Goal: Information Seeking & Learning: Check status

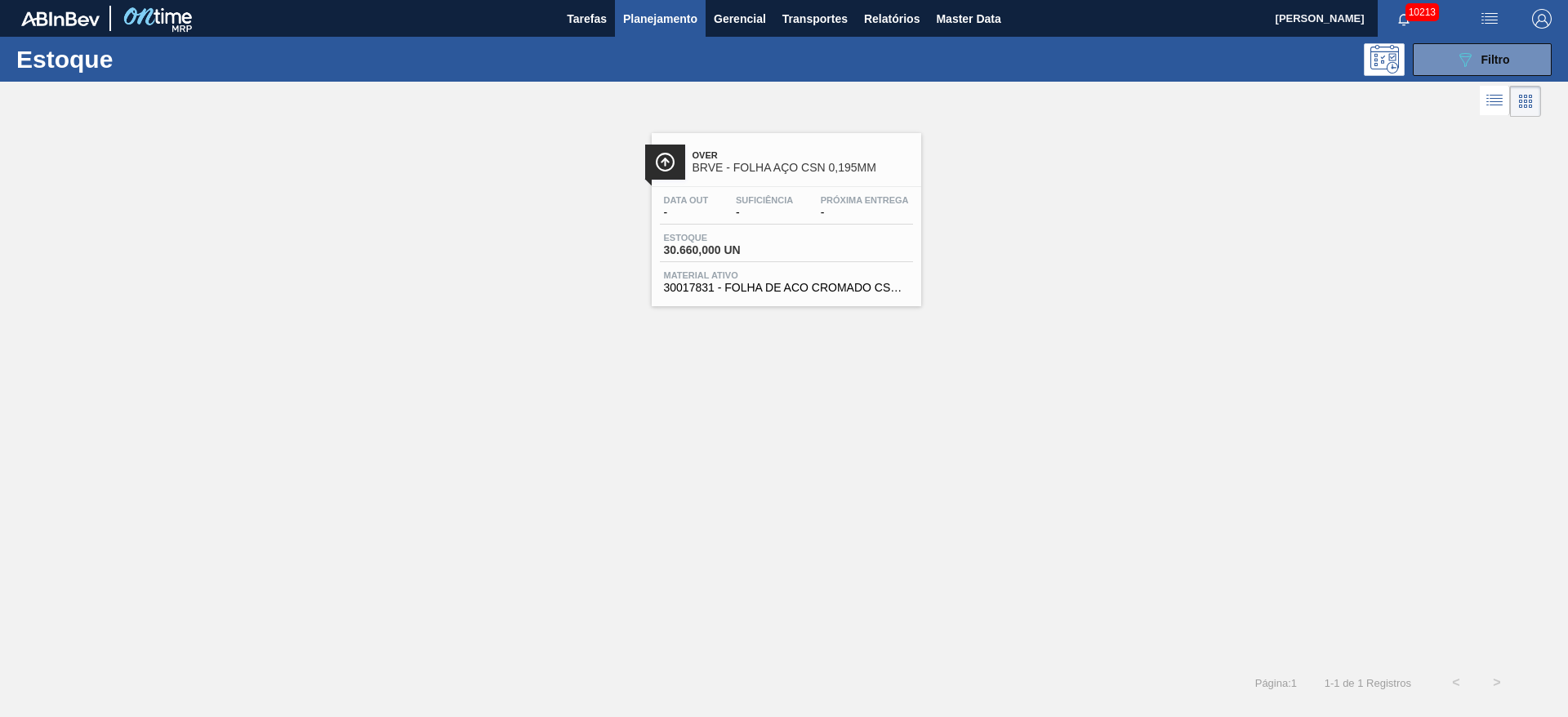
scroll to position [84, 0]
click at [1457, 56] on icon "089F7B8B-B2A5-4AFE-B5C0-19BA573D28AC" at bounding box center [1465, 60] width 20 height 20
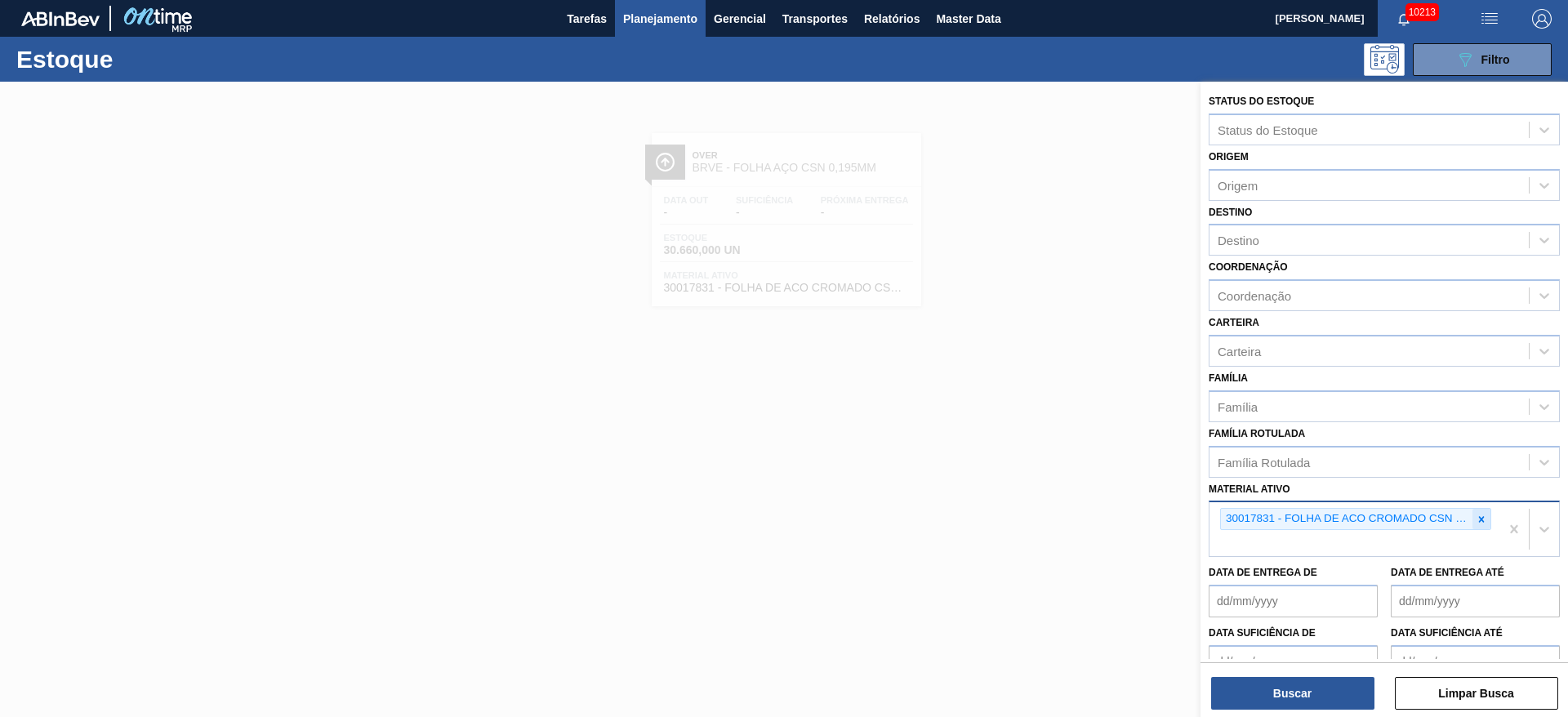
click at [1475, 521] on icon at bounding box center [1481, 520] width 12 height 12
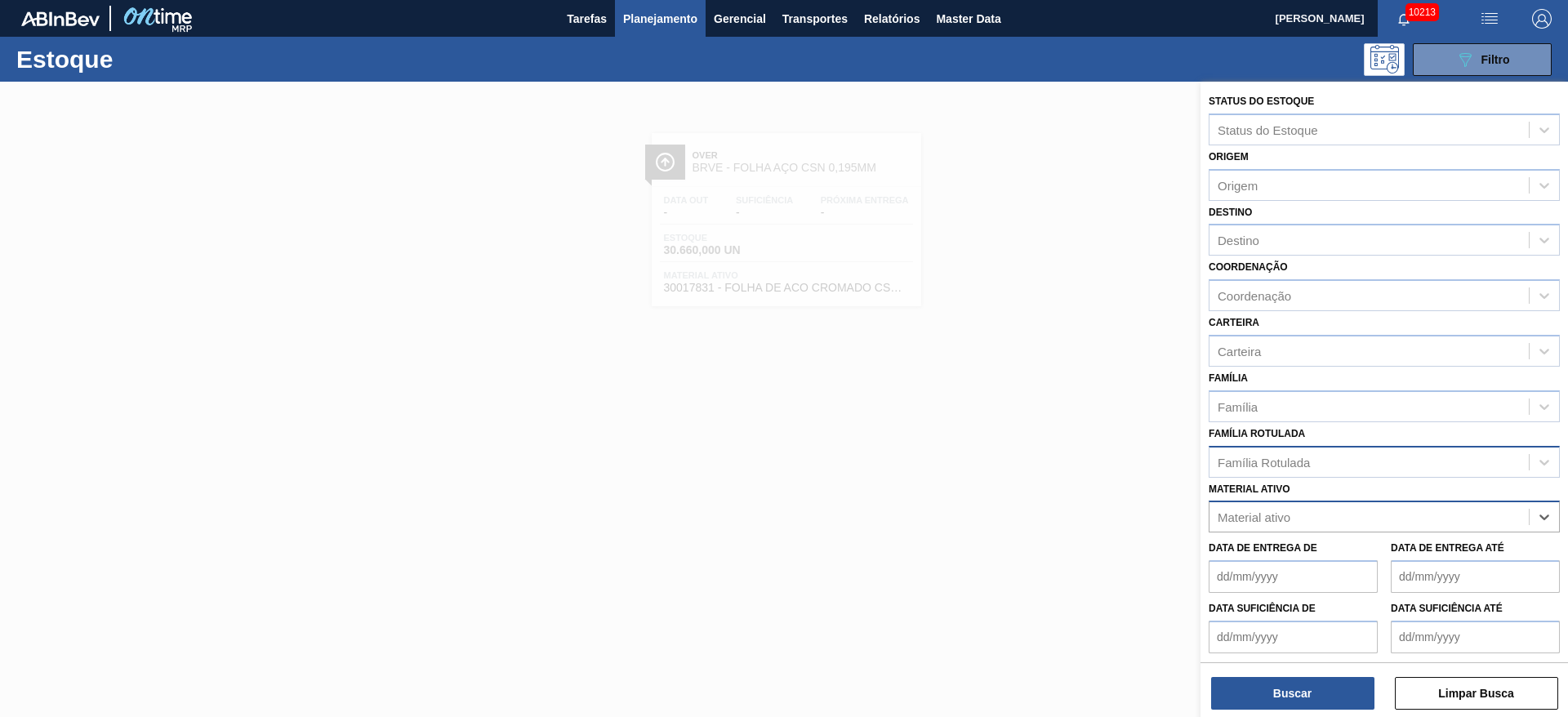
click at [1337, 467] on div "Família Rotulada" at bounding box center [1368, 461] width 319 height 23
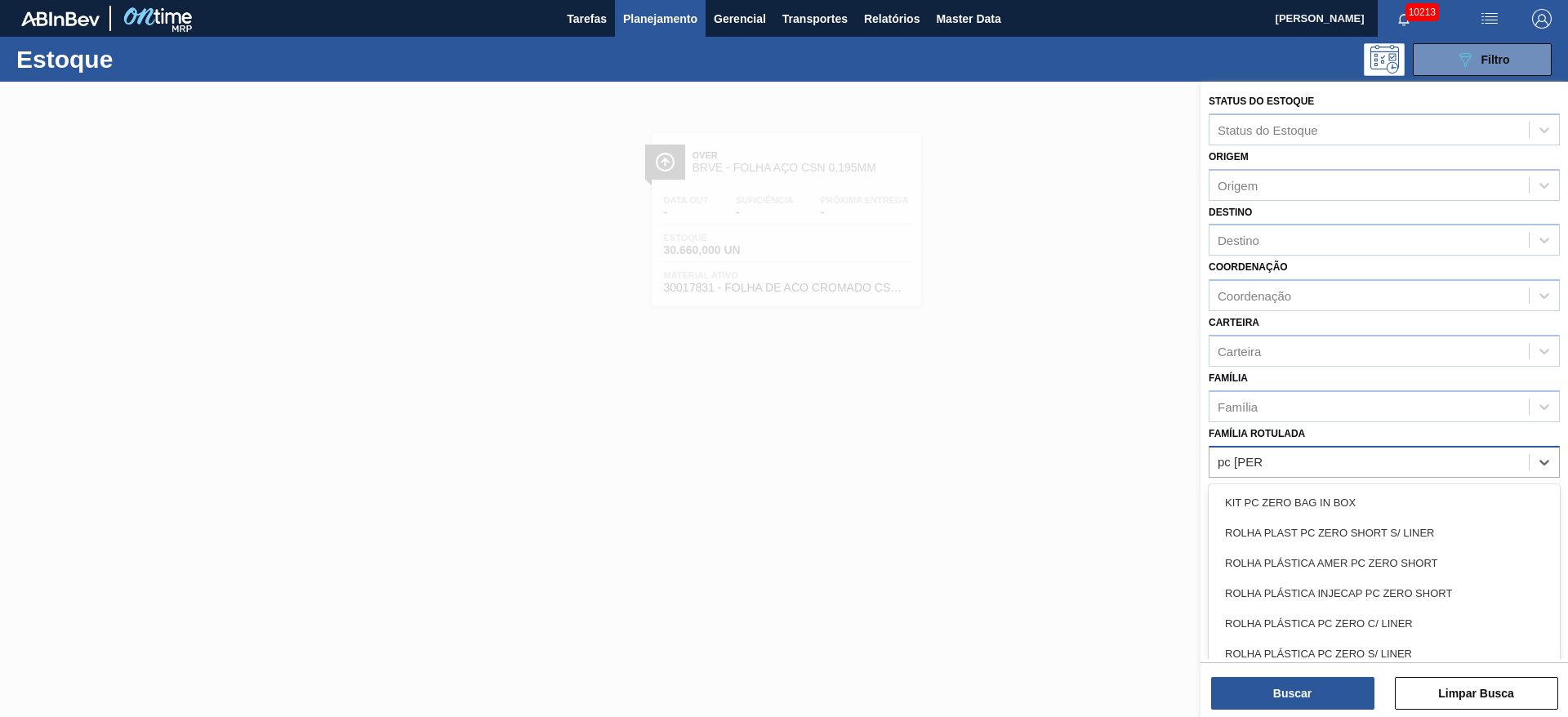
type Rotulada "pc zero s"
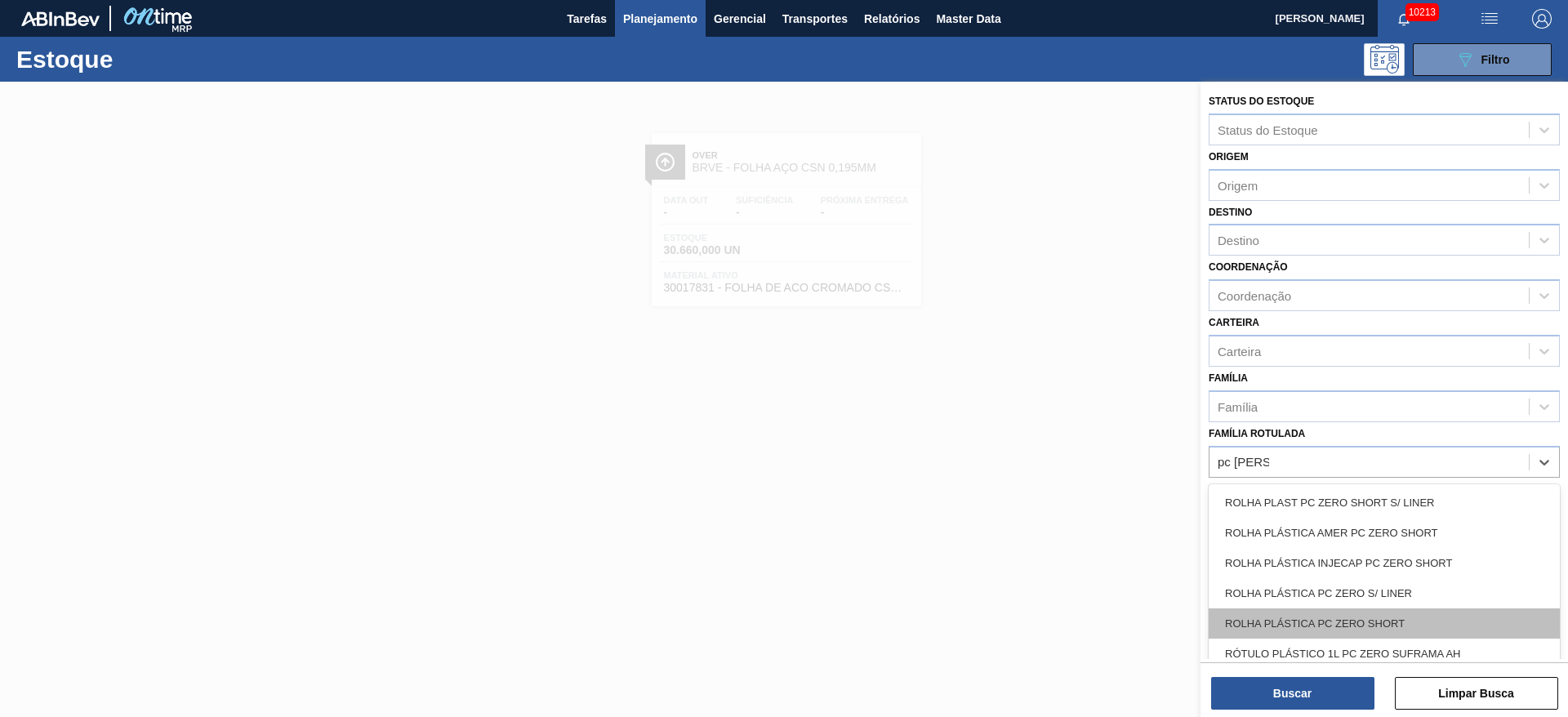
click at [1274, 620] on div "ROLHA PLÁSTICA PC ZERO SHORT" at bounding box center [1384, 623] width 351 height 30
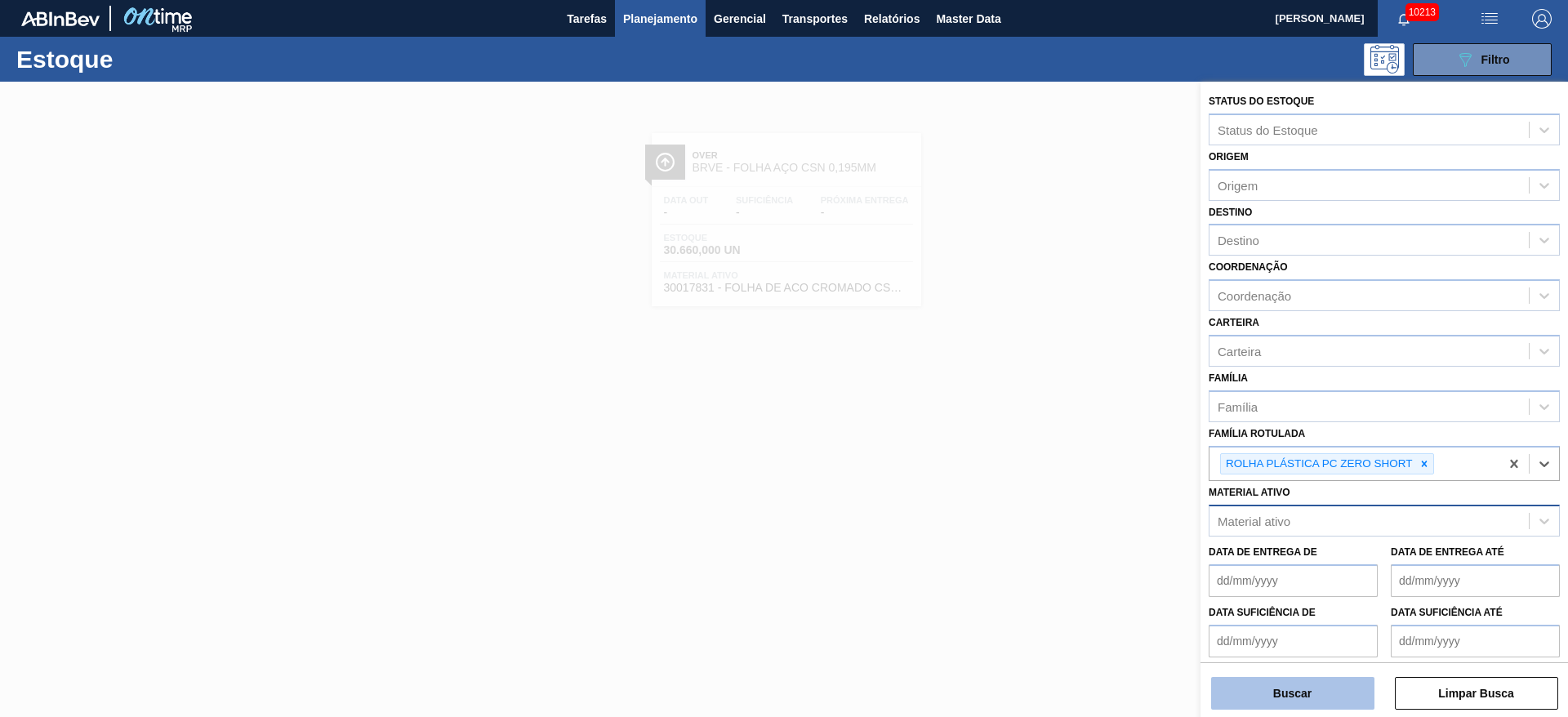
click at [1284, 686] on button "Buscar" at bounding box center [1292, 693] width 163 height 32
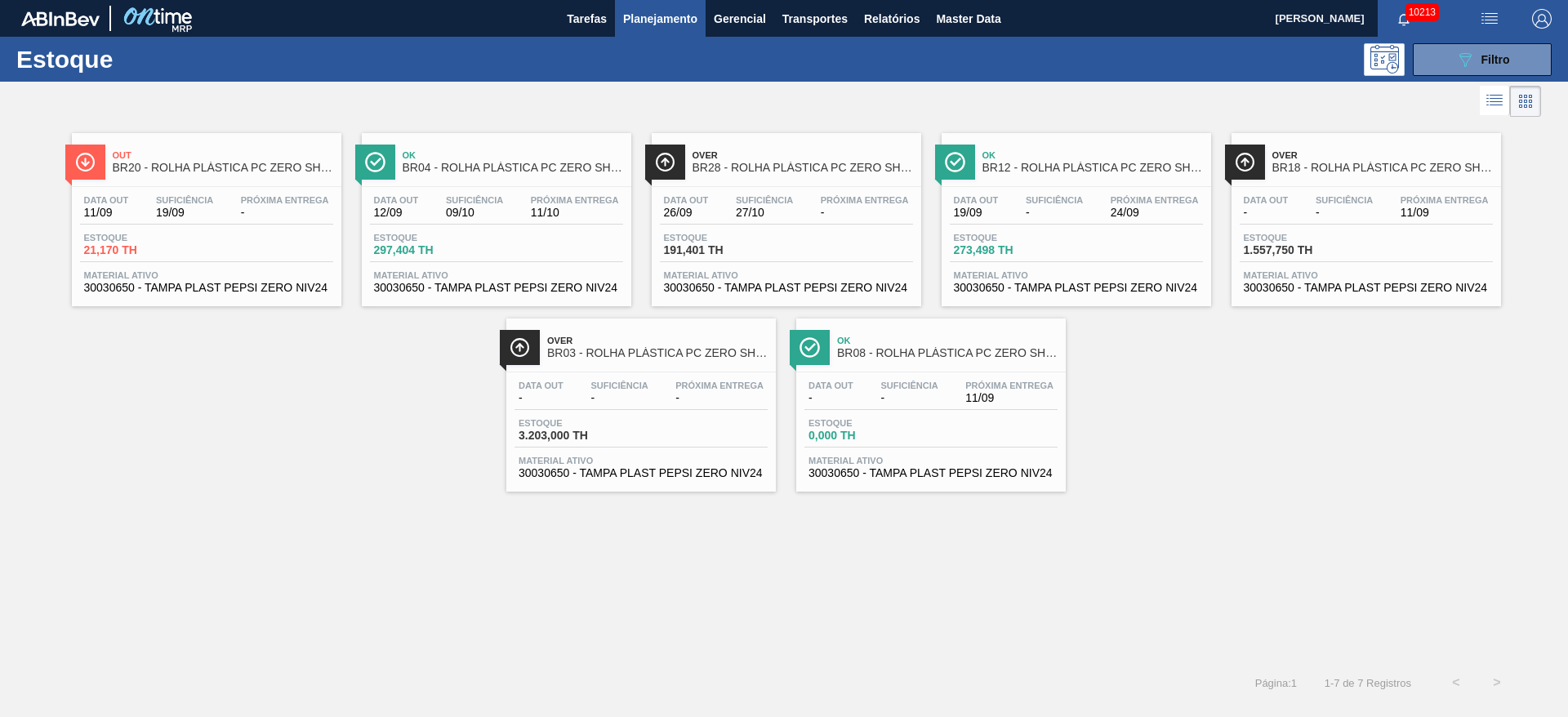
drag, startPoint x: 1432, startPoint y: 61, endPoint x: 1429, endPoint y: 77, distance: 16.3
click at [1432, 61] on button "089F7B8B-B2A5-4AFE-B5C0-19BA573D28AC Filtro" at bounding box center [1482, 59] width 138 height 32
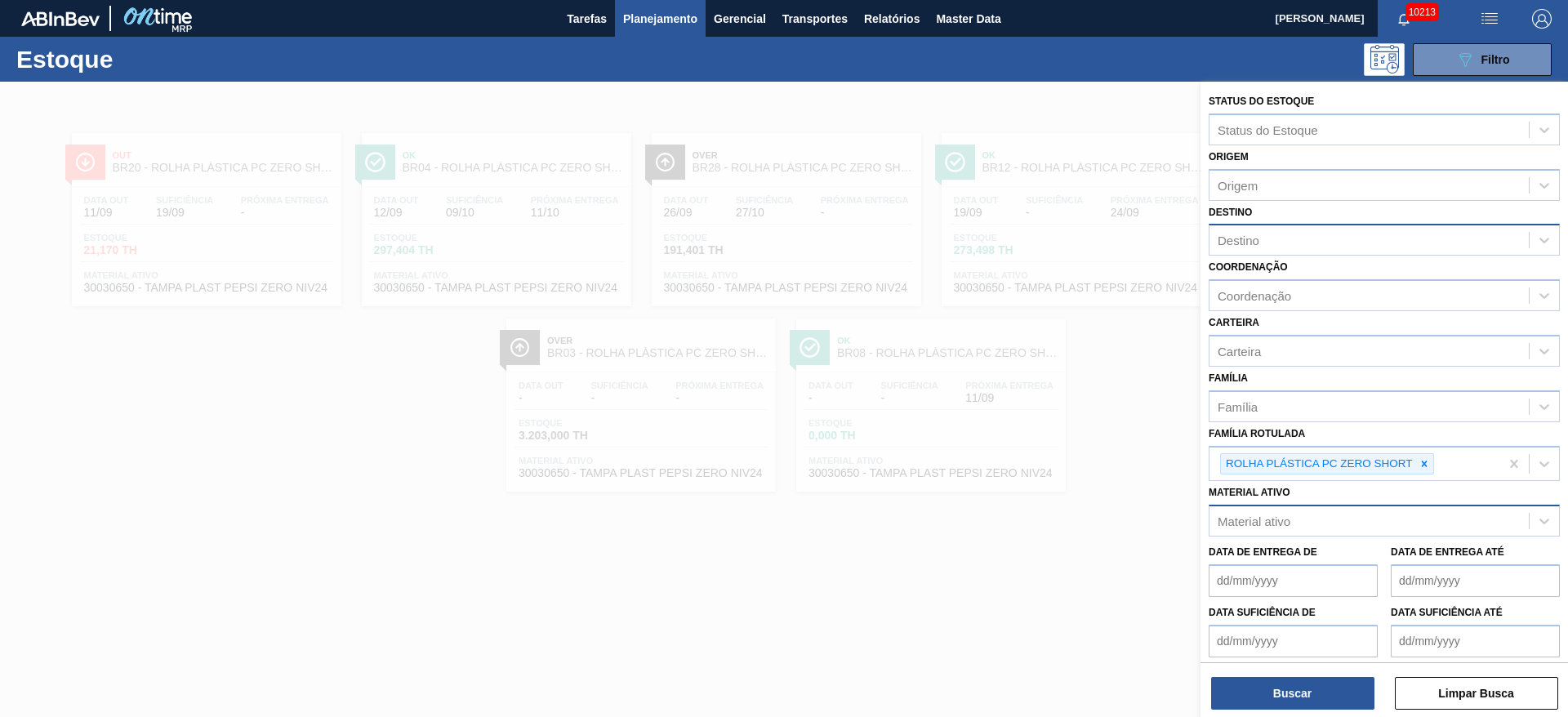
click at [1305, 241] on div "Destino" at bounding box center [1368, 240] width 319 height 23
type input "3"
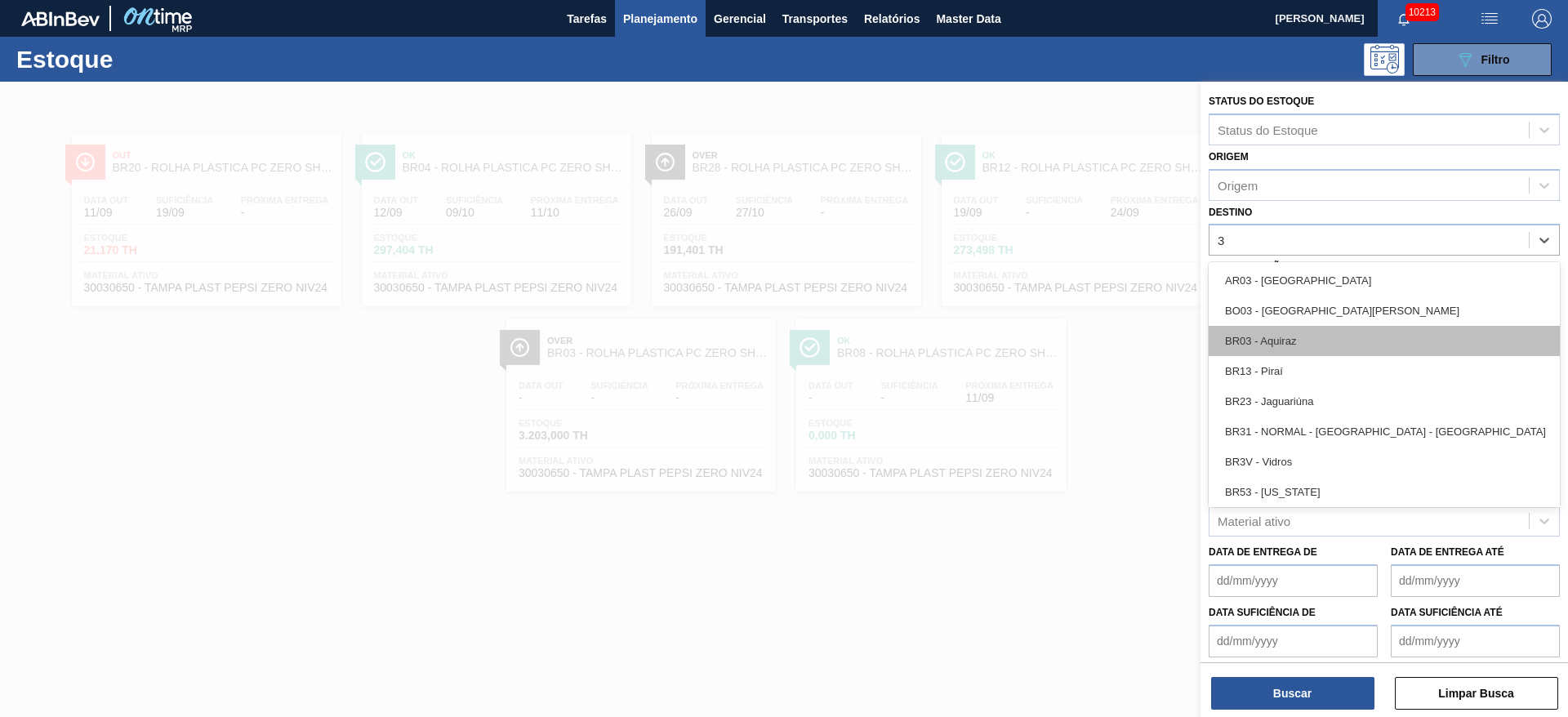
click at [1295, 339] on div "BR03 - Aquiraz" at bounding box center [1384, 340] width 351 height 30
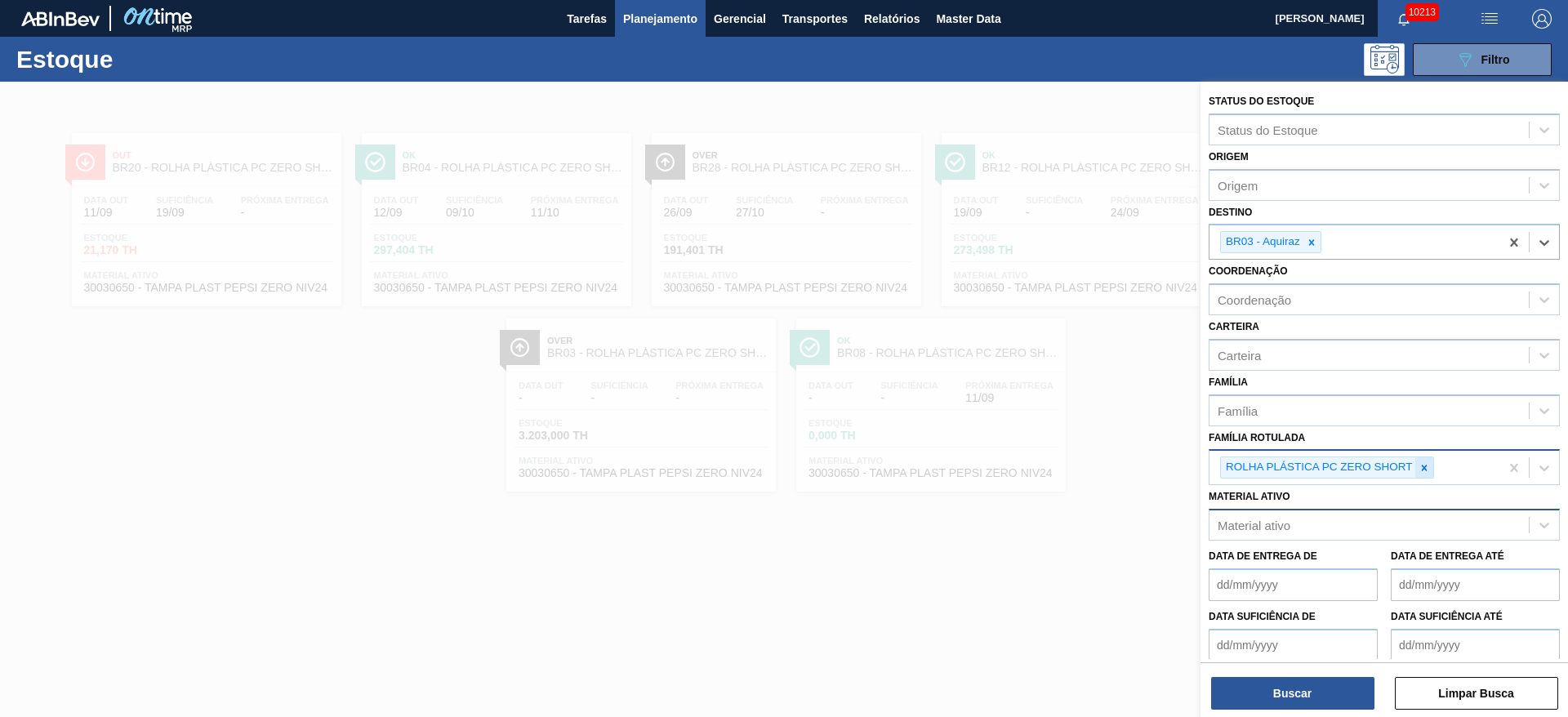
click at [1418, 463] on icon at bounding box center [1424, 468] width 12 height 12
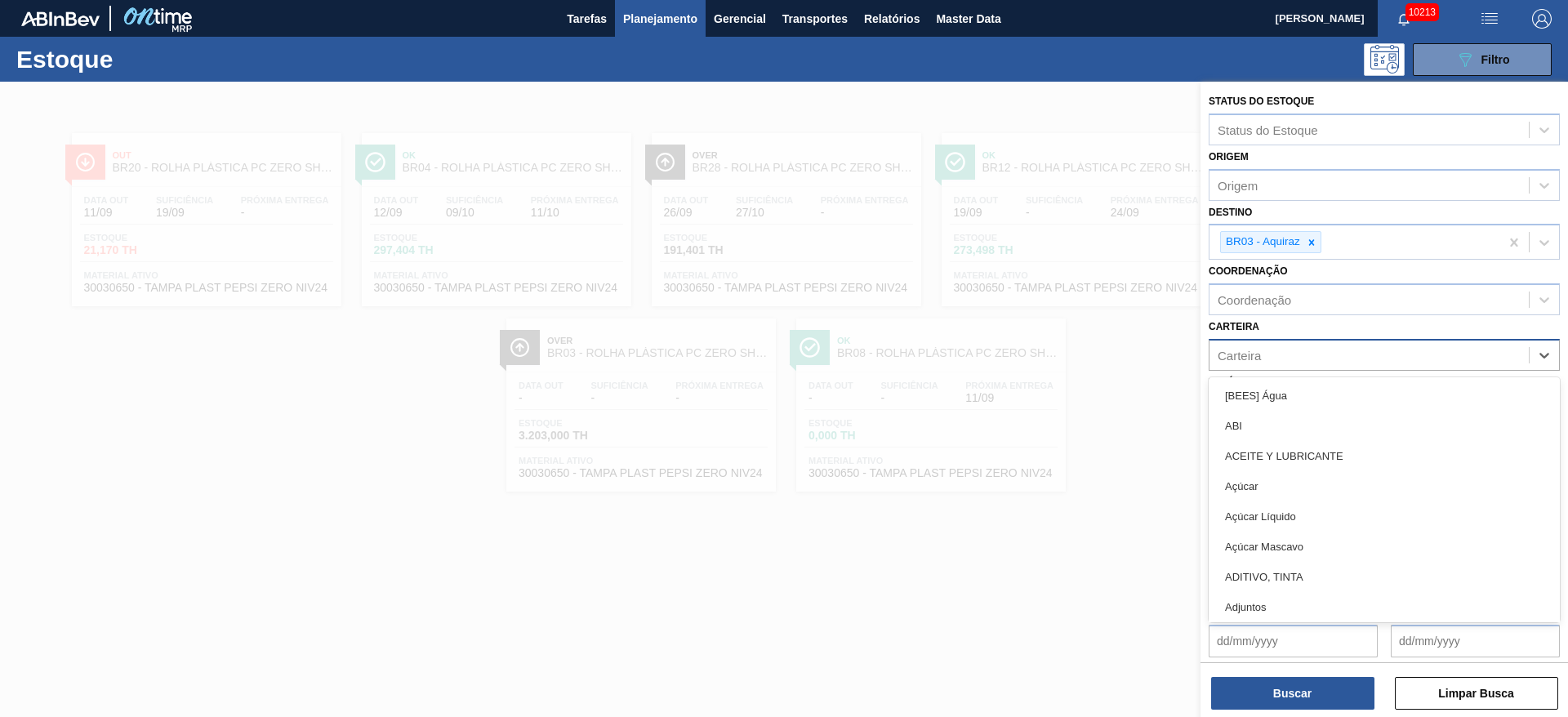
click at [1302, 344] on div "Carteira" at bounding box center [1368, 355] width 319 height 23
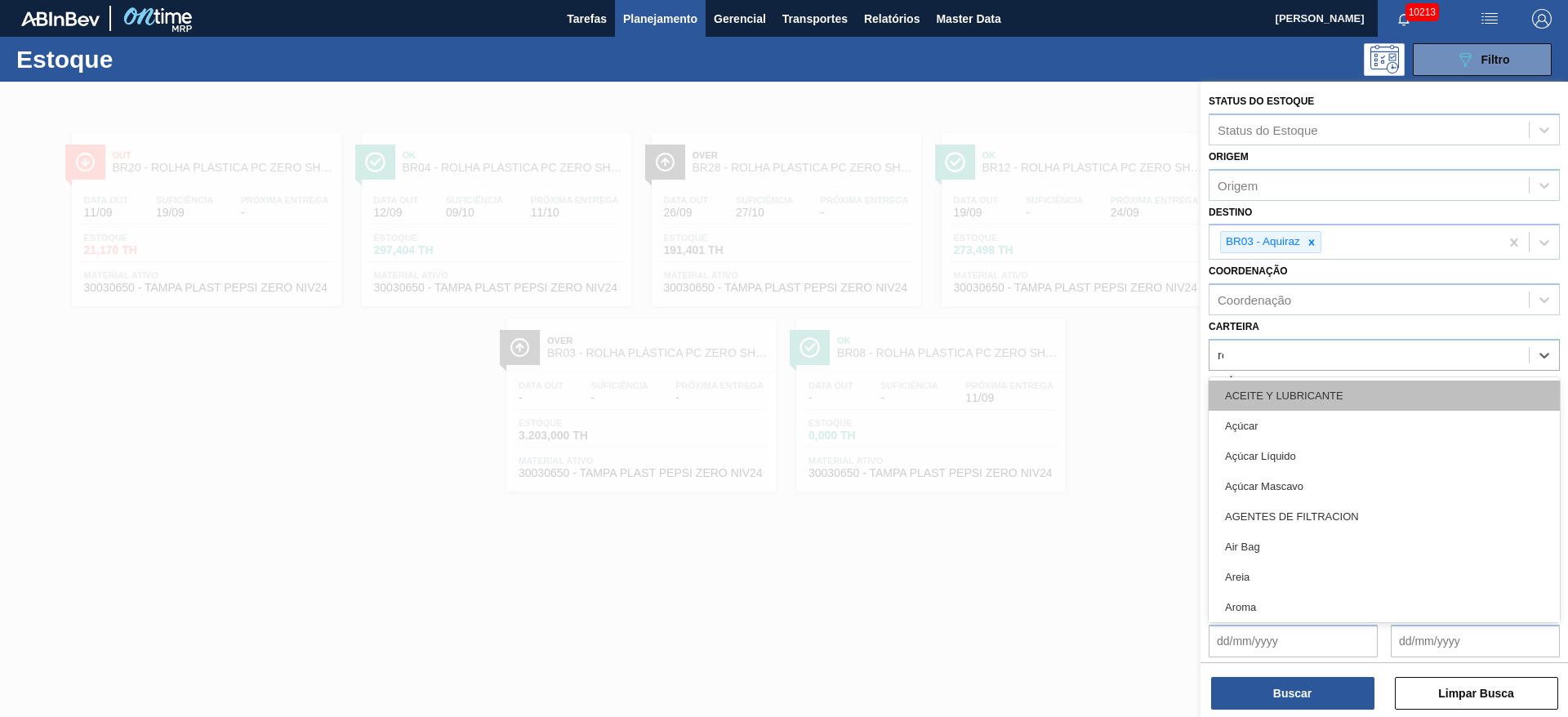
type input "rol"
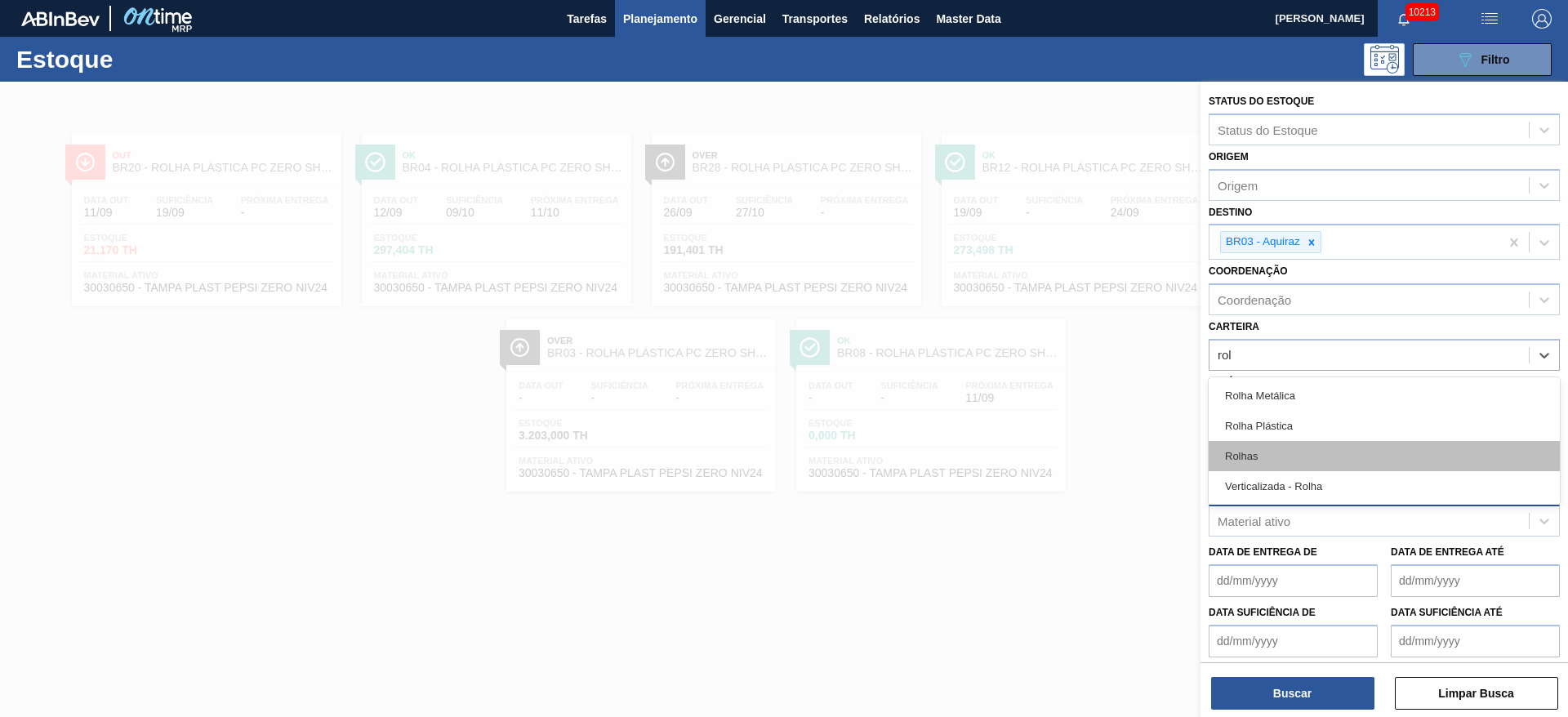
click at [1271, 452] on div "Rolhas" at bounding box center [1384, 456] width 351 height 30
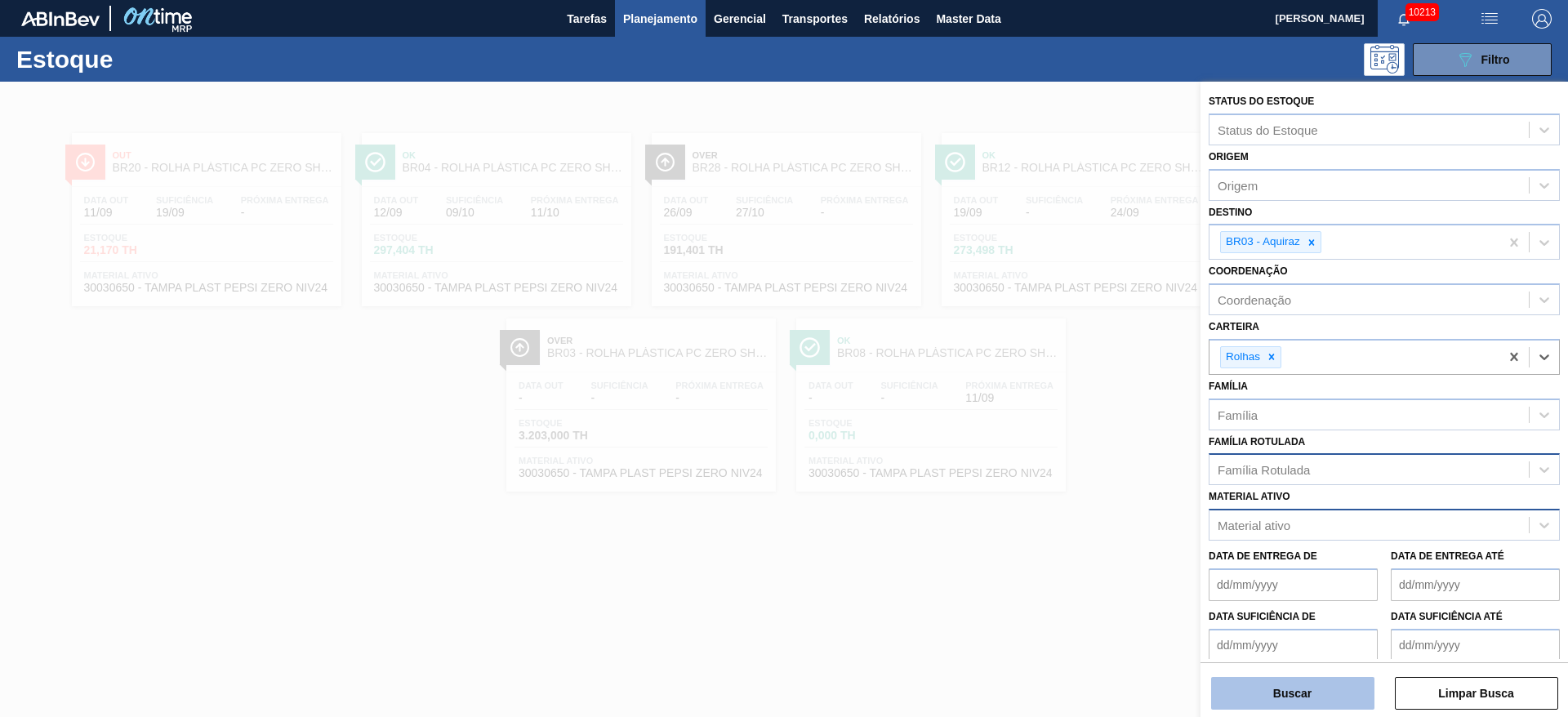
click at [1302, 681] on button "Buscar" at bounding box center [1292, 693] width 163 height 32
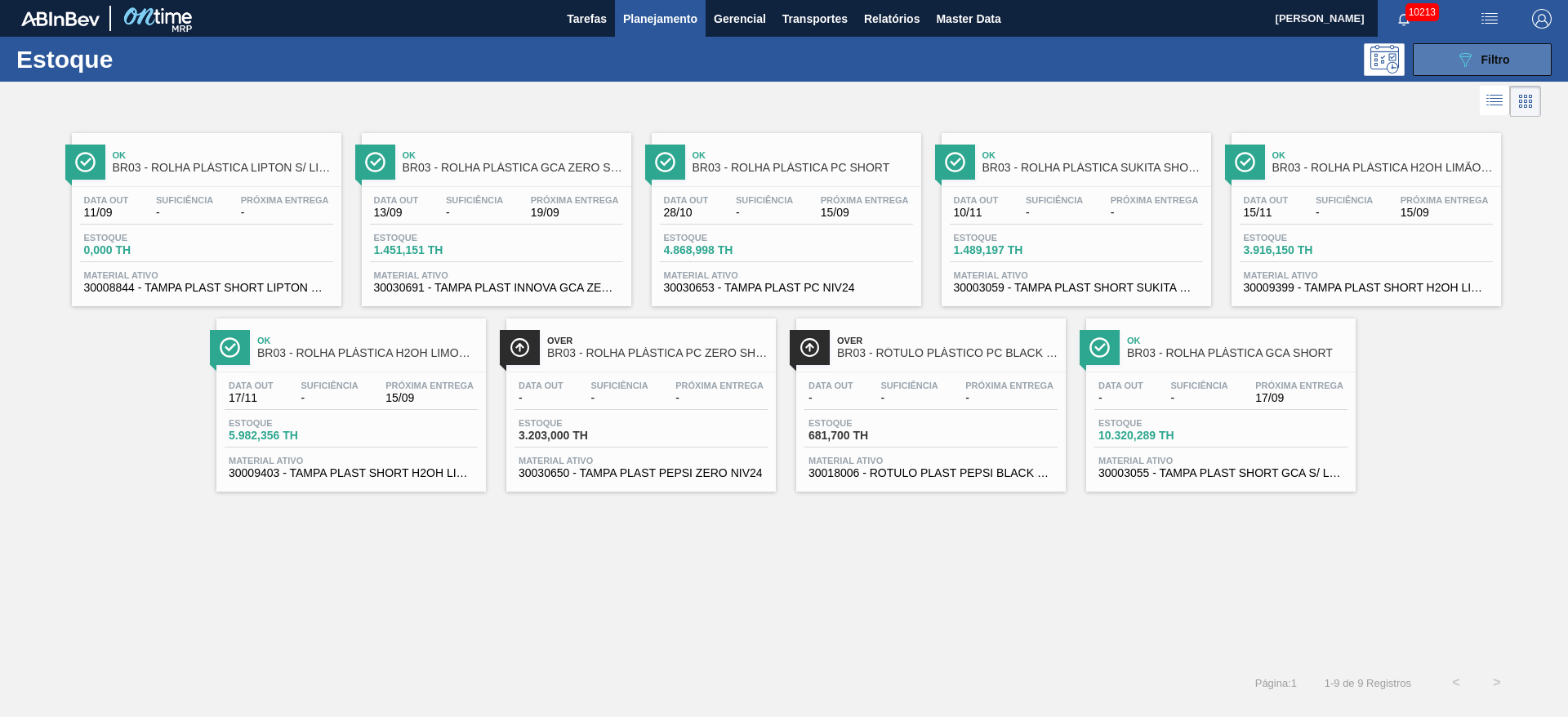
click at [1465, 58] on icon "089F7B8B-B2A5-4AFE-B5C0-19BA573D28AC" at bounding box center [1465, 60] width 20 height 20
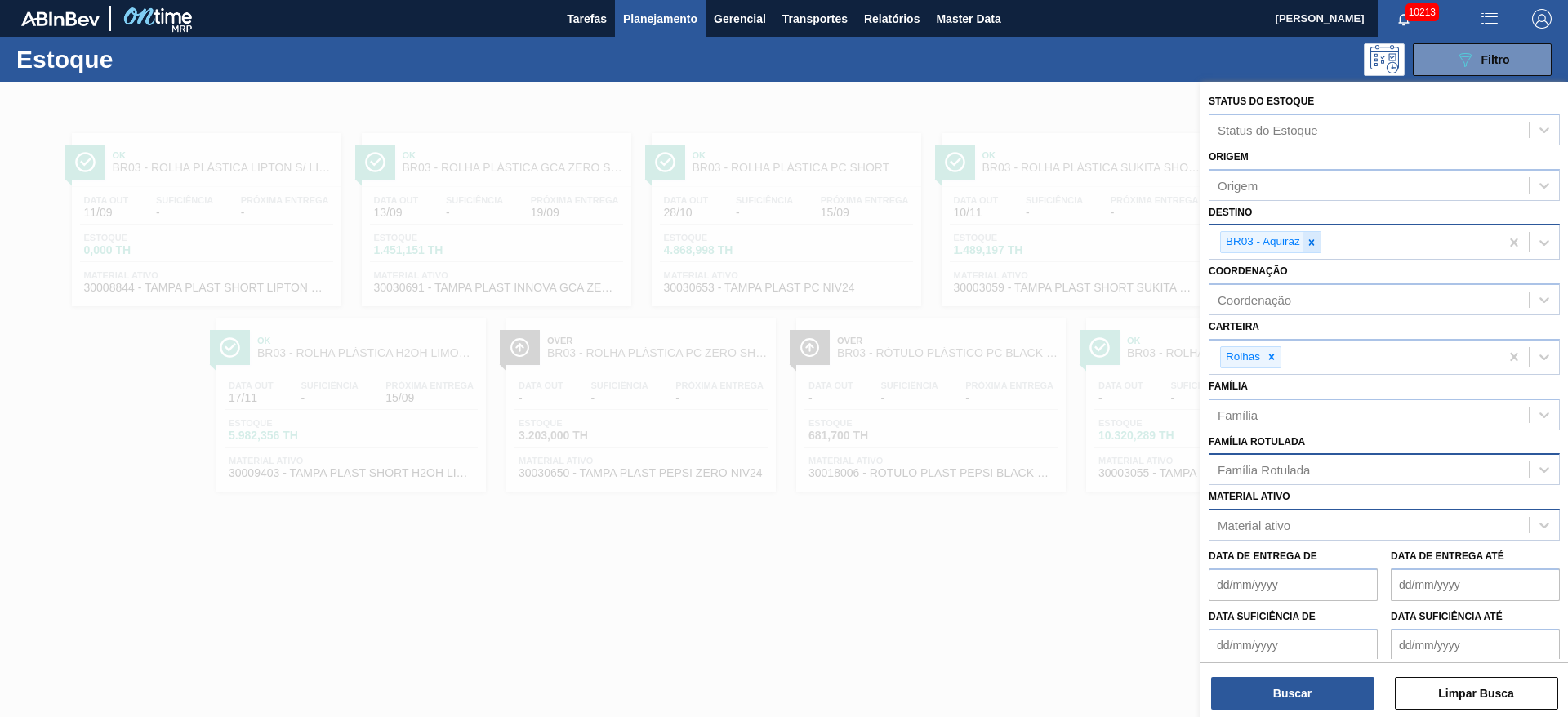
click at [1308, 241] on icon at bounding box center [1312, 243] width 12 height 12
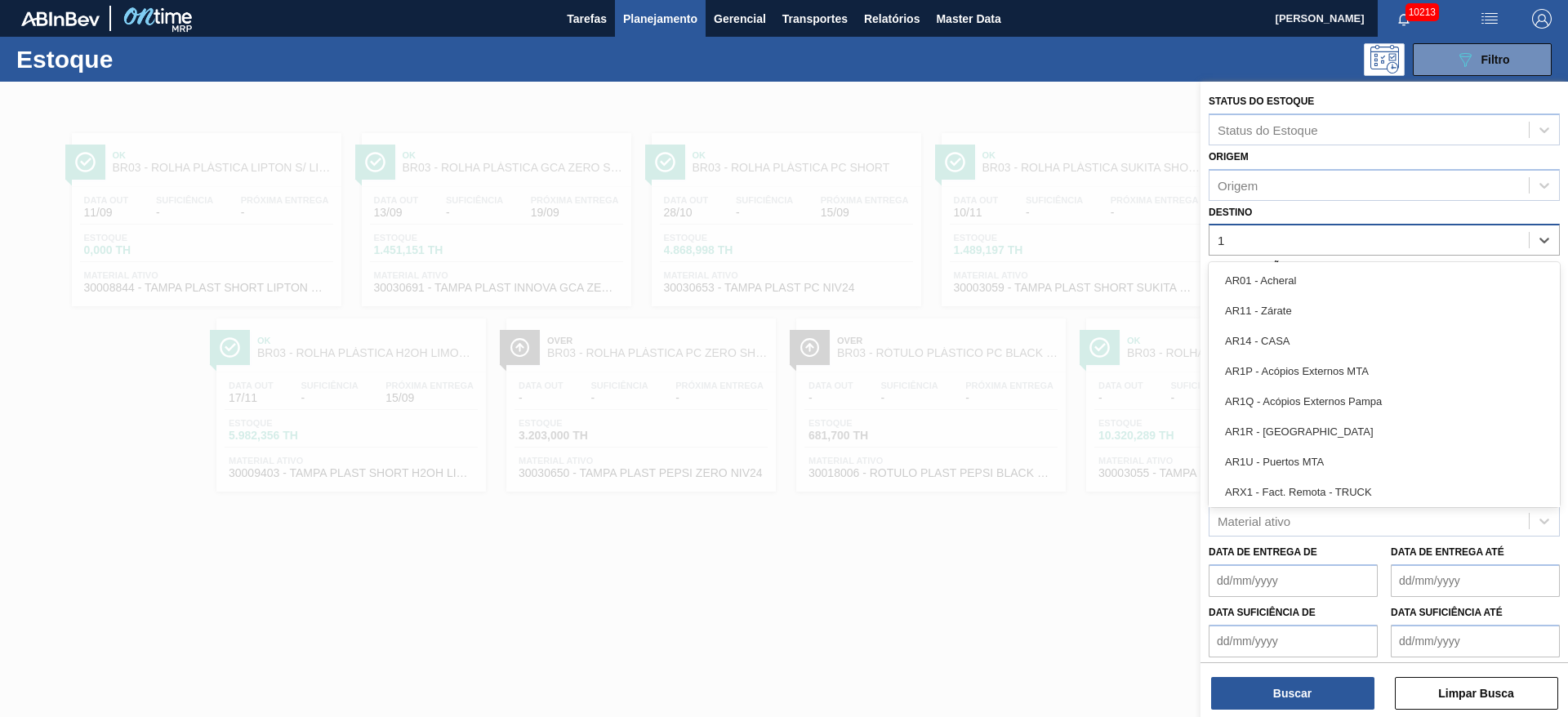
type input "18"
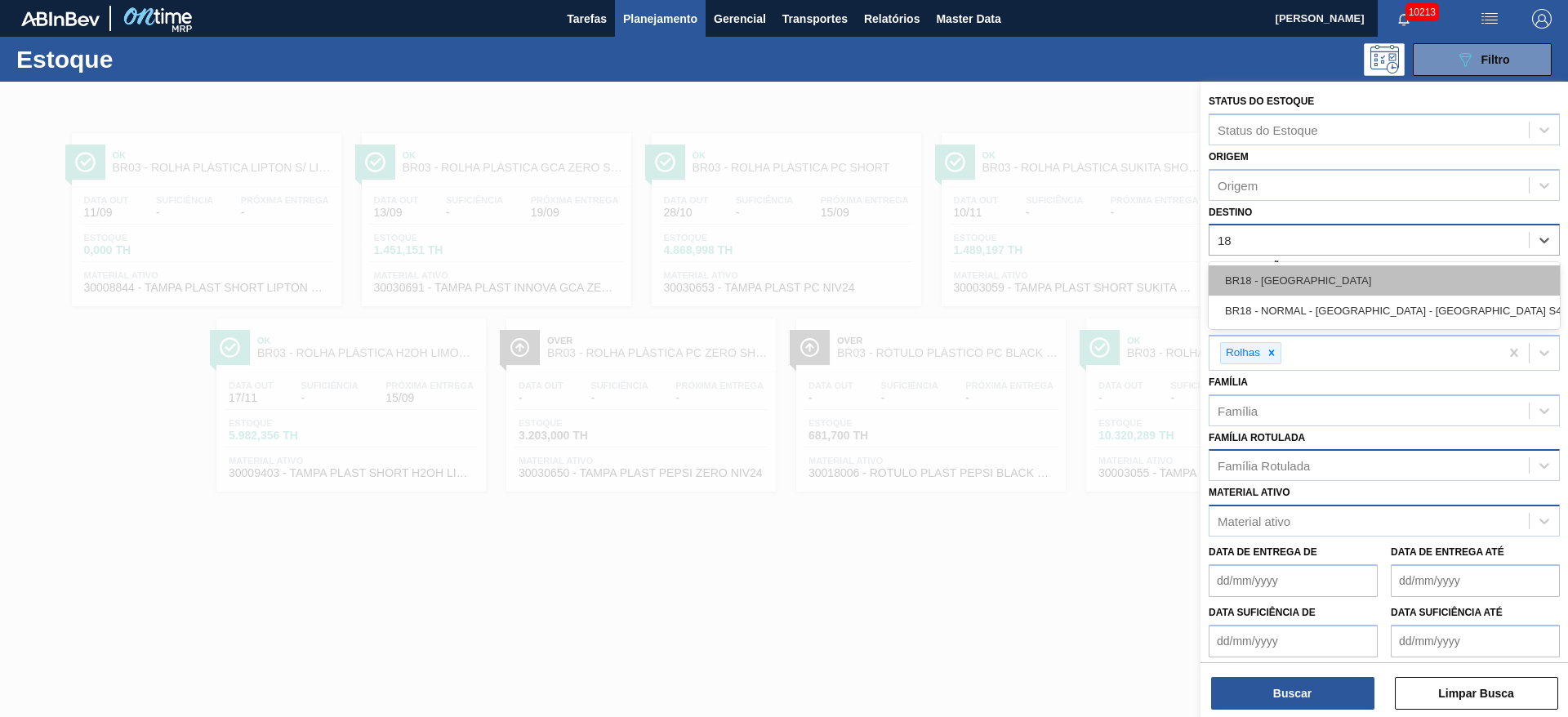
click at [1302, 280] on div "BR18 - Pernambuco" at bounding box center [1384, 280] width 351 height 30
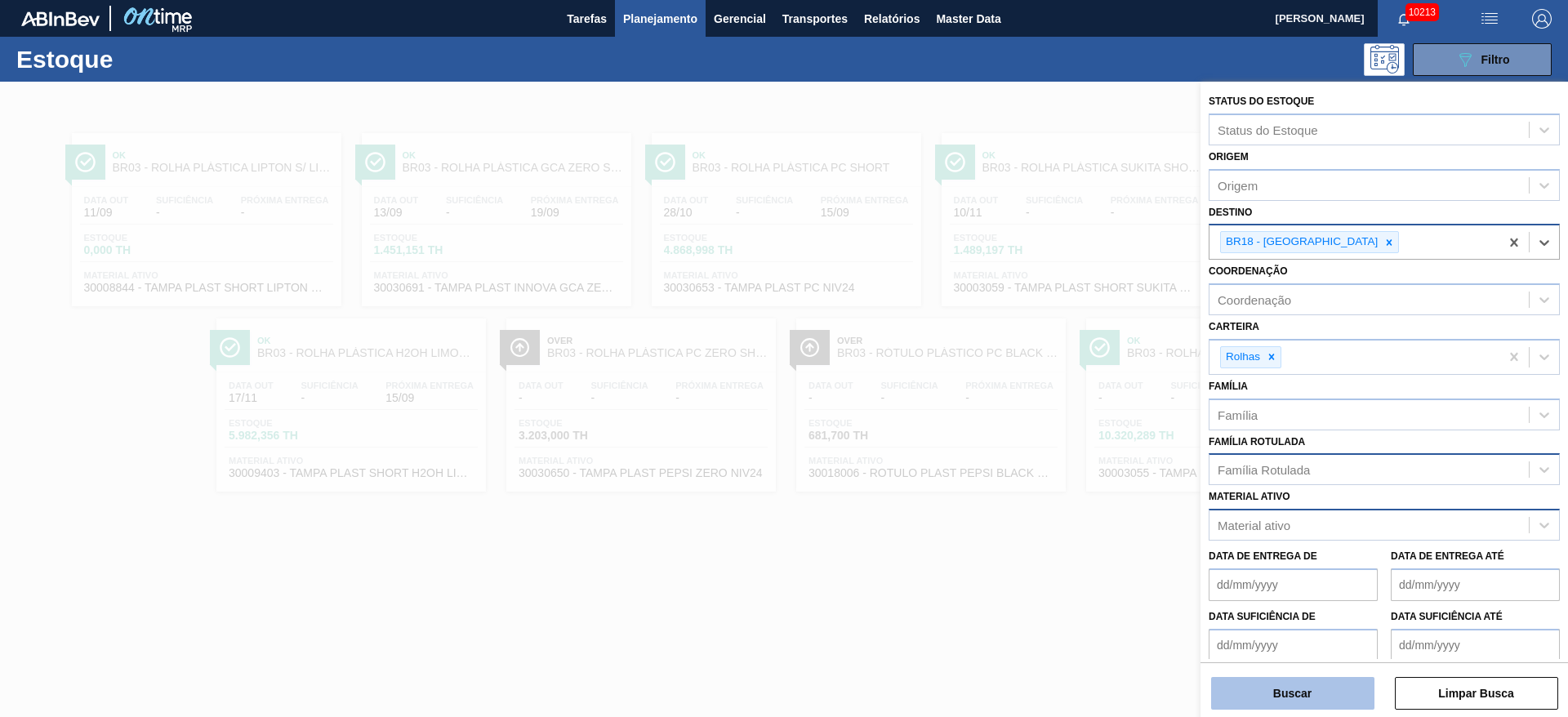
click at [1279, 704] on button "Buscar" at bounding box center [1292, 693] width 163 height 32
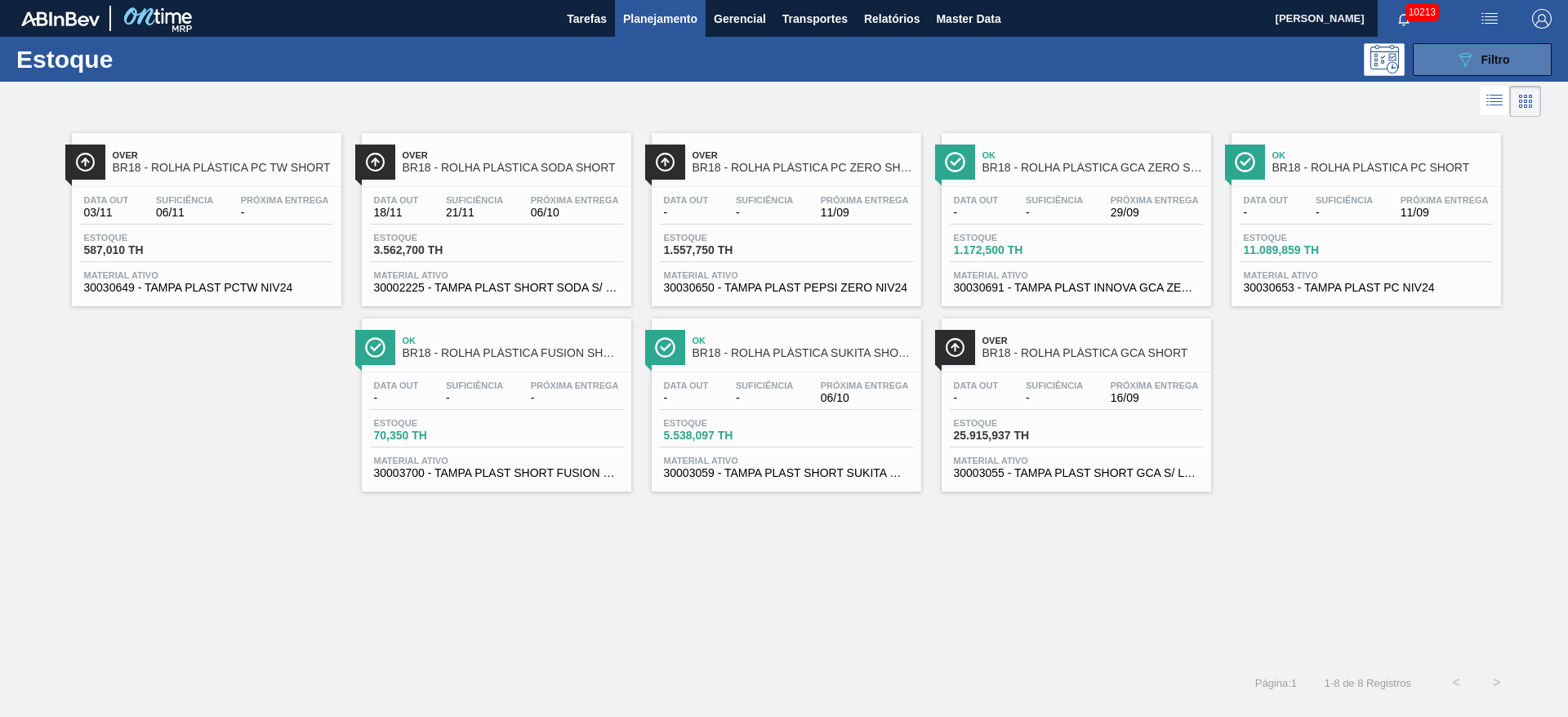
drag, startPoint x: 1488, startPoint y: 80, endPoint x: 1479, endPoint y: 64, distance: 18.4
click at [1484, 70] on div "Estoque 089F7B8B-B2A5-4AFE-B5C0-19BA573D28AC Filtro" at bounding box center [784, 60] width 1568 height 45
click at [1479, 64] on div "089F7B8B-B2A5-4AFE-B5C0-19BA573D28AC Filtro" at bounding box center [1482, 60] width 55 height 20
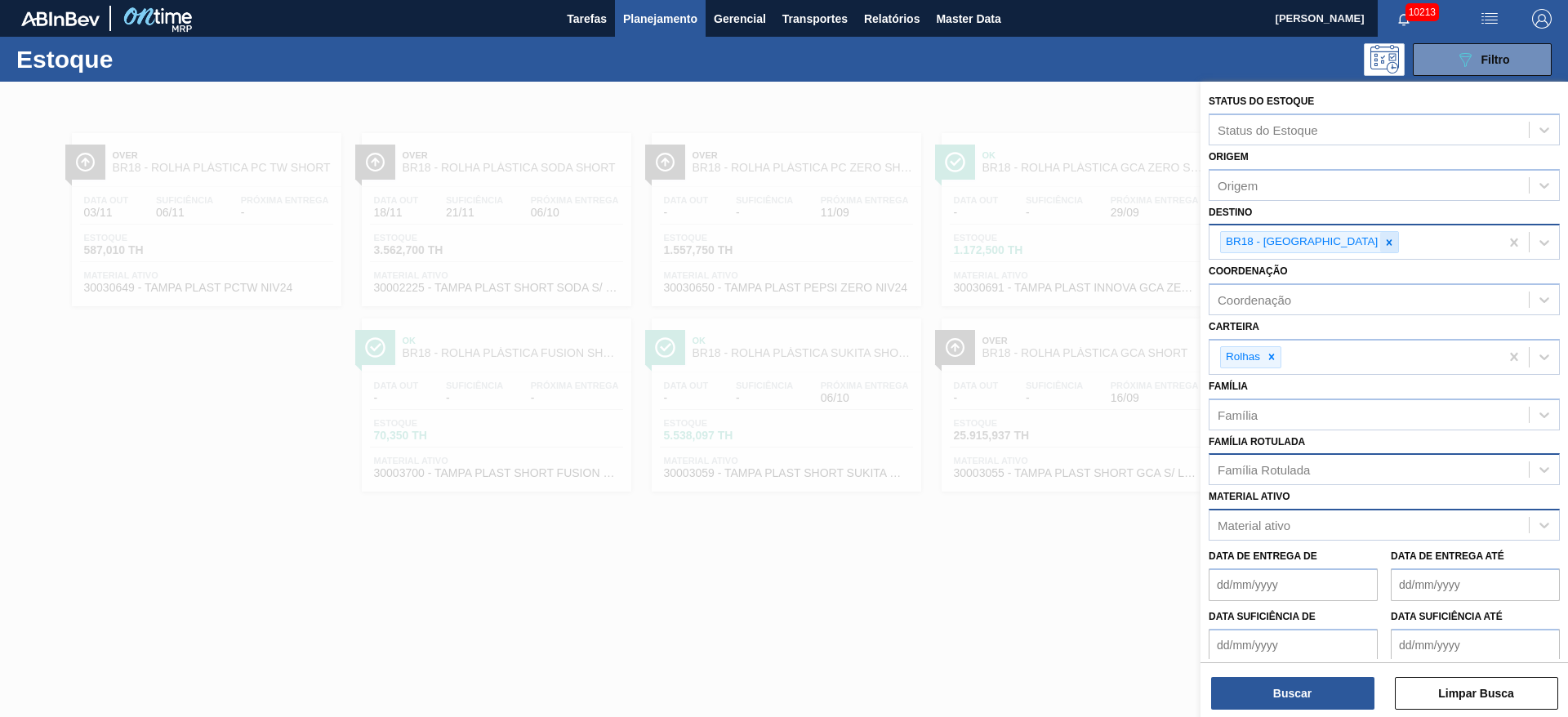
click at [1383, 246] on icon at bounding box center [1389, 243] width 12 height 12
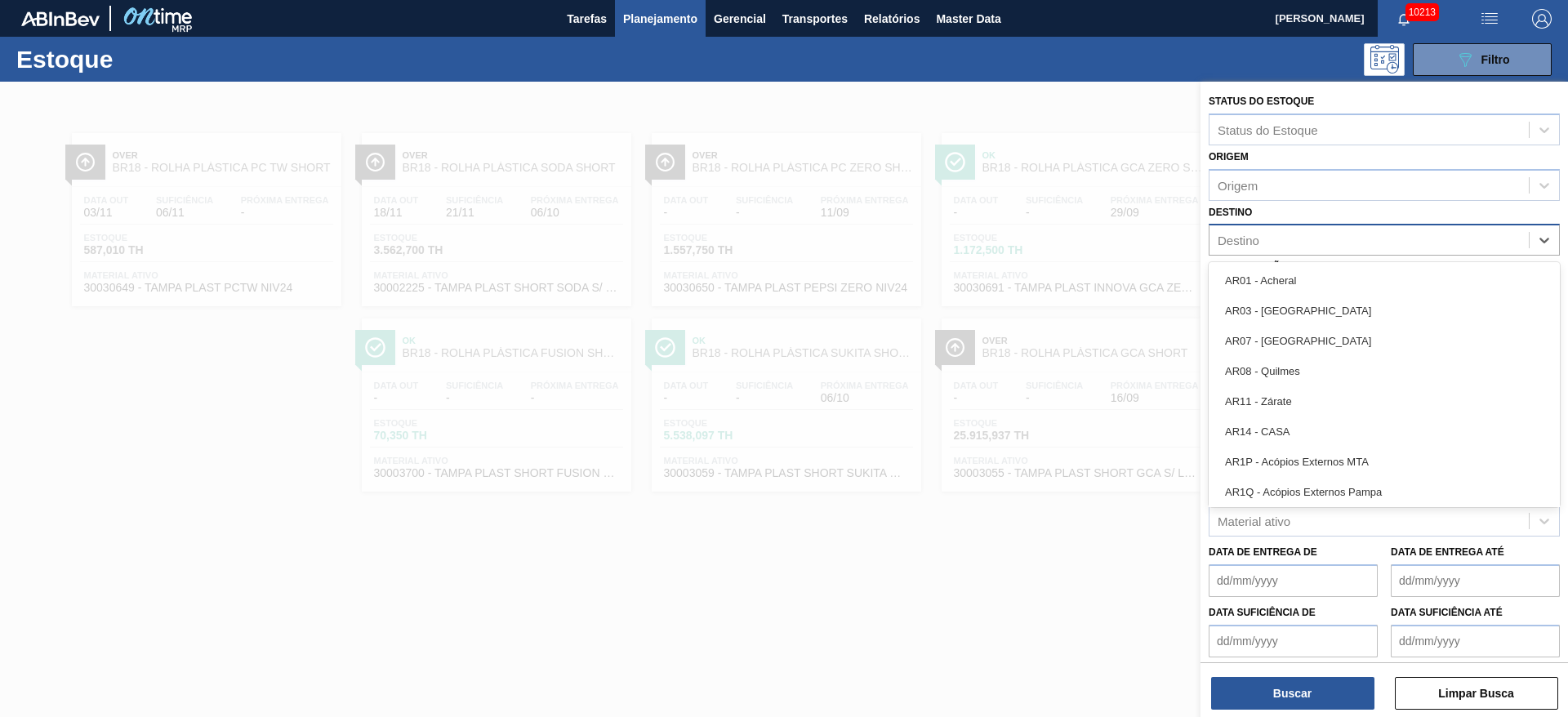
click at [1343, 246] on div "Destino" at bounding box center [1368, 240] width 319 height 23
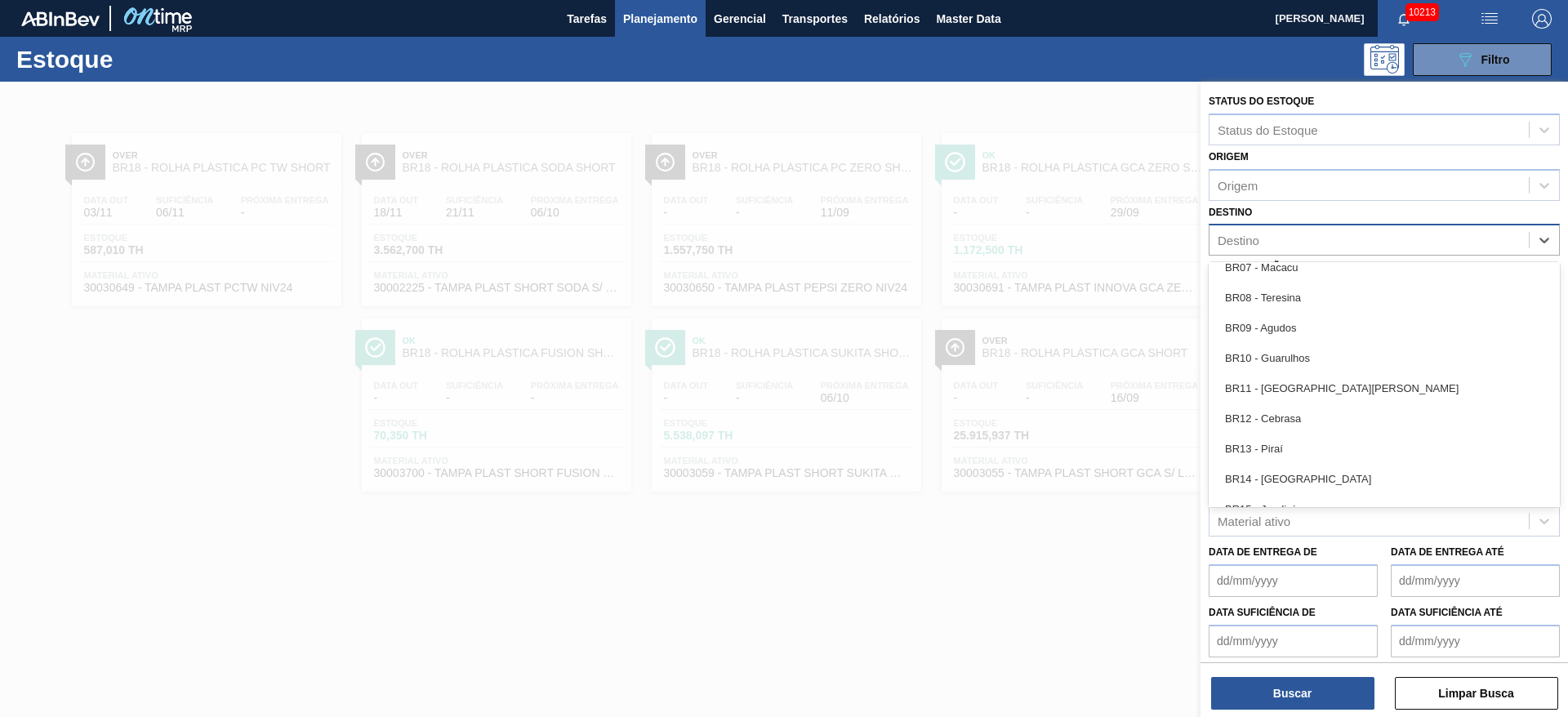
click at [978, 647] on div at bounding box center [784, 440] width 1568 height 717
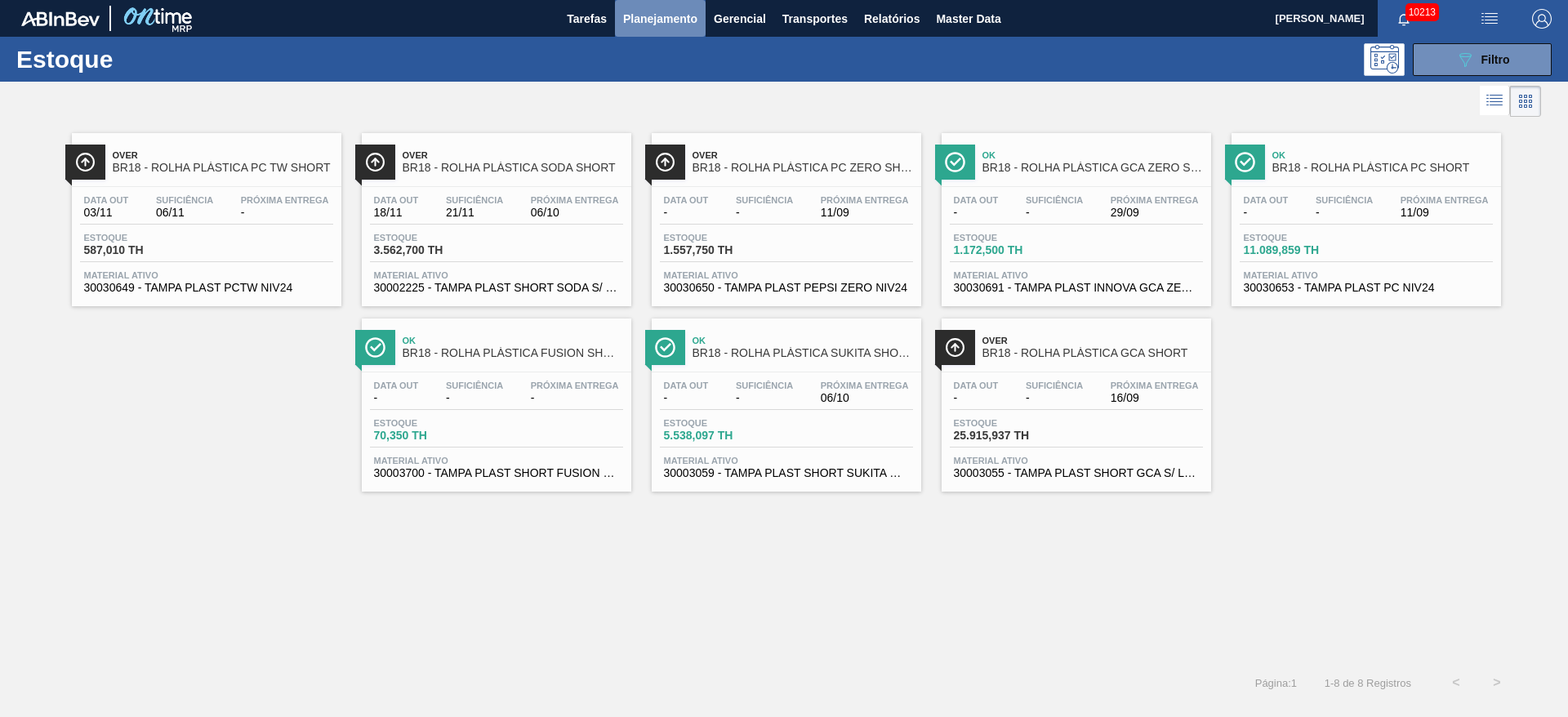
click at [682, 18] on span "Planejamento" at bounding box center [660, 19] width 74 height 20
click at [674, 20] on span "Planejamento" at bounding box center [660, 19] width 74 height 20
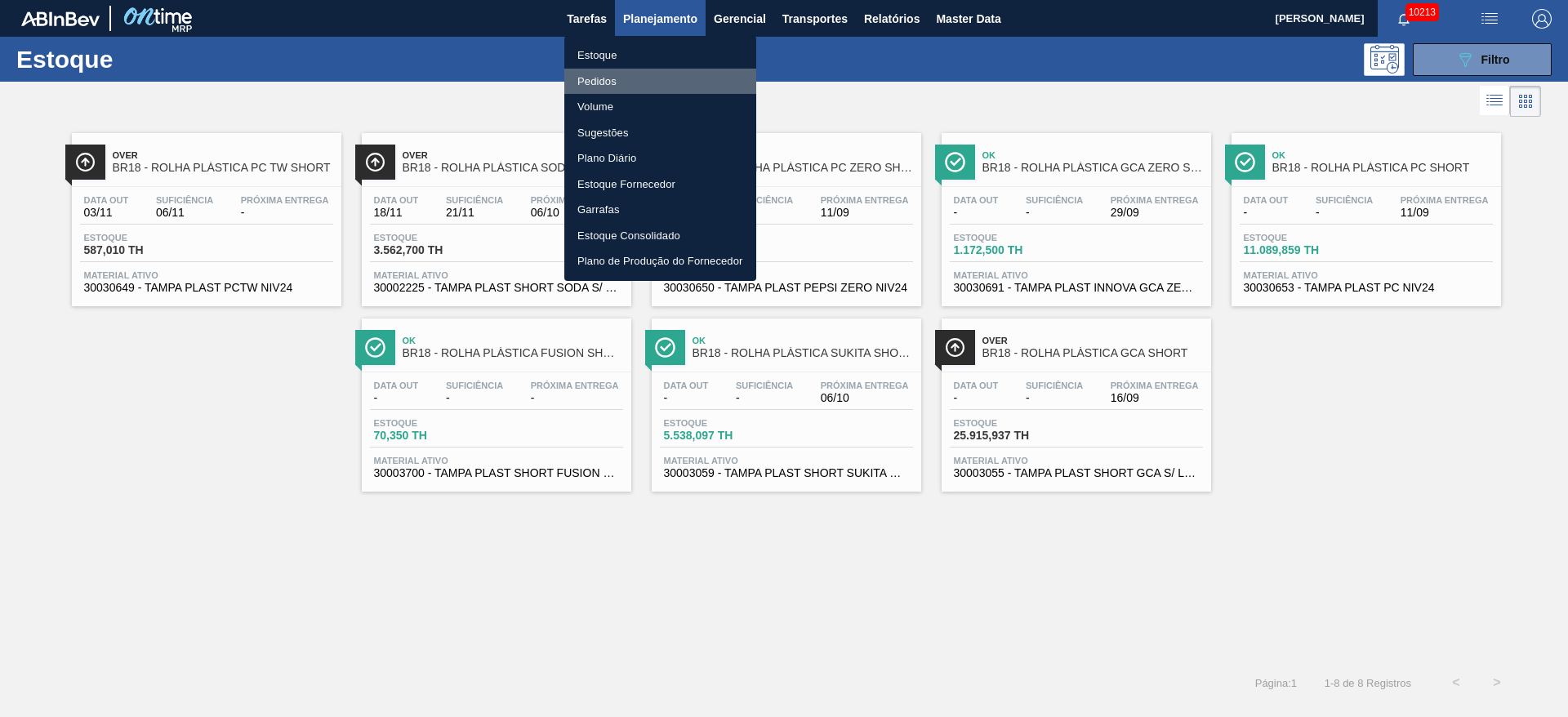
click at [664, 71] on li "Pedidos" at bounding box center [660, 81] width 192 height 26
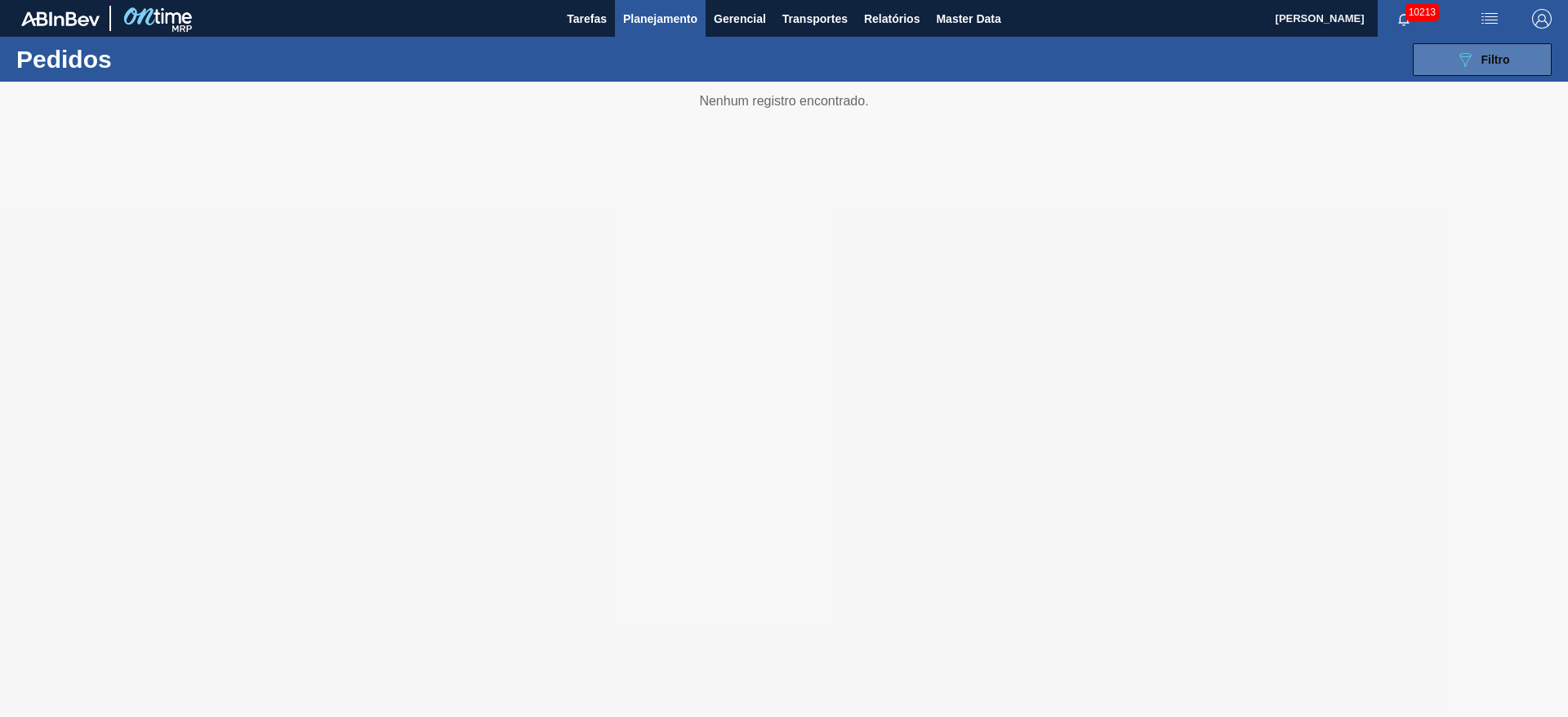
click at [1443, 58] on button "089F7B8B-B2A5-4AFE-B5C0-19BA573D28AC Filtro" at bounding box center [1482, 59] width 138 height 32
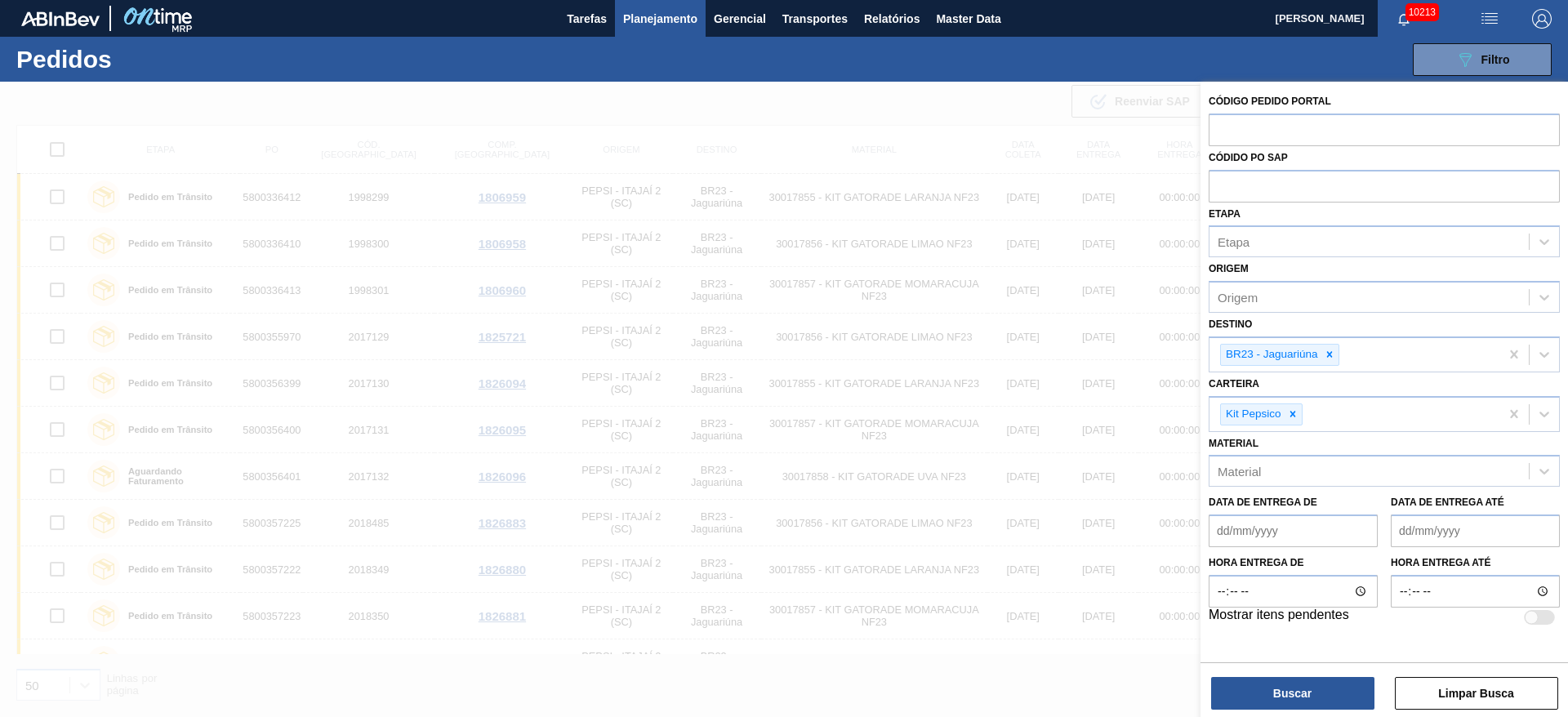
click at [995, 124] on div at bounding box center [784, 440] width 1568 height 717
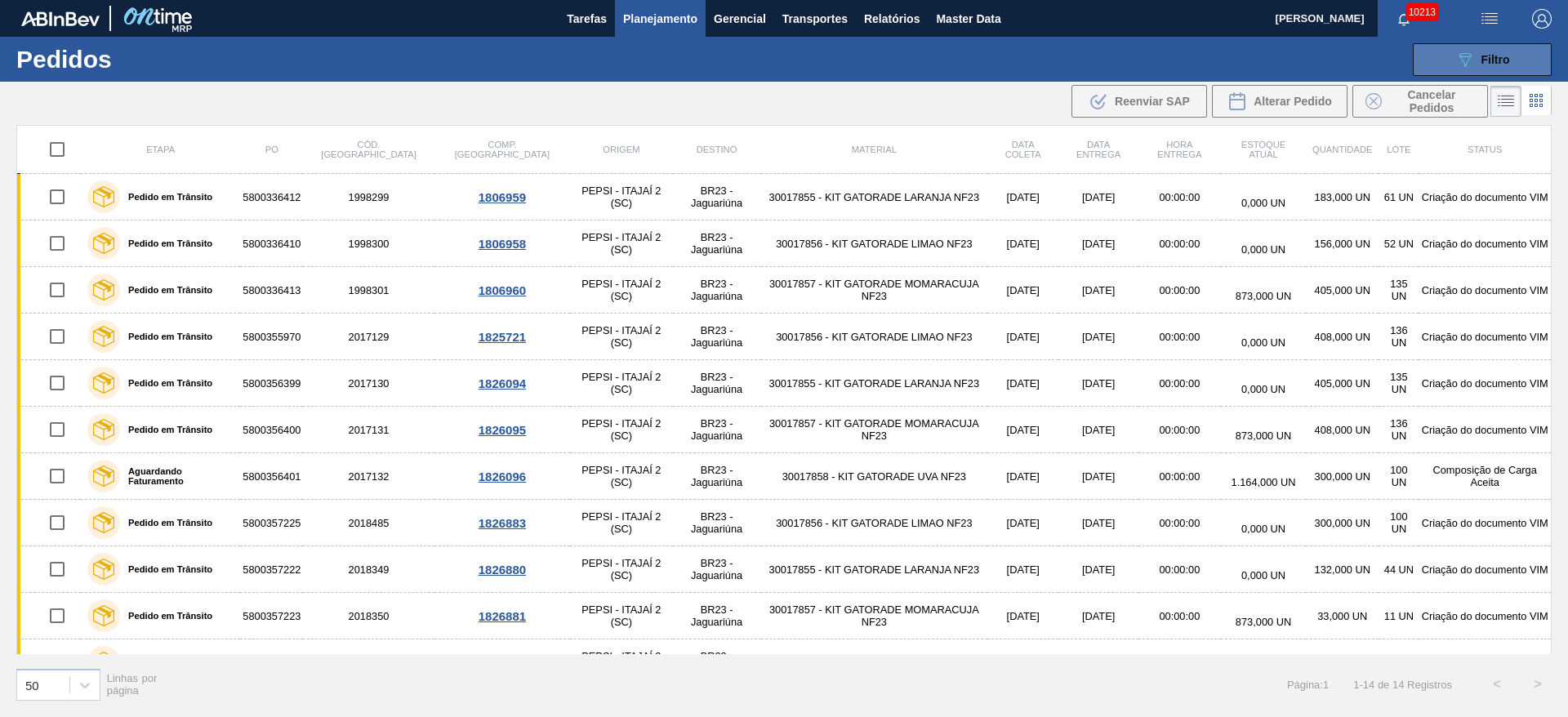
click at [1462, 60] on icon "089F7B8B-B2A5-4AFE-B5C0-19BA573D28AC" at bounding box center [1465, 60] width 20 height 20
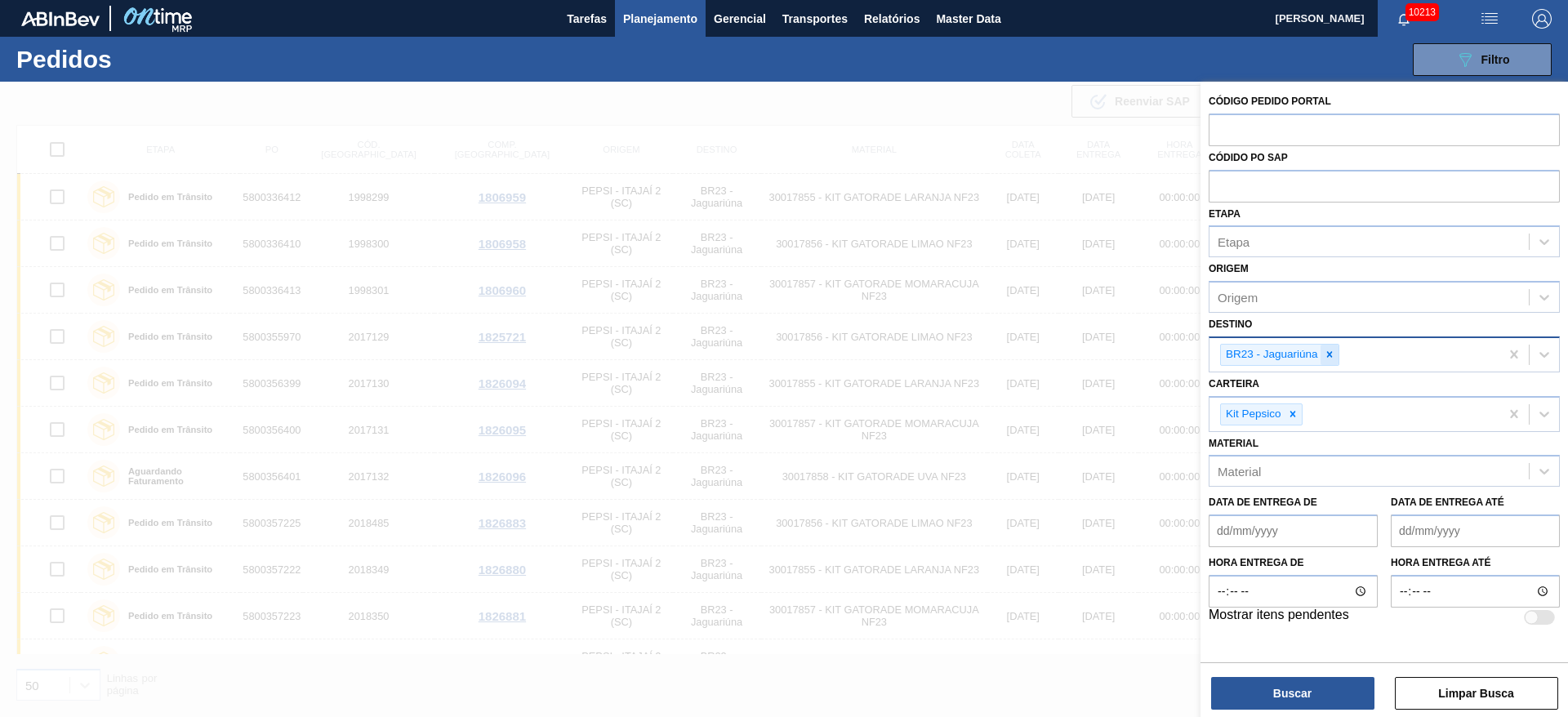
click at [1328, 345] on div at bounding box center [1329, 354] width 18 height 20
click at [1298, 415] on icon at bounding box center [1293, 410] width 12 height 12
click at [1298, 415] on div "Kit Pepsico" at bounding box center [1353, 411] width 290 height 33
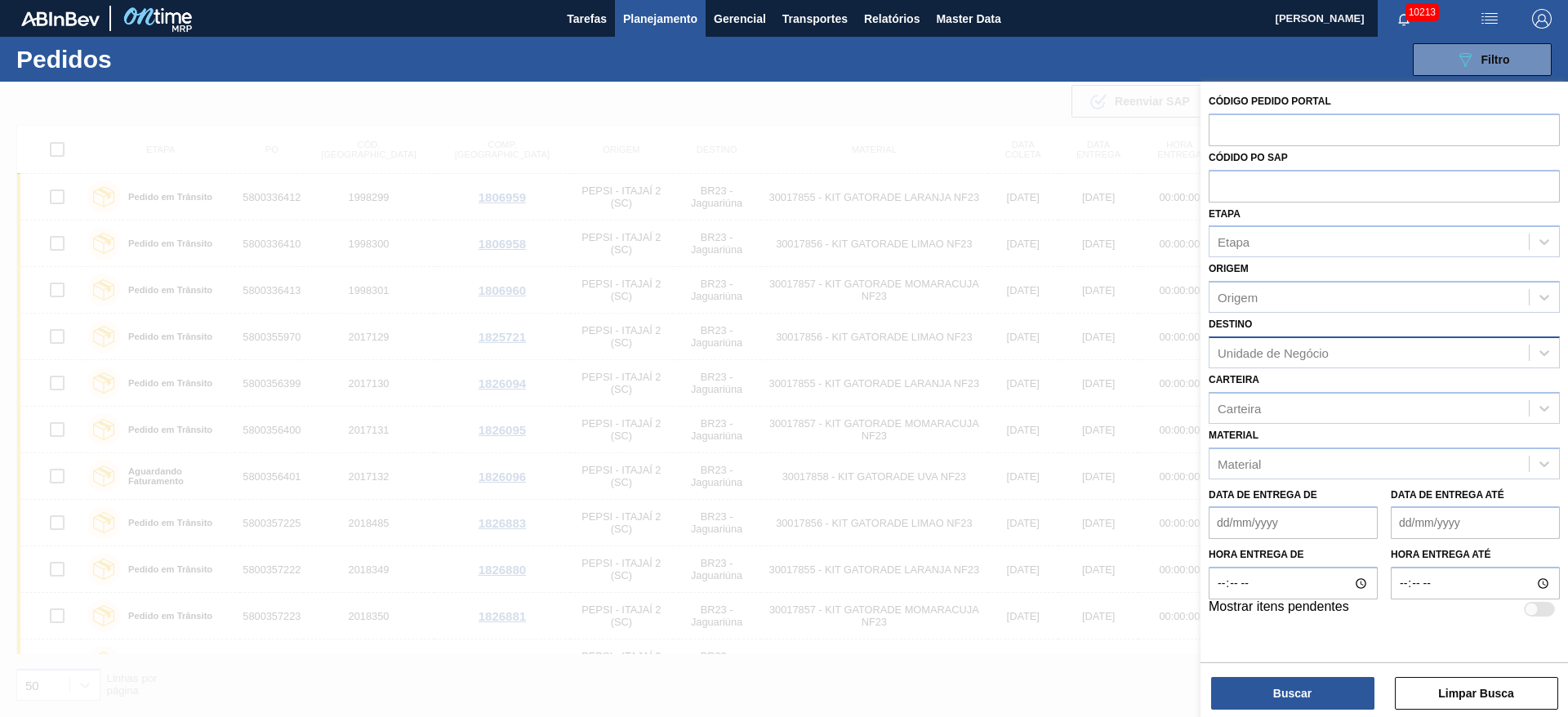
click at [1290, 331] on div "Destino Unidade de Negócio" at bounding box center [1384, 340] width 351 height 56
click at [1293, 274] on div "Origem Origem" at bounding box center [1384, 285] width 351 height 56
click at [700, 101] on div at bounding box center [784, 440] width 1568 height 717
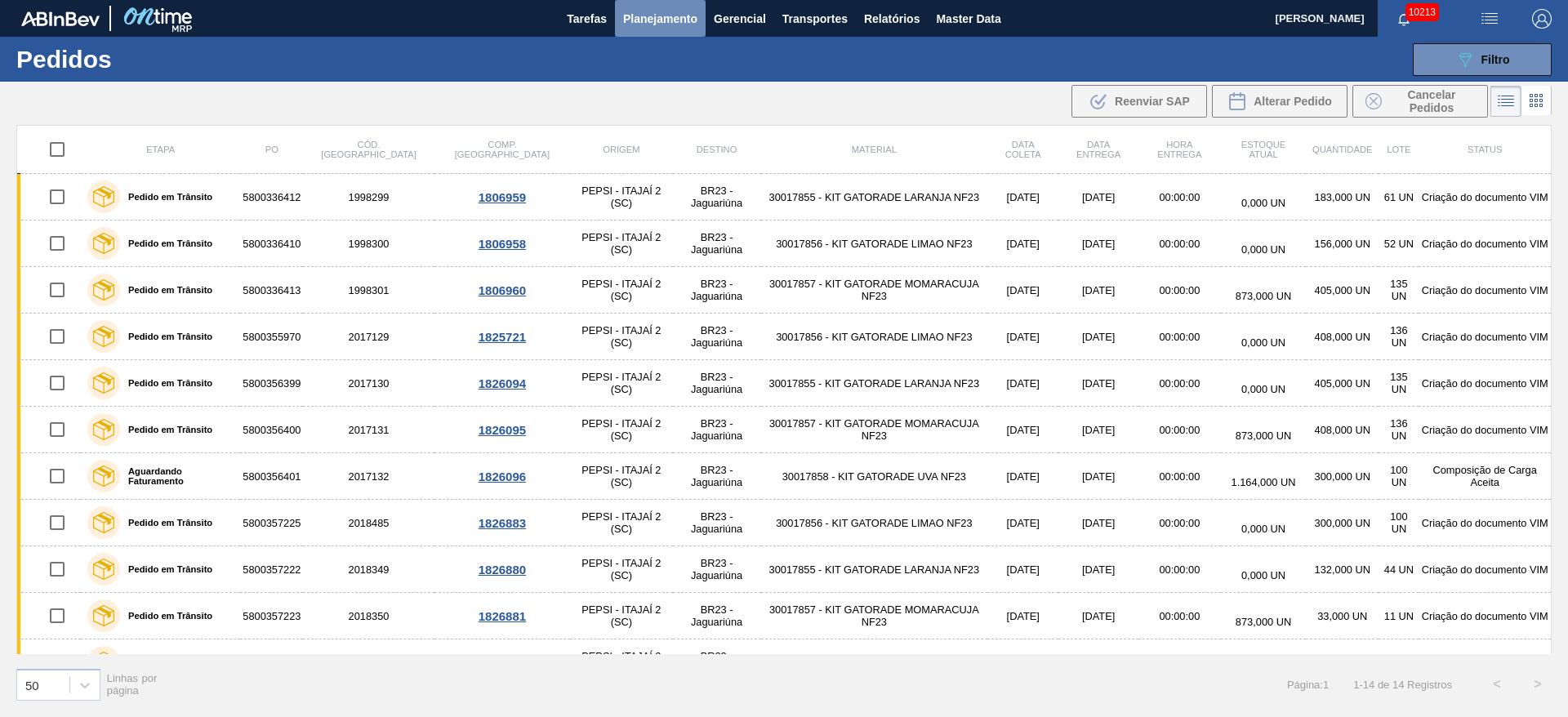
click at [657, 22] on span "Planejamento" at bounding box center [660, 19] width 74 height 20
click at [656, 22] on span "Planejamento" at bounding box center [660, 19] width 74 height 20
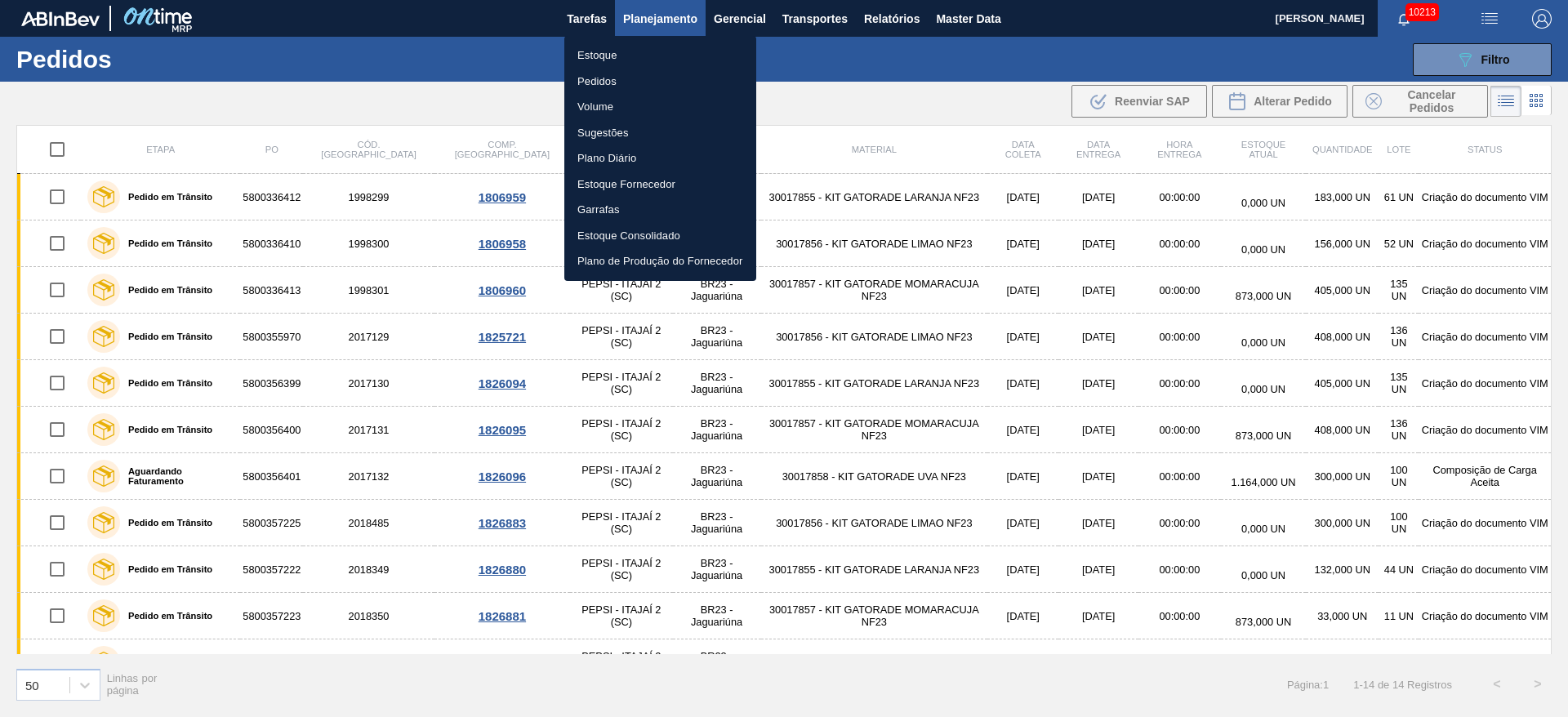
click at [656, 54] on li "Estoque" at bounding box center [660, 56] width 192 height 26
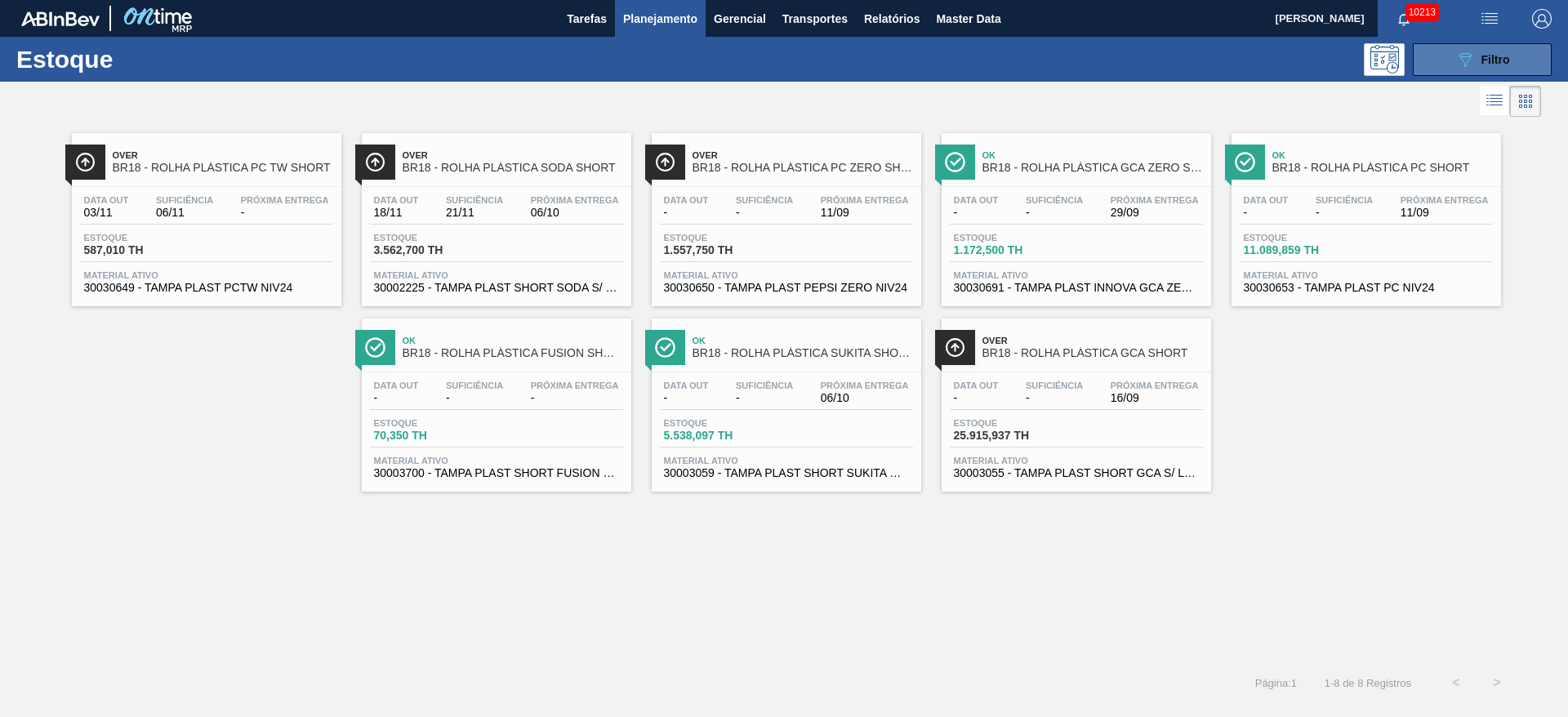
click at [1483, 63] on span "Filtro" at bounding box center [1495, 59] width 28 height 13
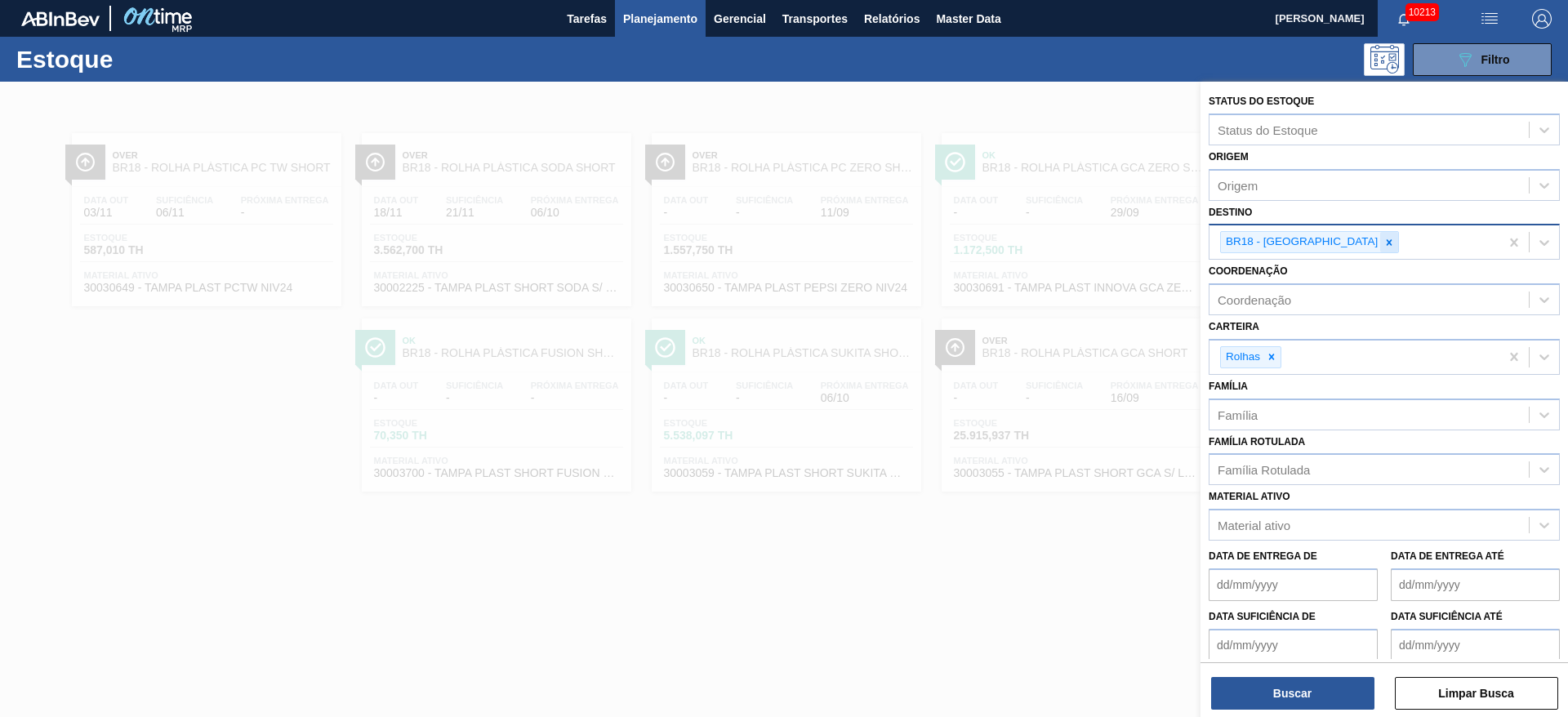
click at [1380, 236] on div at bounding box center [1389, 242] width 18 height 20
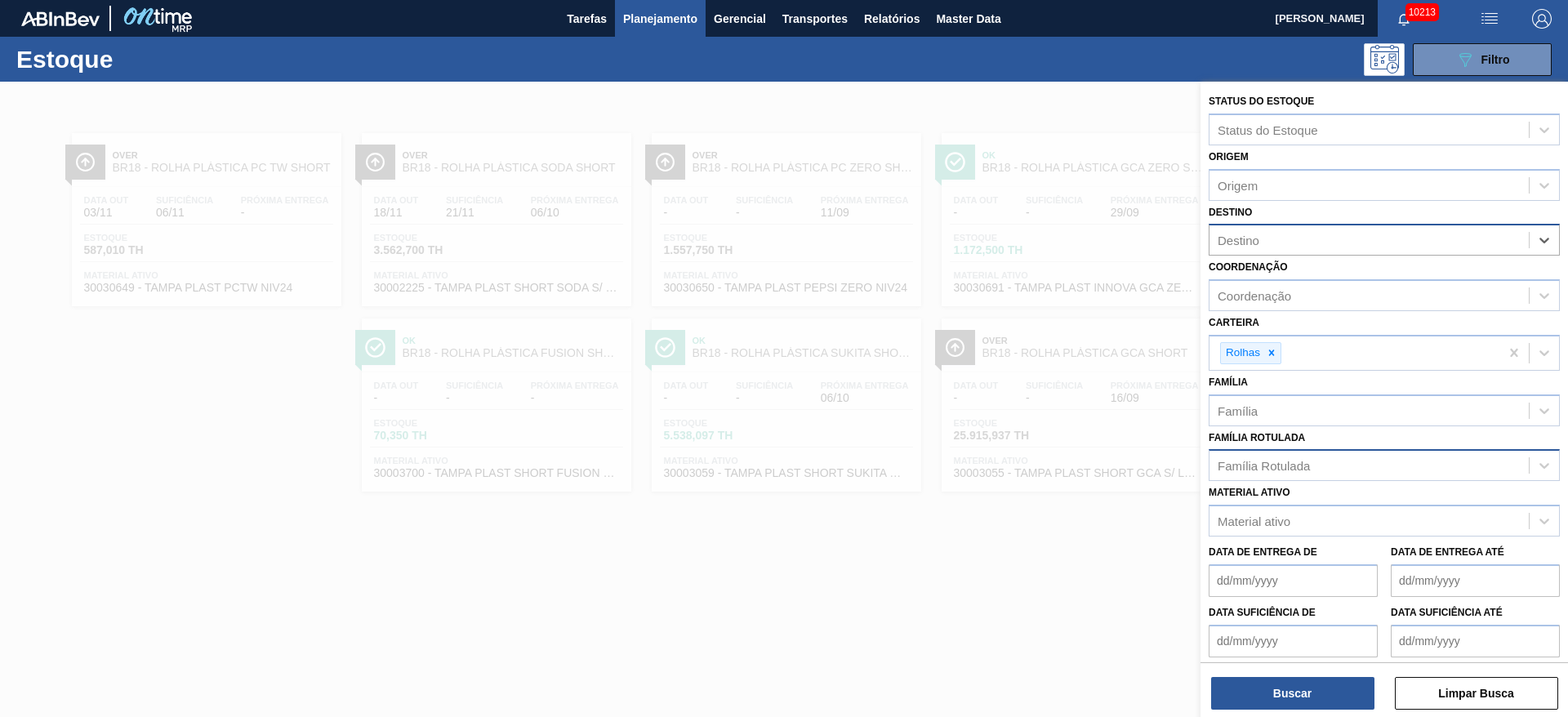
click at [1282, 470] on div "Família Rotulada" at bounding box center [1263, 466] width 93 height 14
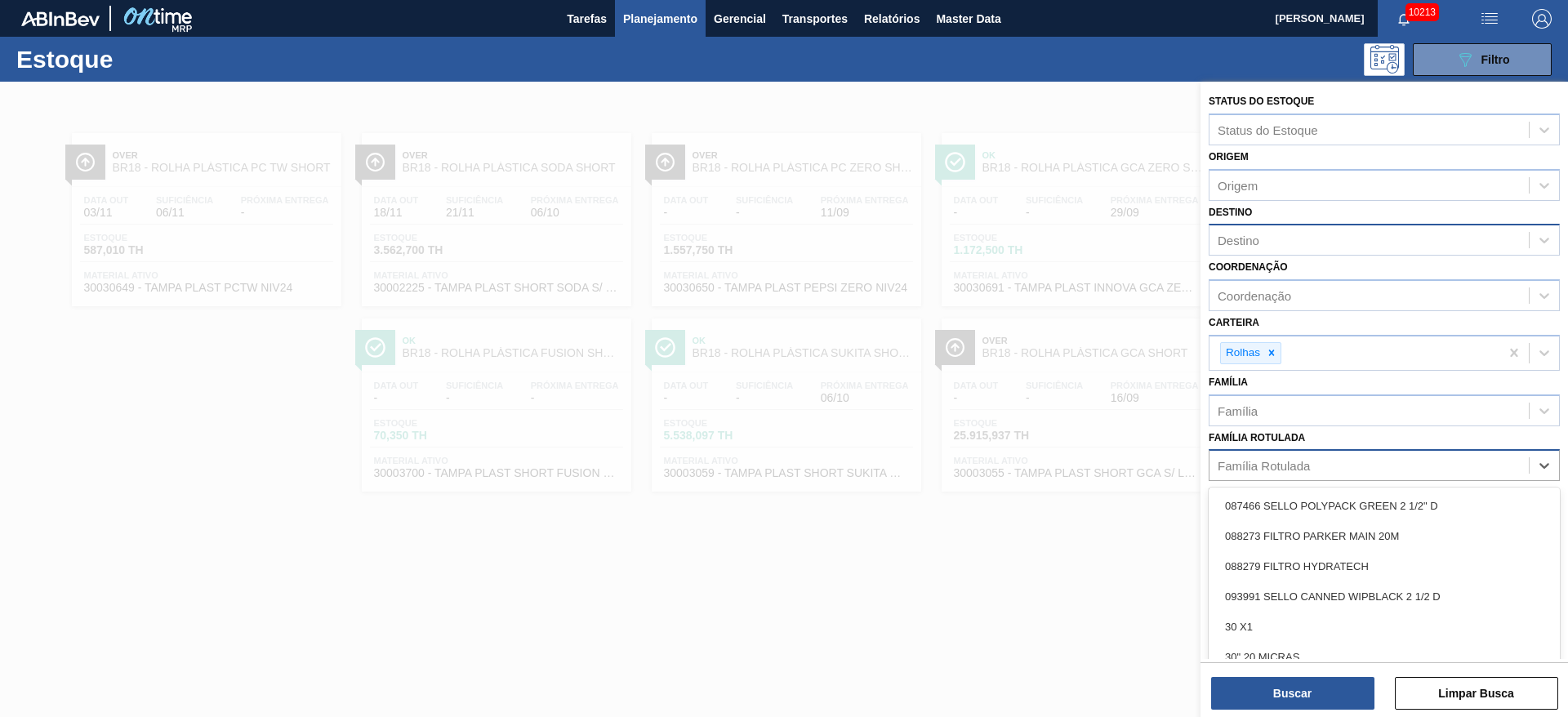
paste Rotulada "30034560"
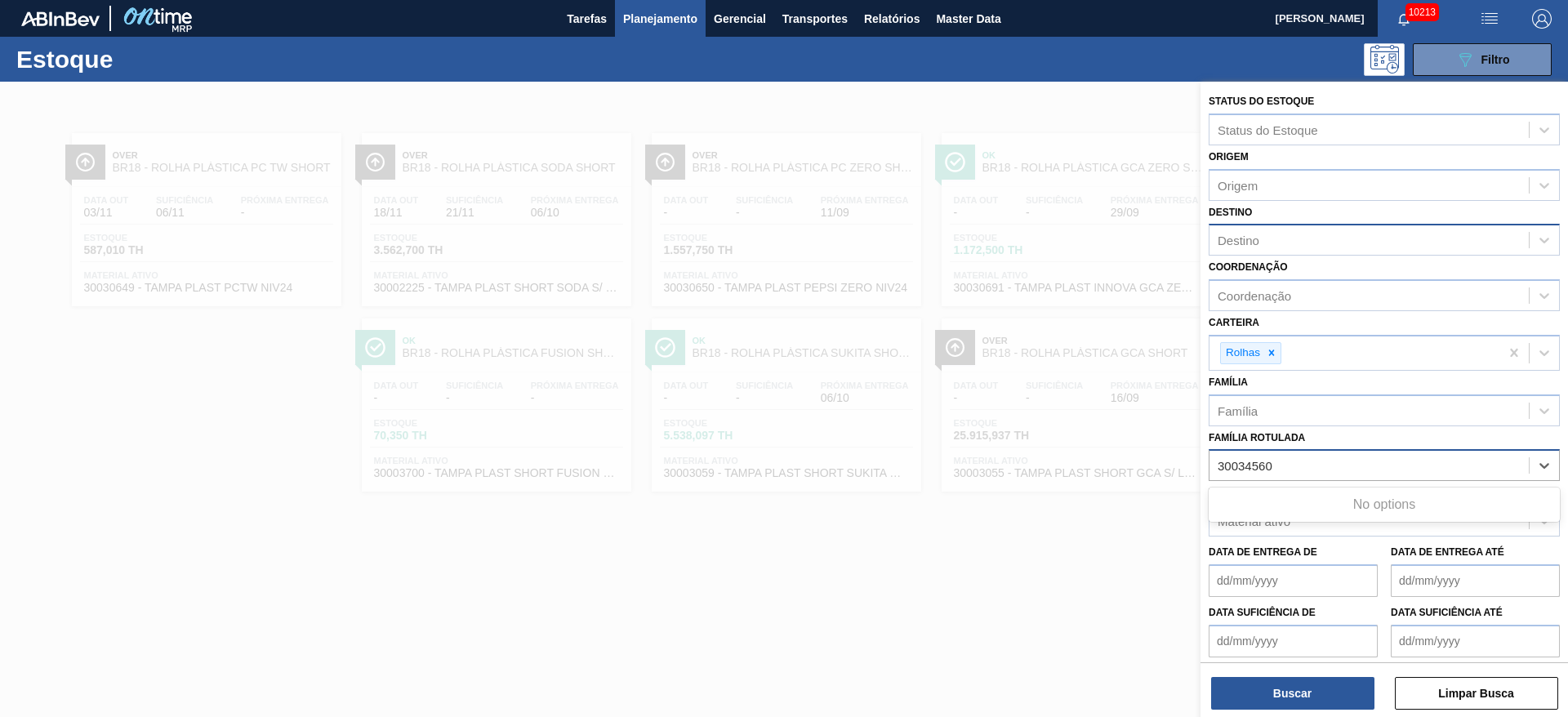
type Rotulada "30034560"
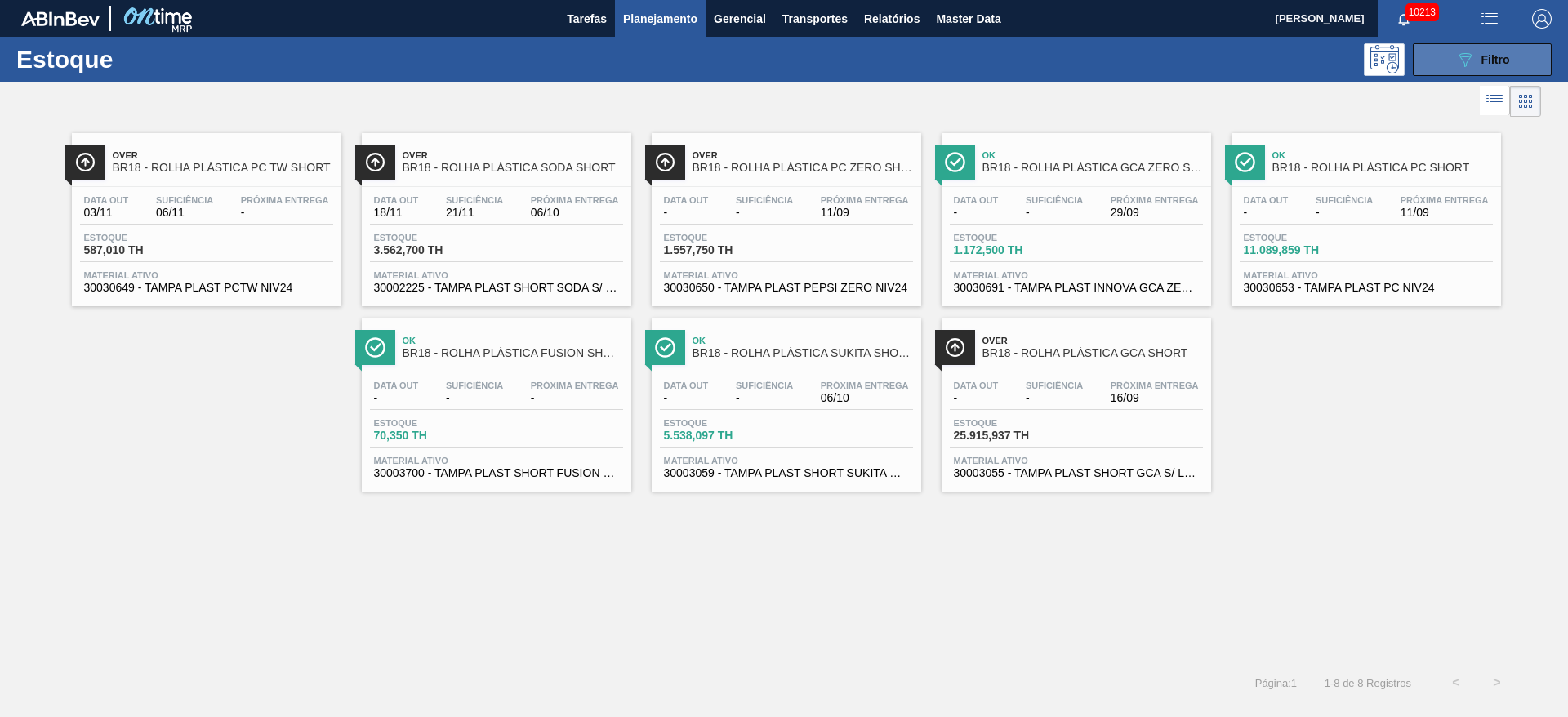
click at [1462, 73] on button "089F7B8B-B2A5-4AFE-B5C0-19BA573D28AC Filtro" at bounding box center [1482, 59] width 138 height 32
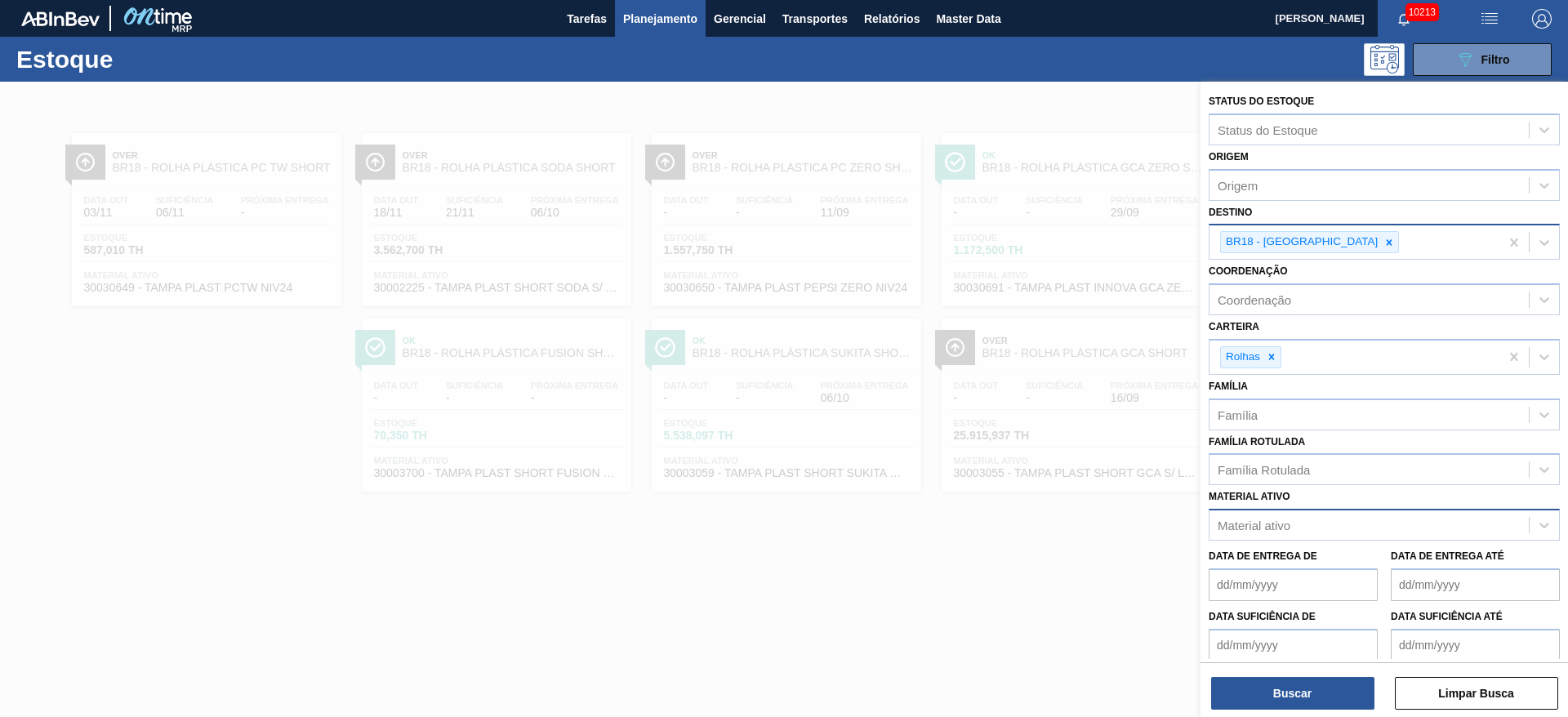
click at [1279, 510] on div "Material ativo" at bounding box center [1384, 525] width 351 height 32
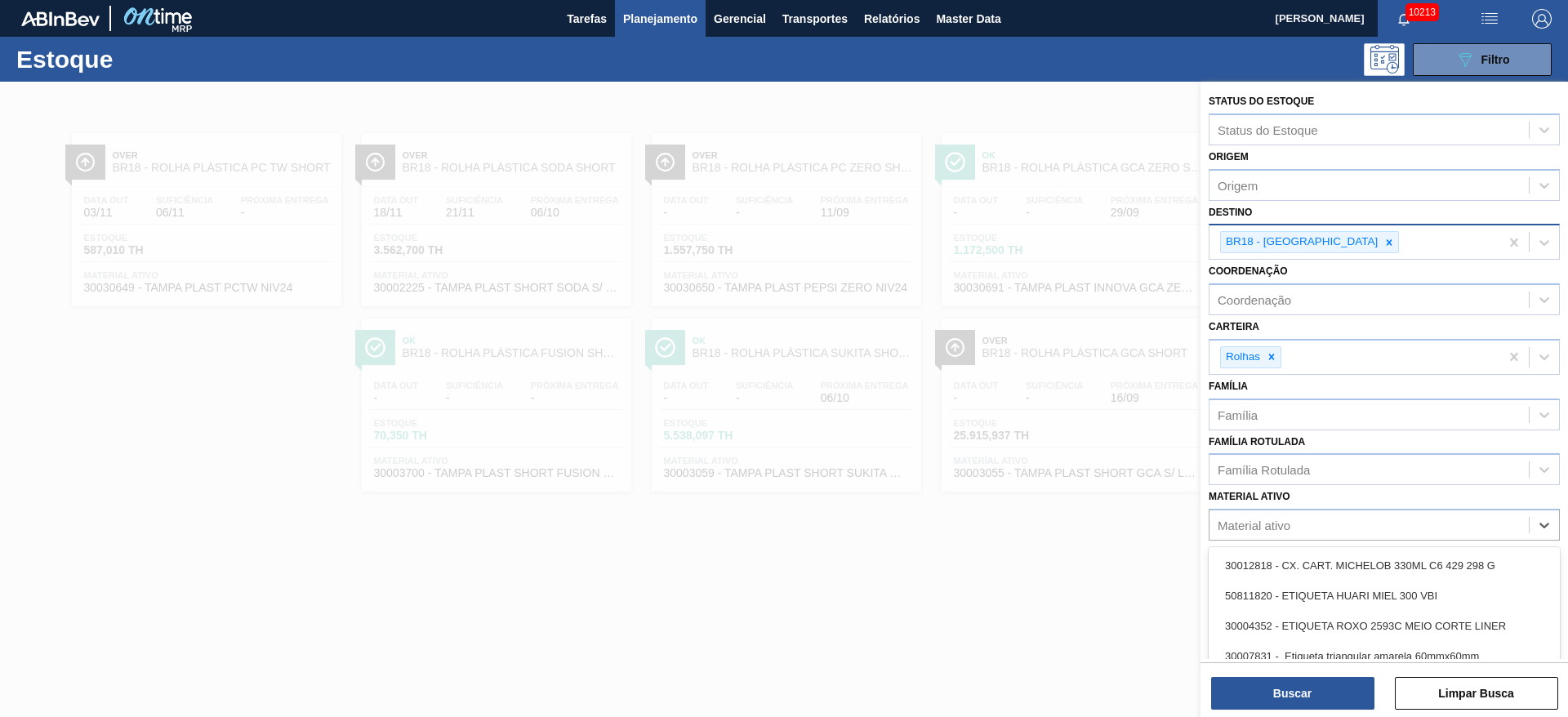
paste ativo "30034560"
type ativo "30034560"
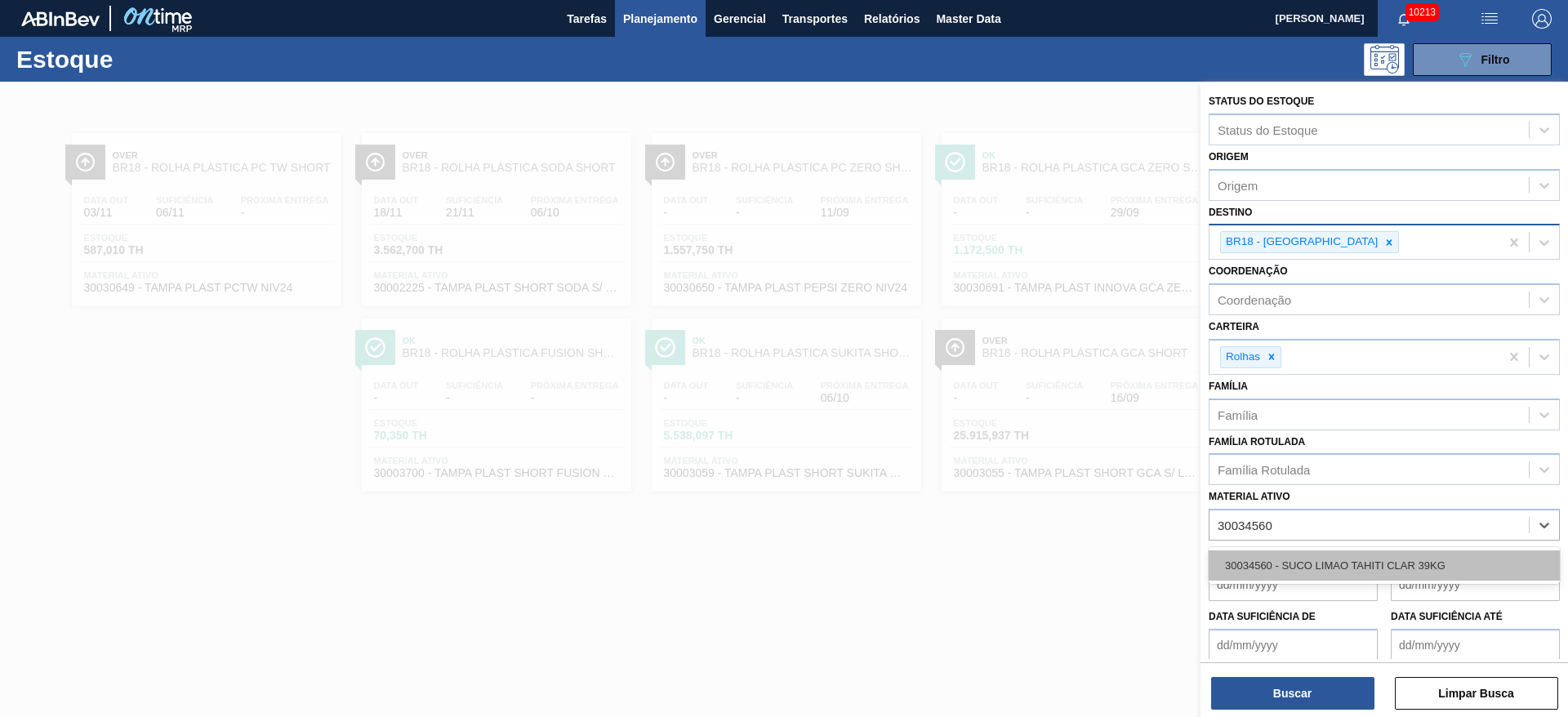
click at [1298, 557] on div "30034560 - SUCO LIMAO TAHITI CLAR 39KG" at bounding box center [1384, 565] width 351 height 30
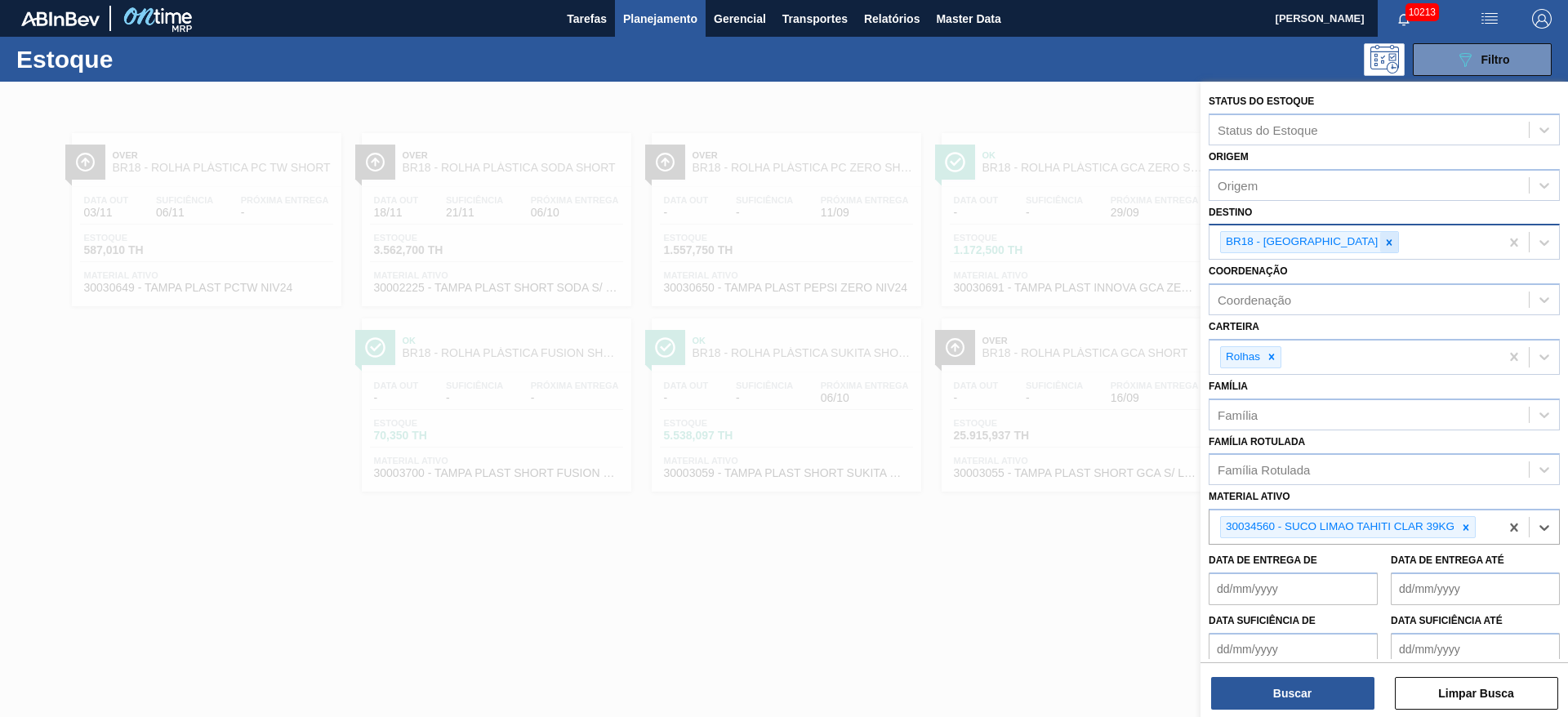
click at [1387, 244] on icon at bounding box center [1390, 242] width 6 height 6
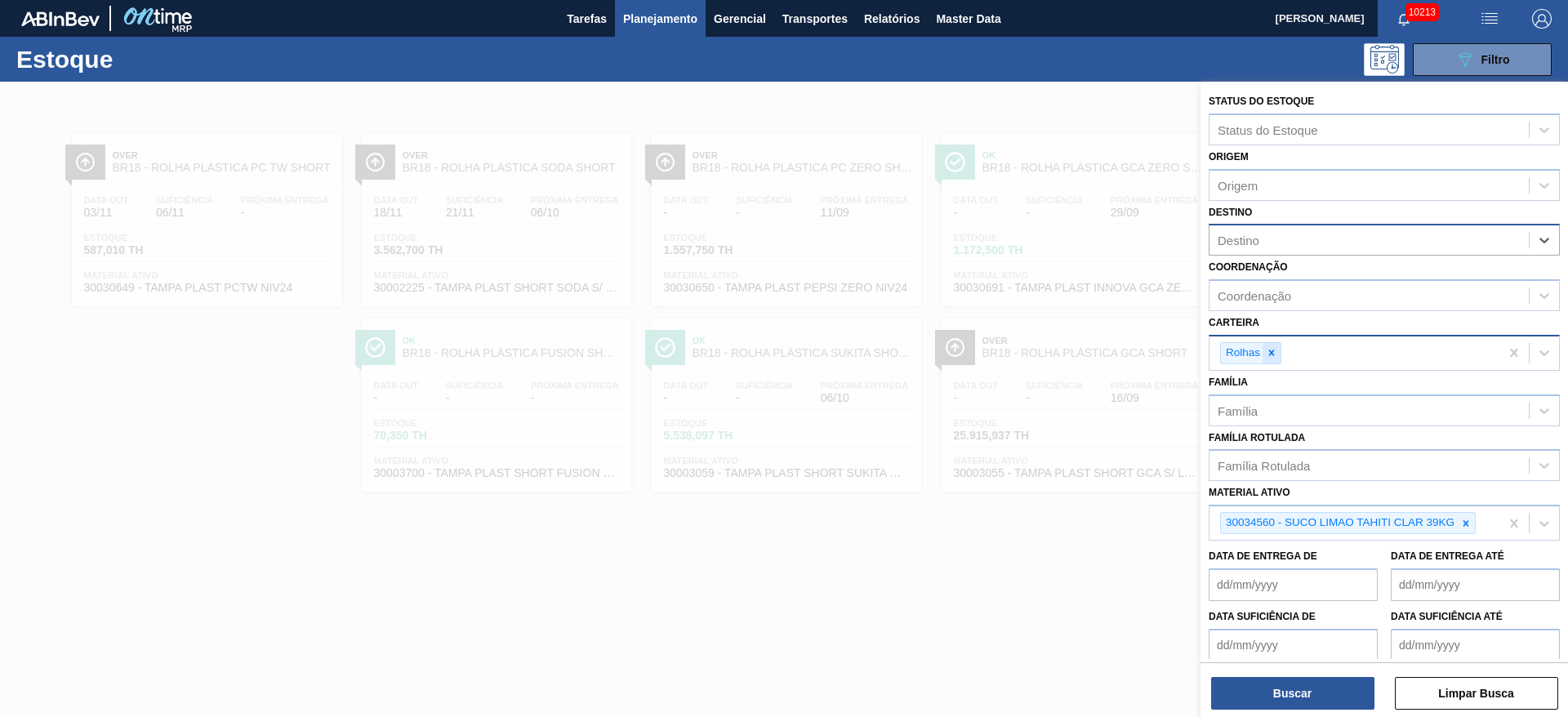
click at [1278, 357] on div at bounding box center [1272, 353] width 18 height 20
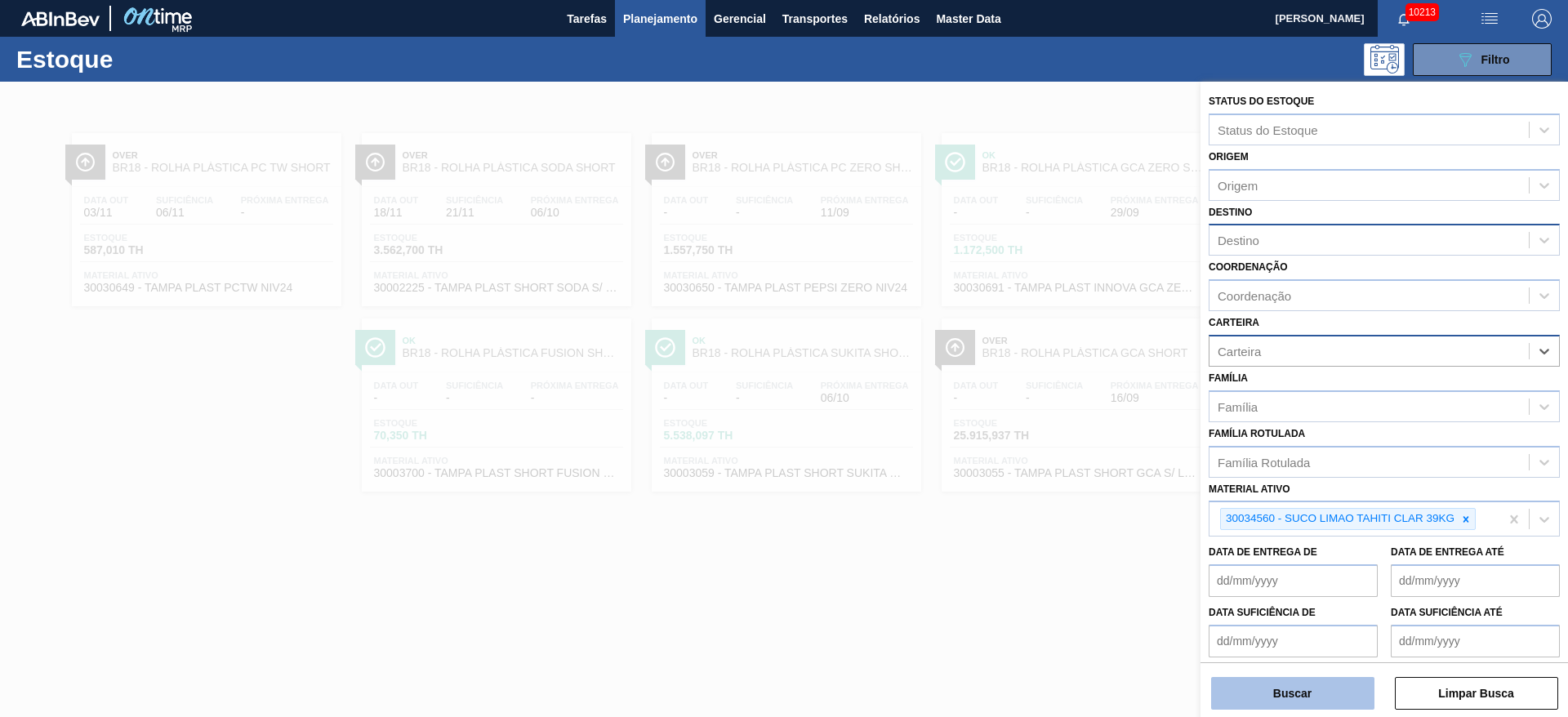
click at [1276, 677] on button "Buscar" at bounding box center [1292, 693] width 163 height 32
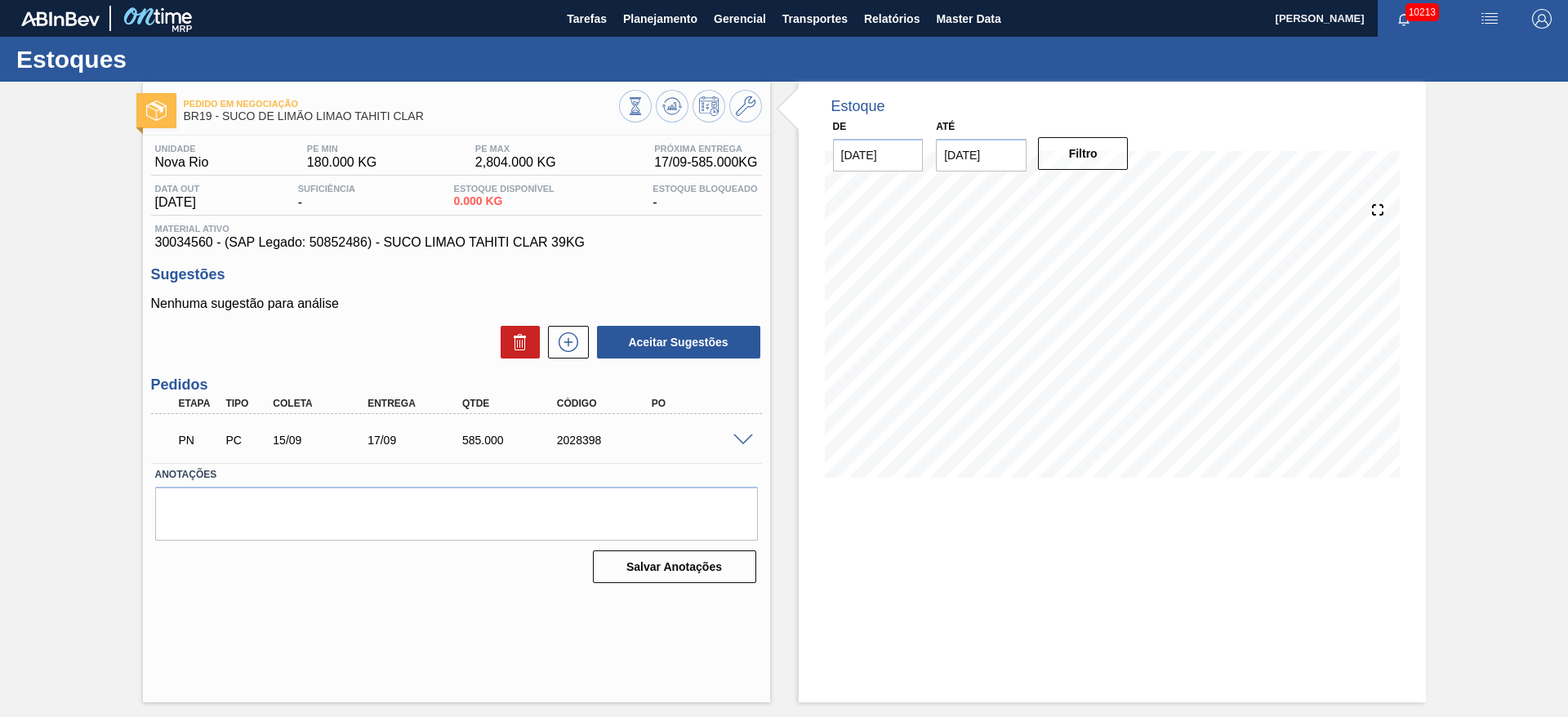
click at [741, 435] on span at bounding box center [743, 440] width 20 height 13
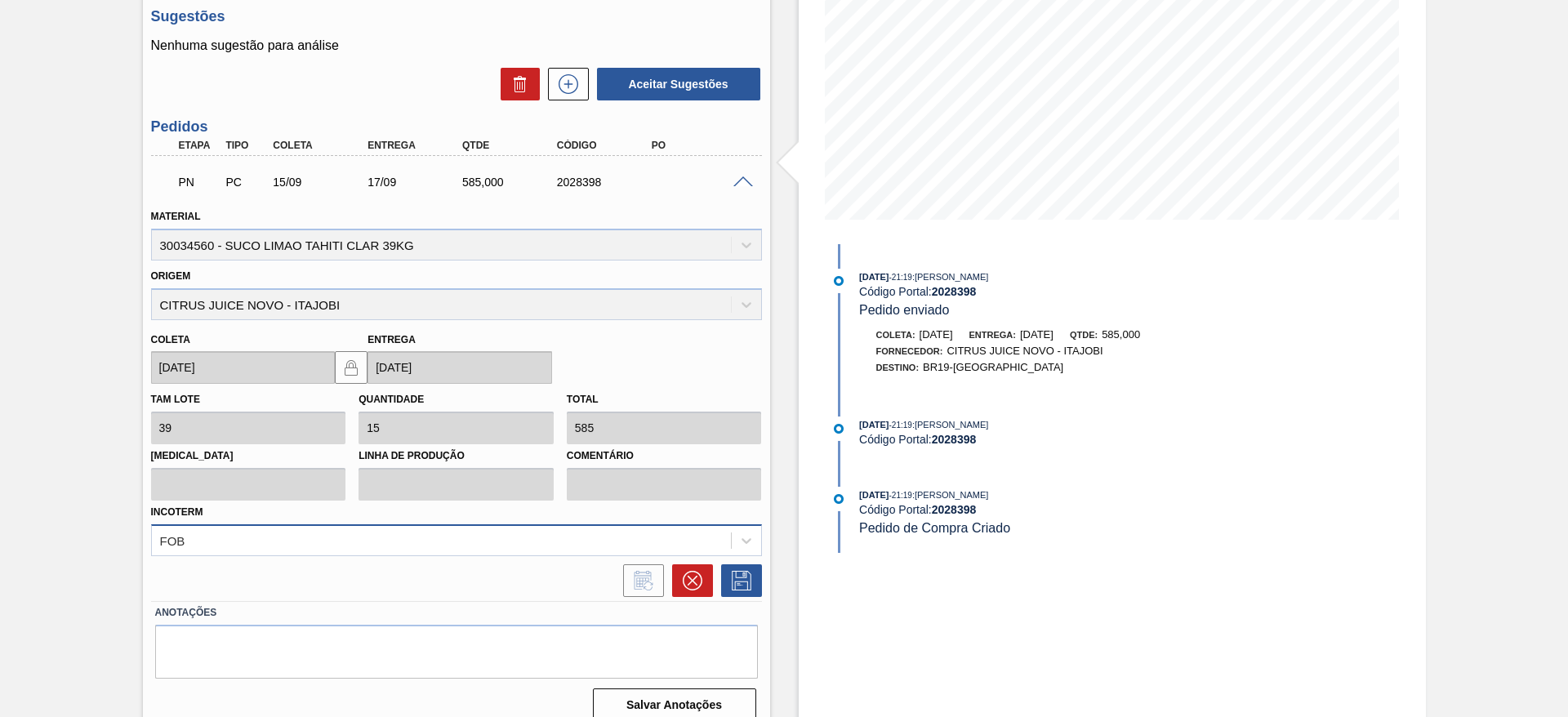
scroll to position [276, 0]
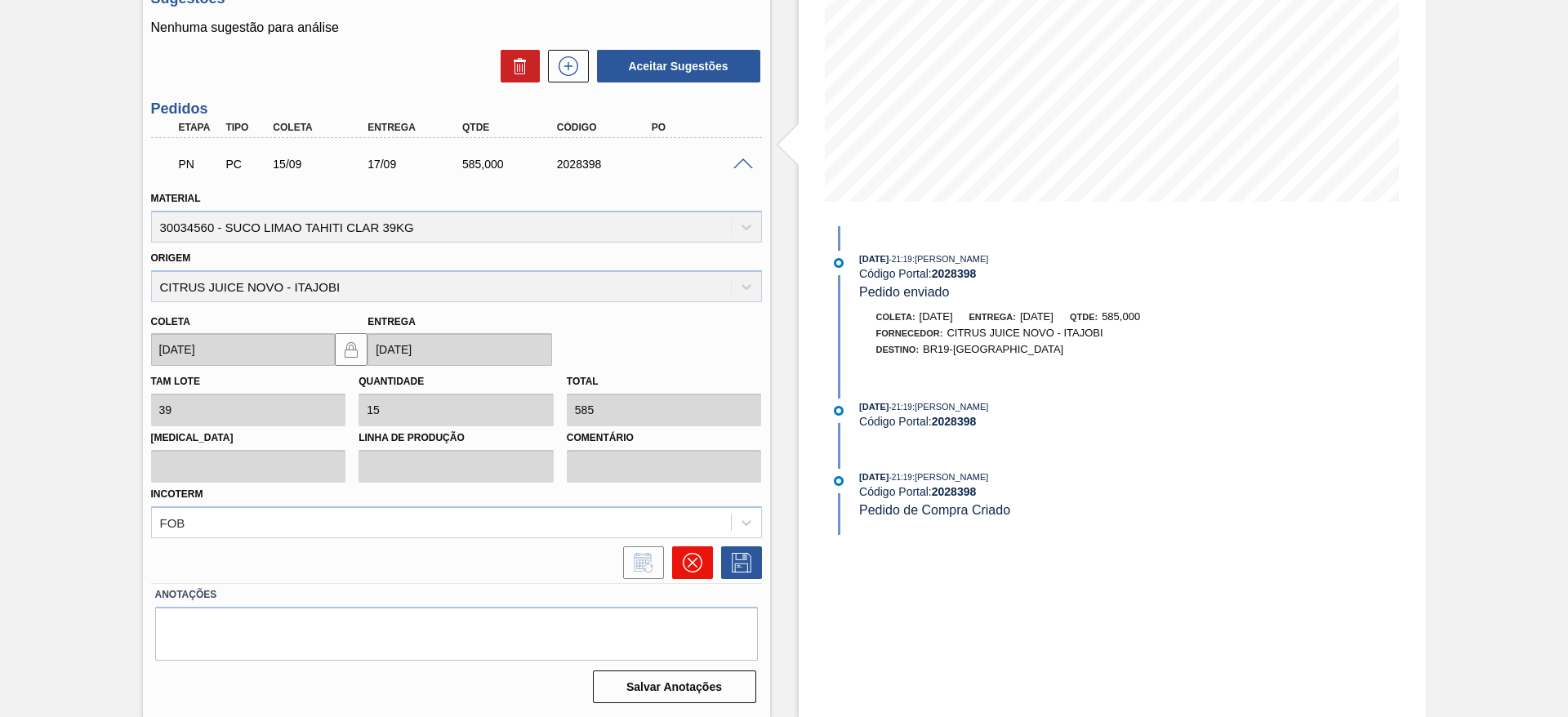
click at [693, 578] on button at bounding box center [692, 562] width 41 height 32
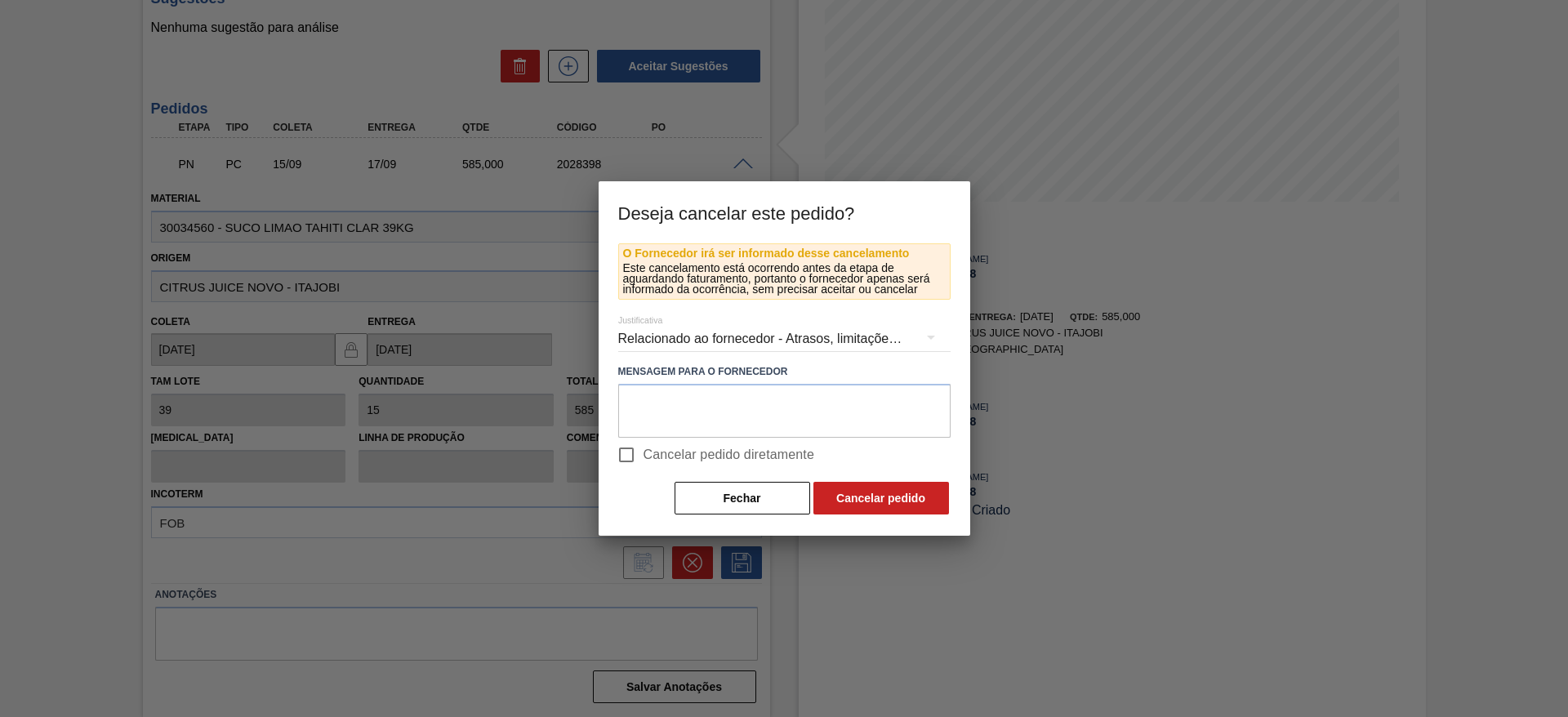
click at [735, 453] on span "Cancelar pedido diretamente" at bounding box center [729, 455] width 172 height 20
click at [644, 453] on input "Cancelar pedido diretamente" at bounding box center [626, 455] width 34 height 34
checkbox input "true"
click at [875, 509] on button "Cancelar pedido" at bounding box center [881, 498] width 136 height 32
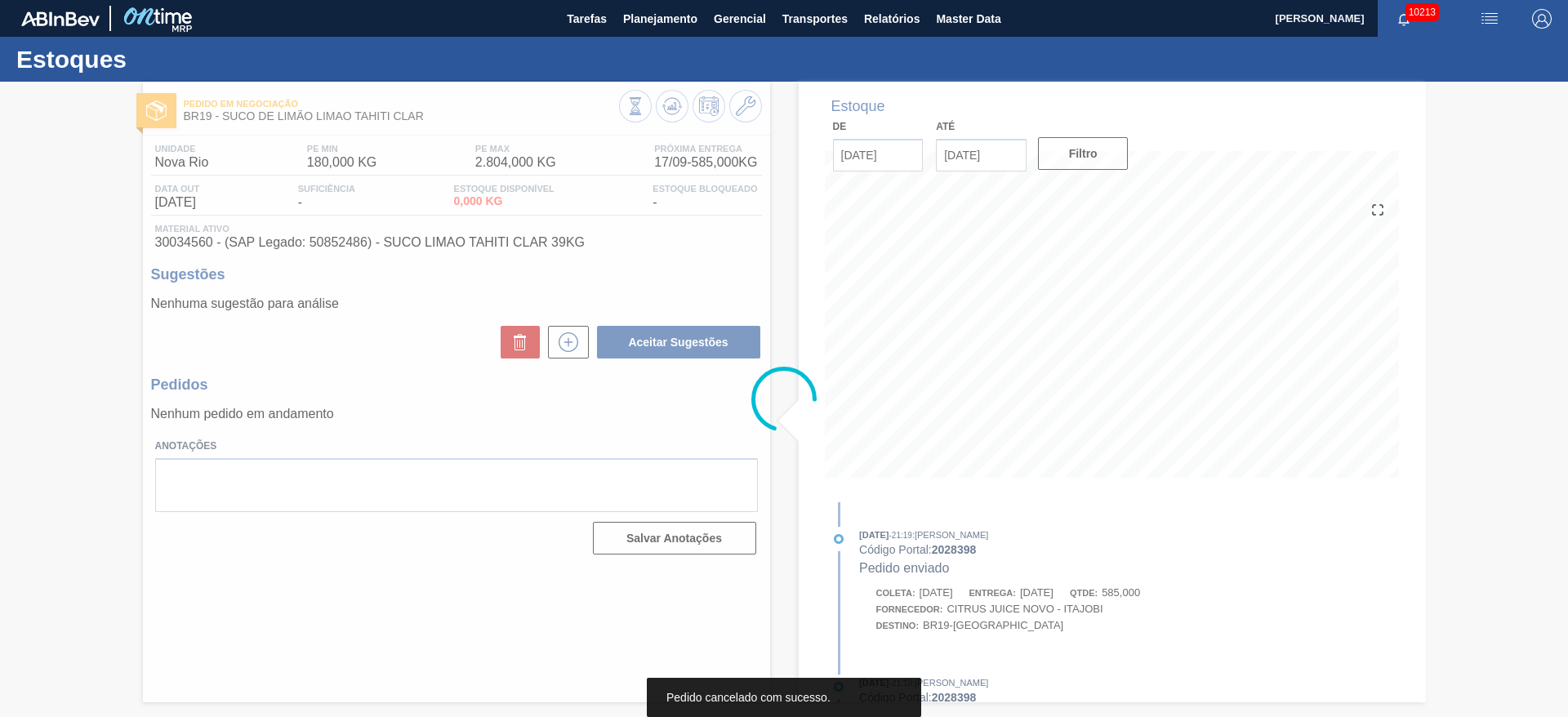
scroll to position [0, 0]
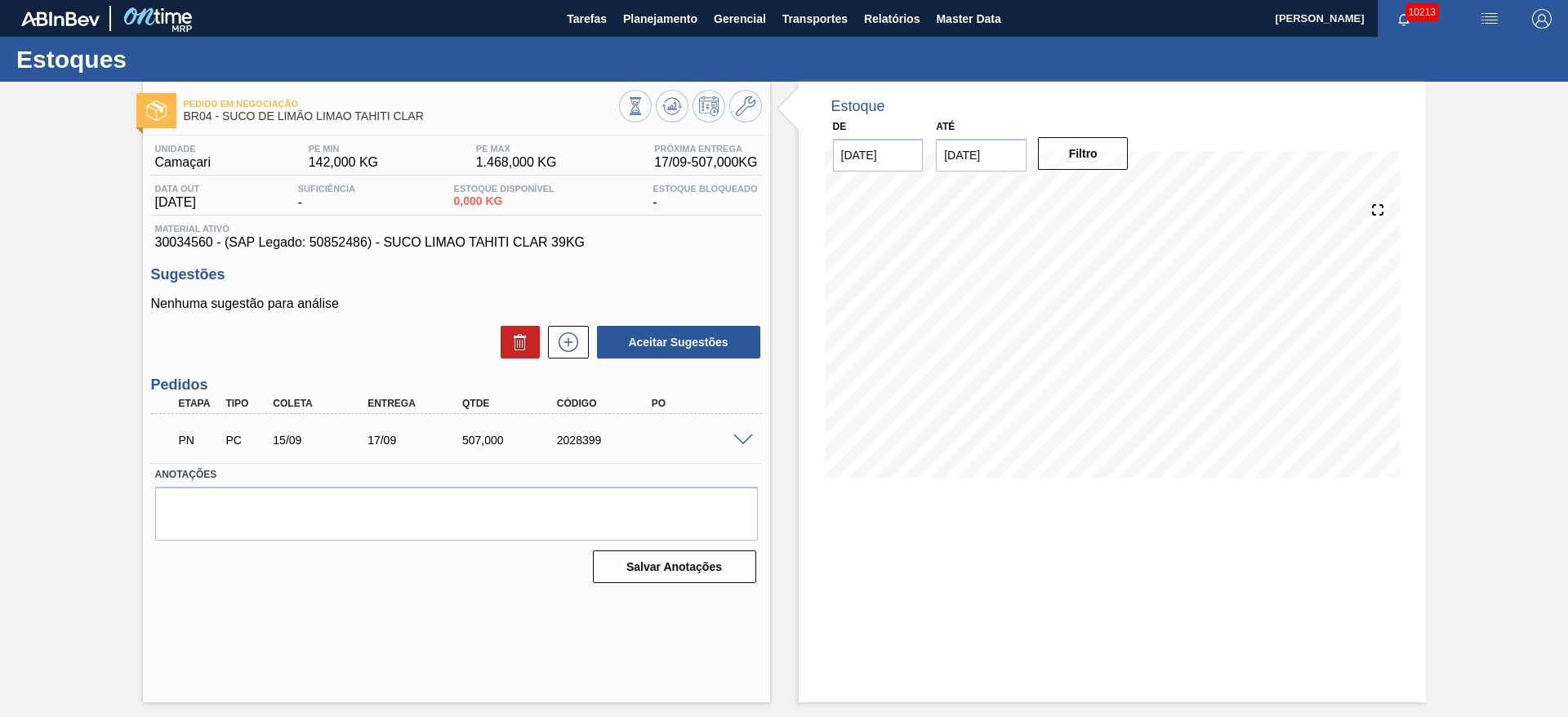
click at [749, 441] on span at bounding box center [743, 440] width 20 height 13
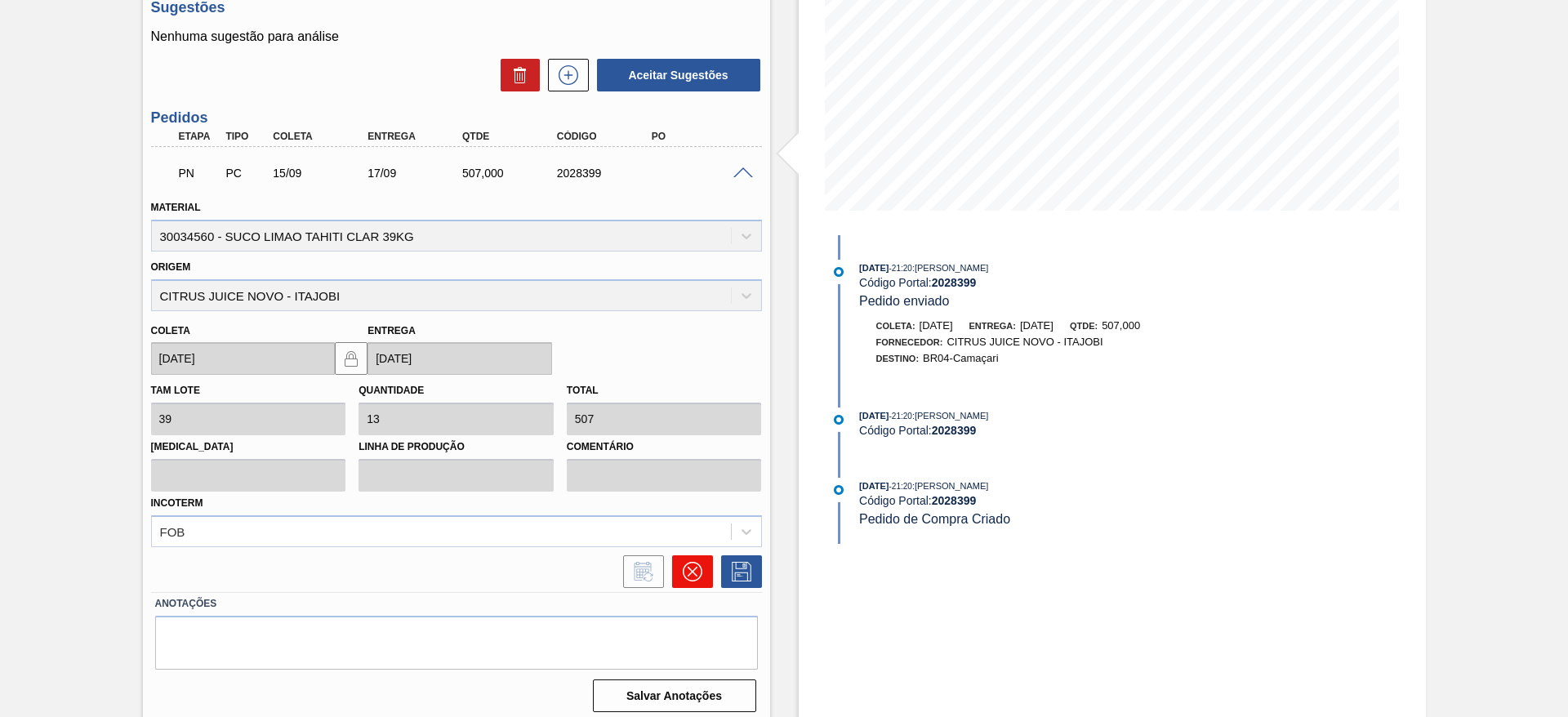
scroll to position [276, 0]
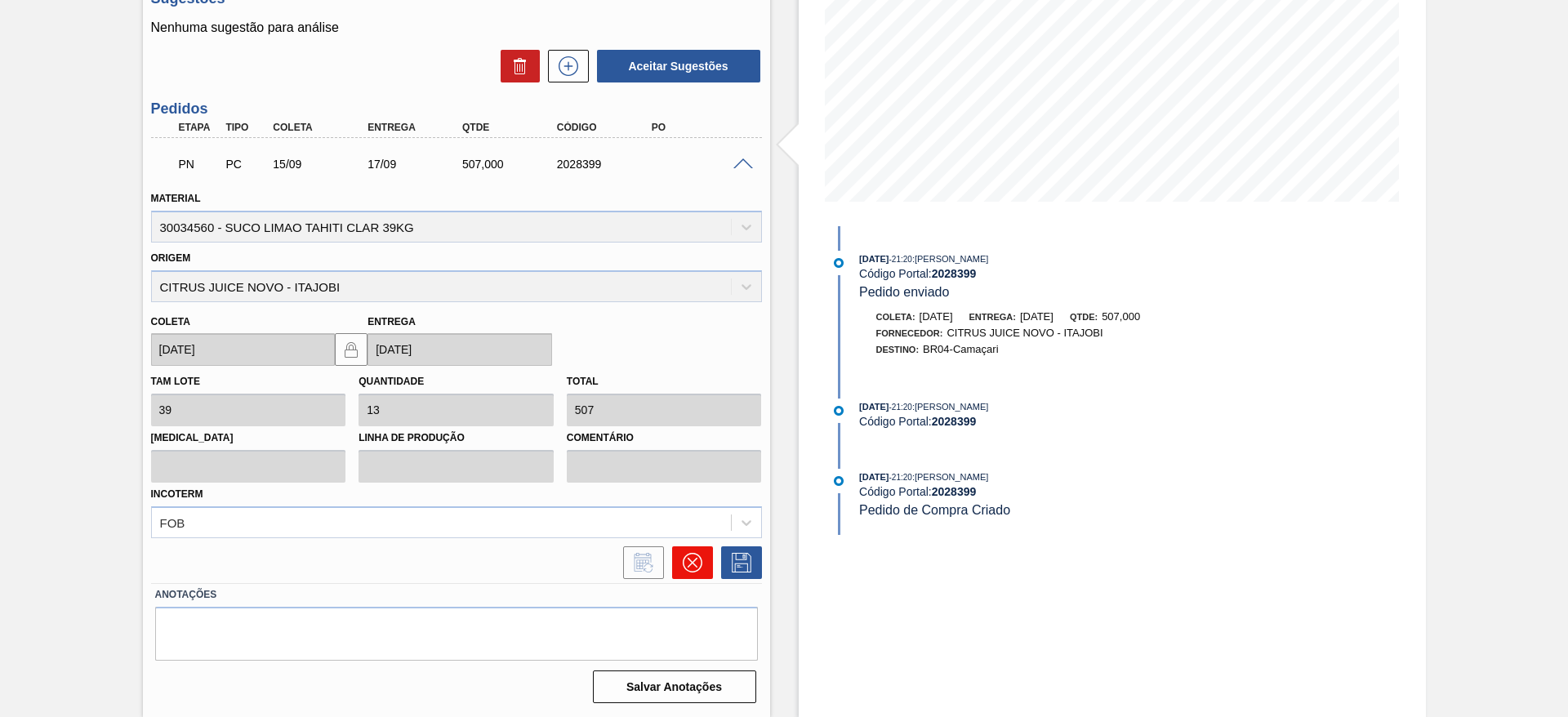
click at [692, 571] on icon at bounding box center [691, 563] width 20 height 20
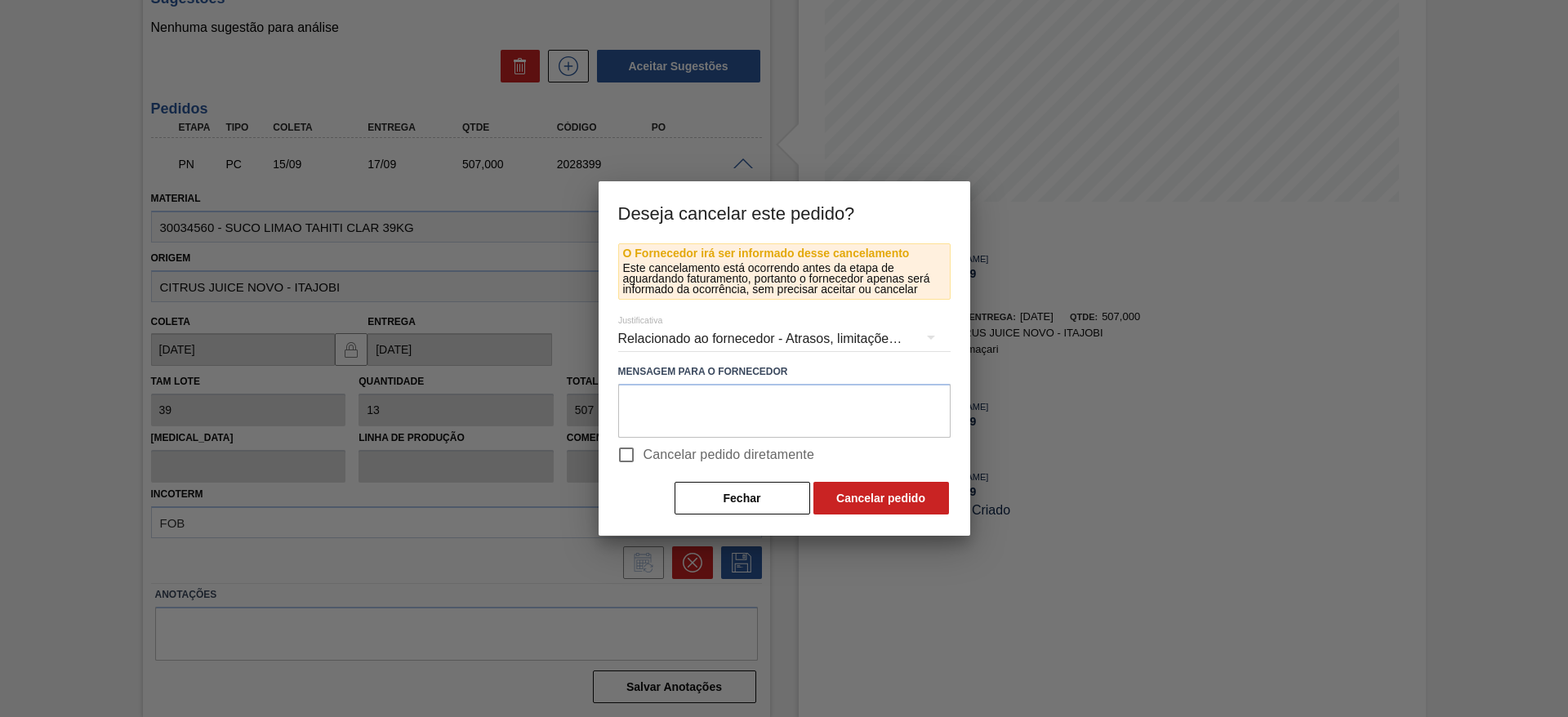
click at [738, 460] on span "Cancelar pedido diretamente" at bounding box center [729, 455] width 172 height 20
click at [644, 460] on input "Cancelar pedido diretamente" at bounding box center [626, 455] width 34 height 34
checkbox input "true"
click at [845, 499] on button "Cancelar pedido" at bounding box center [881, 498] width 136 height 32
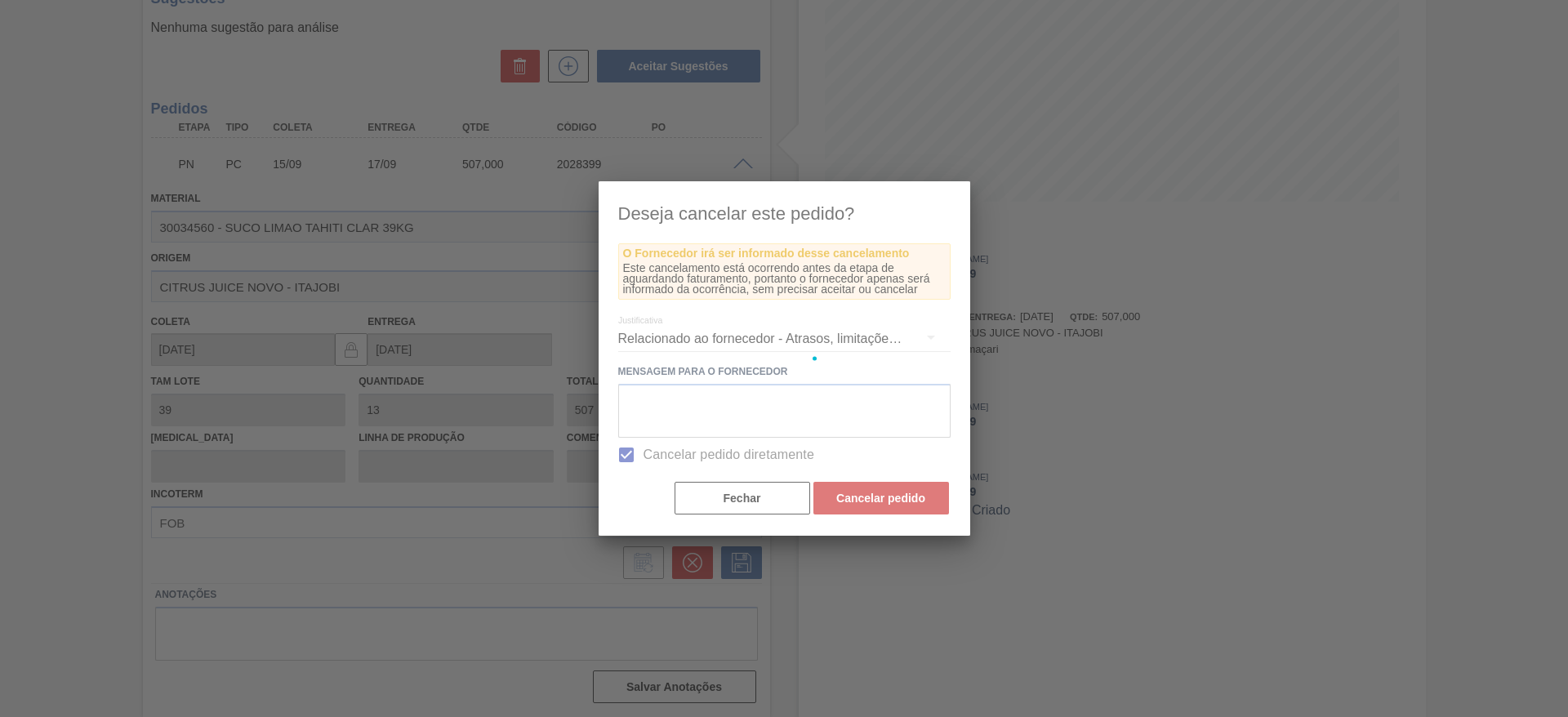
scroll to position [0, 0]
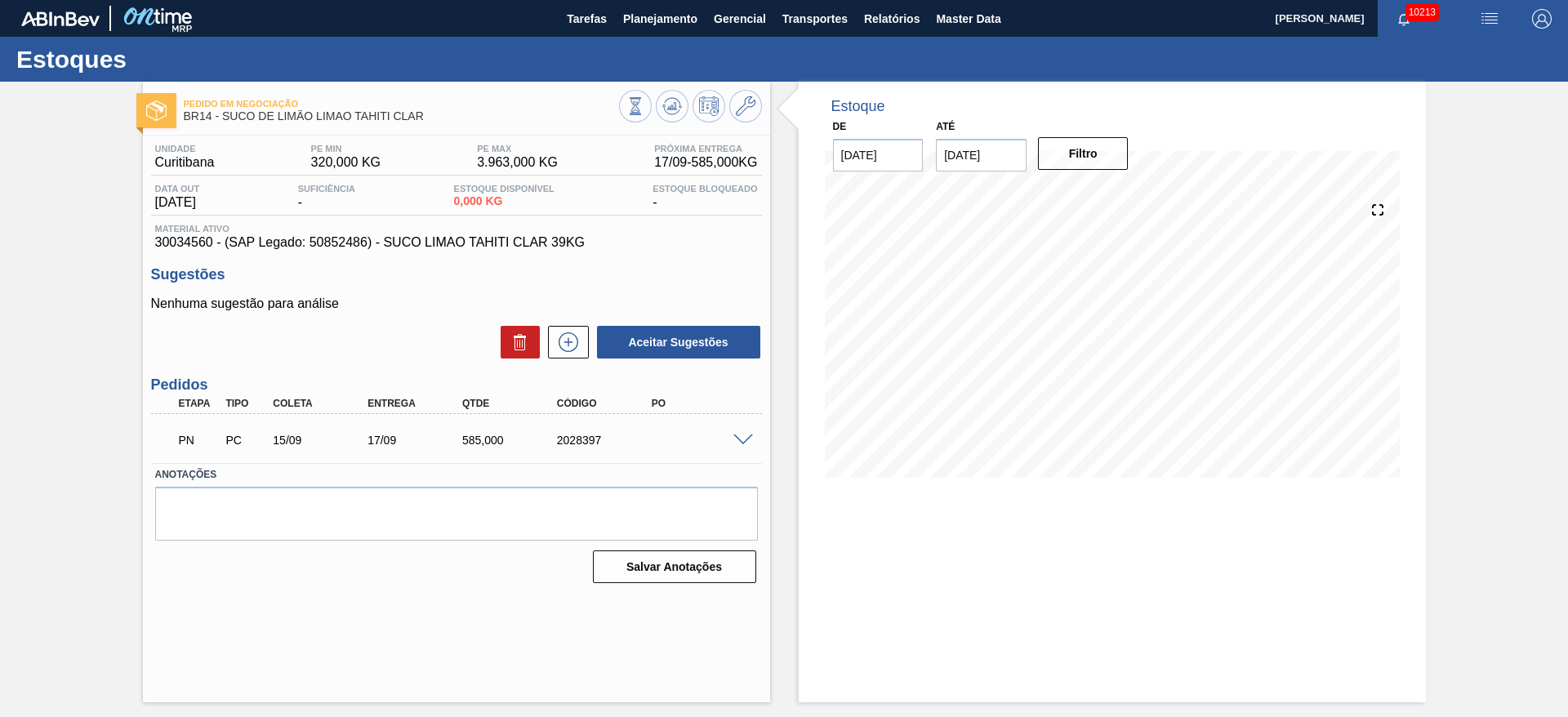
click at [741, 438] on span at bounding box center [743, 440] width 20 height 13
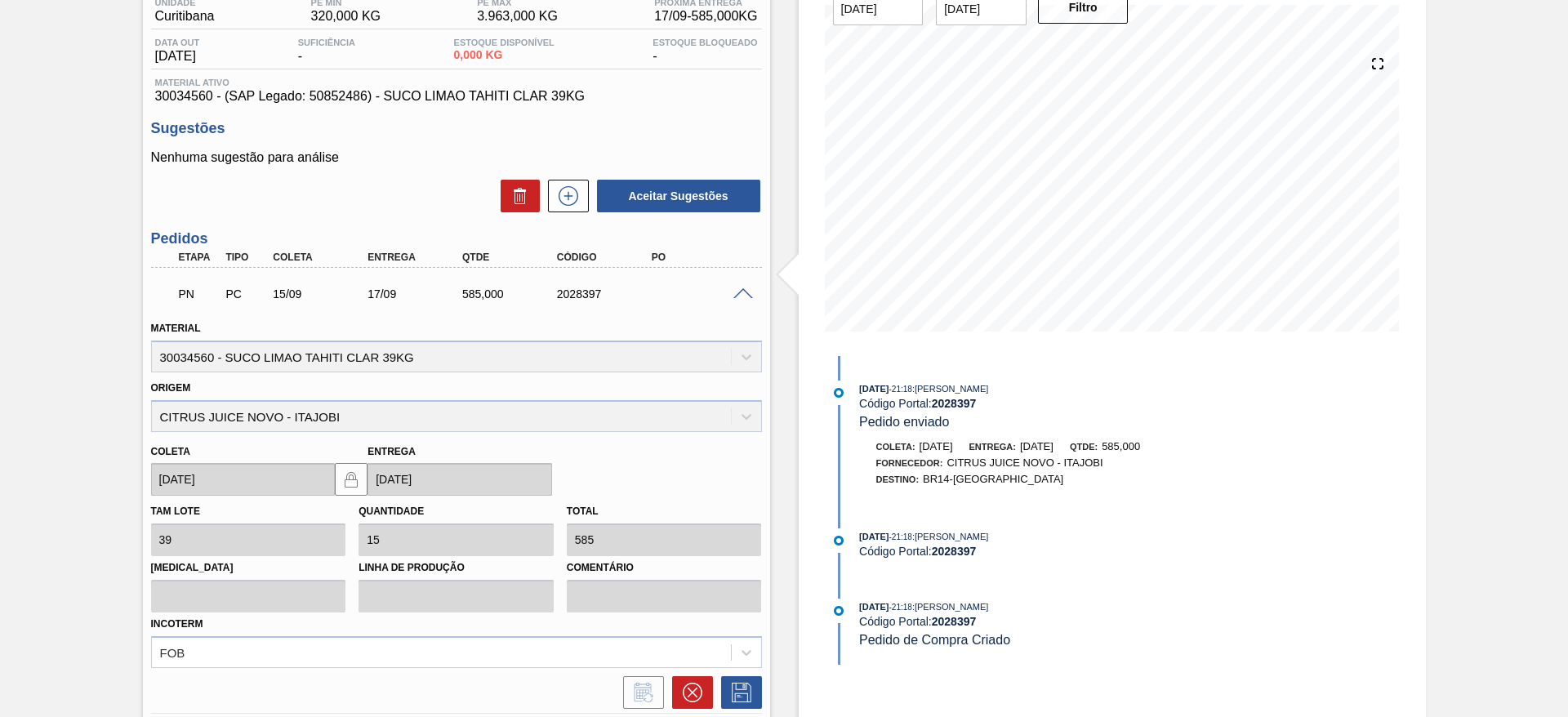
scroll to position [276, 0]
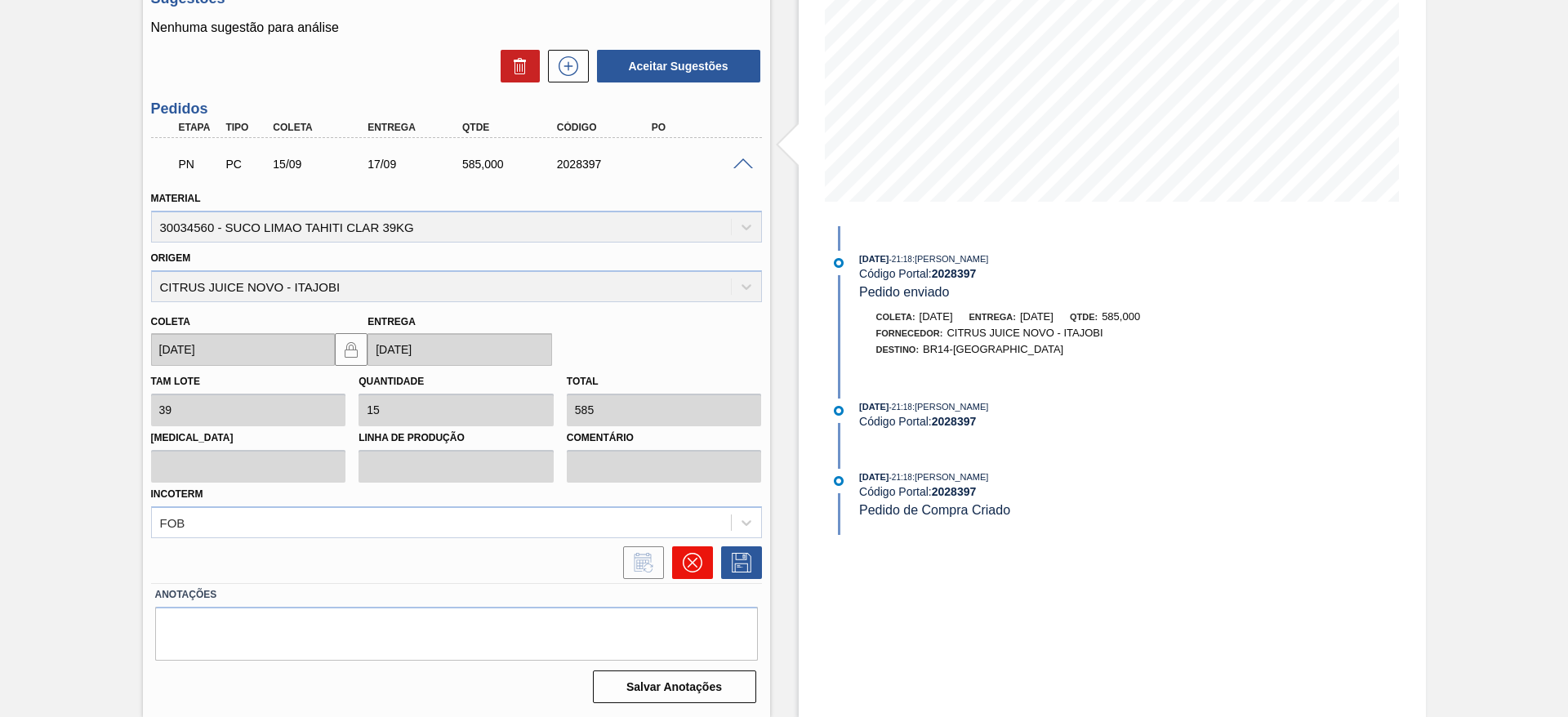
click at [698, 565] on icon at bounding box center [692, 563] width 20 height 20
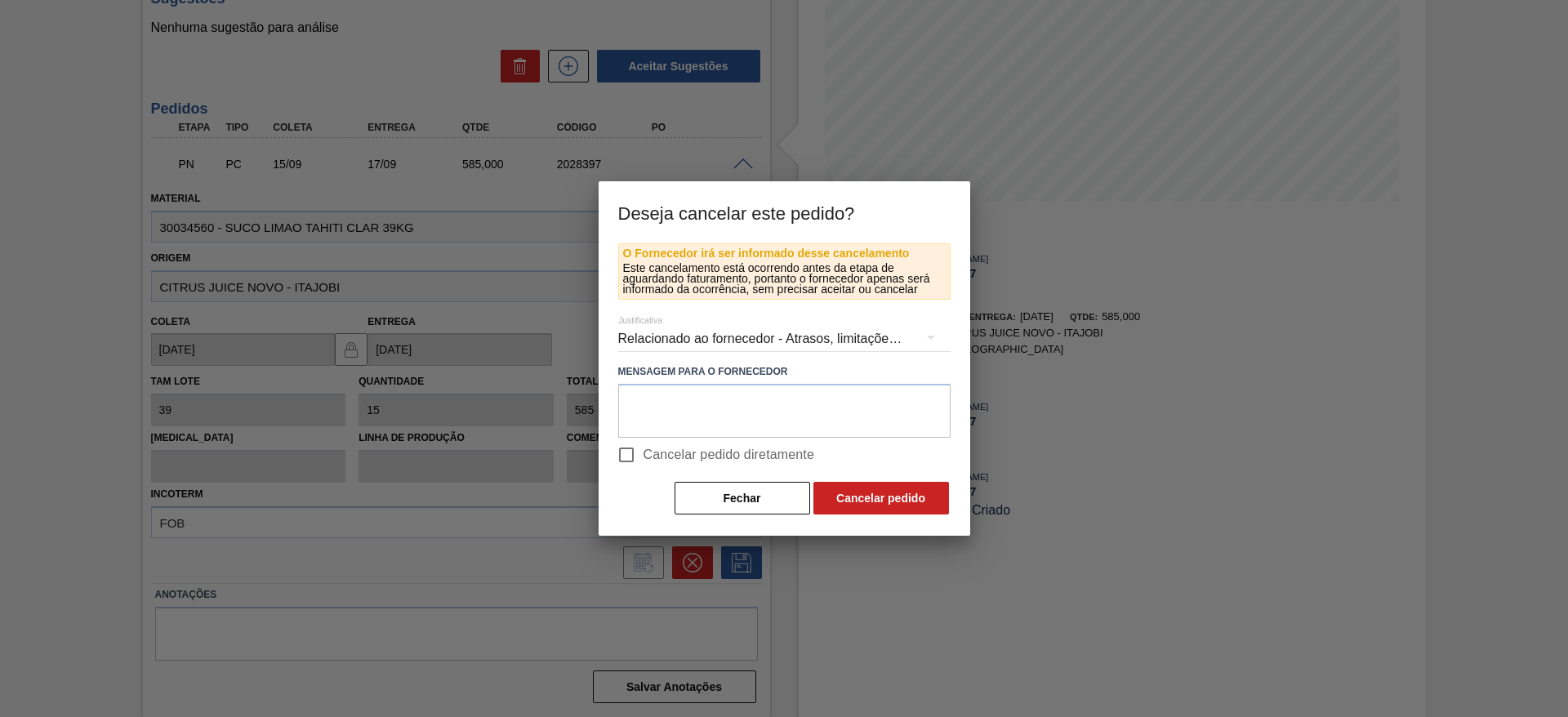
click at [773, 446] on span "Cancelar pedido diretamente" at bounding box center [729, 455] width 172 height 20
click at [644, 446] on input "Cancelar pedido diretamente" at bounding box center [626, 455] width 34 height 34
checkbox input "true"
click at [871, 499] on button "Cancelar pedido" at bounding box center [881, 498] width 136 height 32
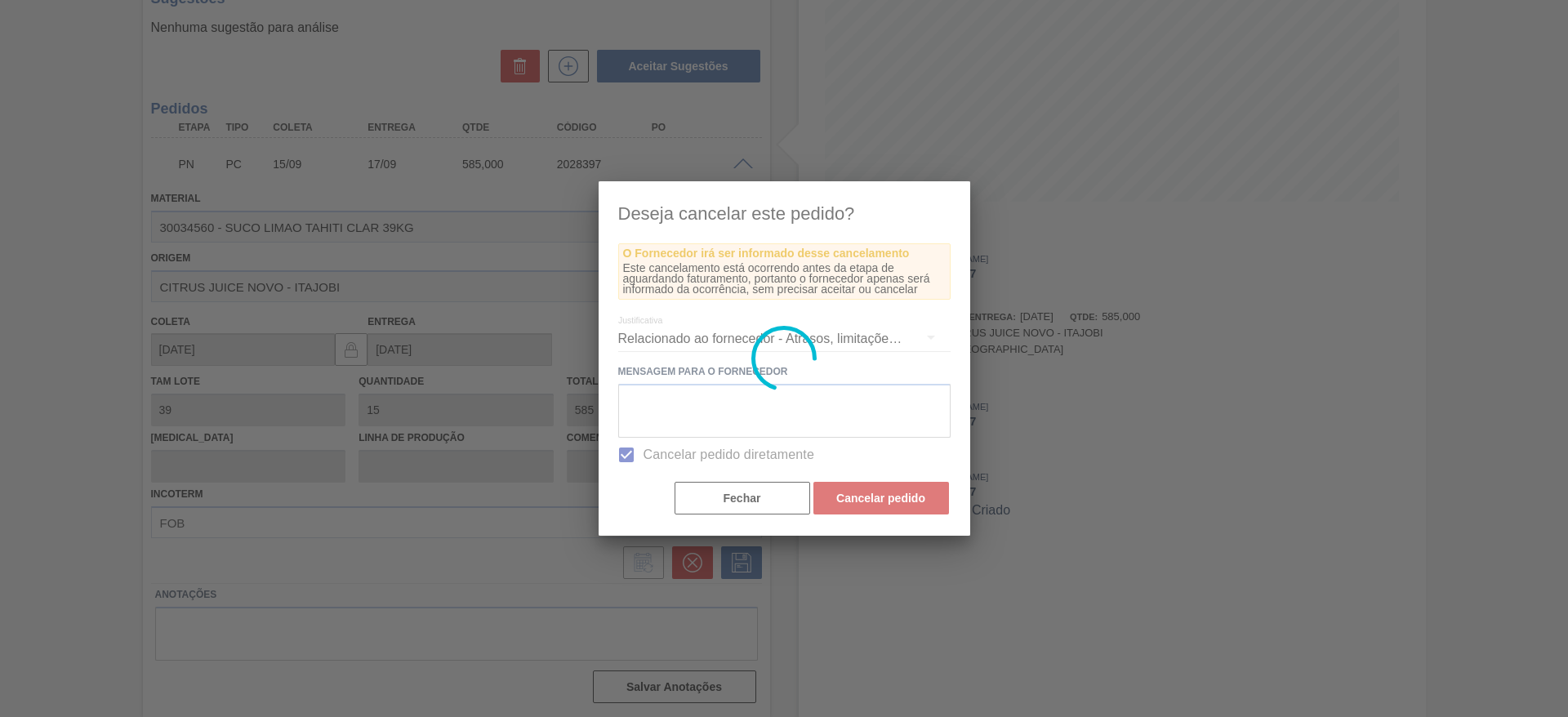
scroll to position [0, 0]
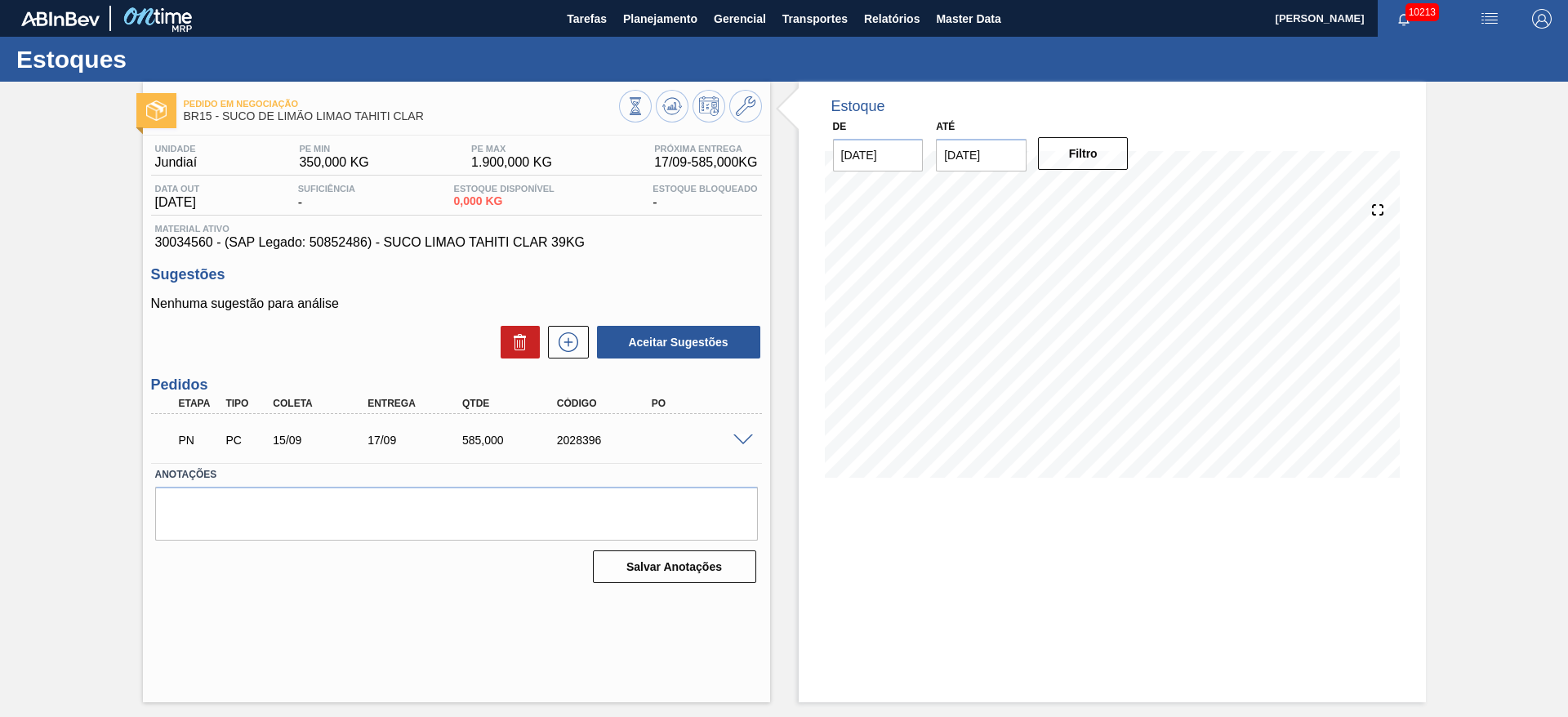
click at [753, 444] on div at bounding box center [745, 439] width 32 height 13
click at [745, 440] on span at bounding box center [743, 440] width 20 height 13
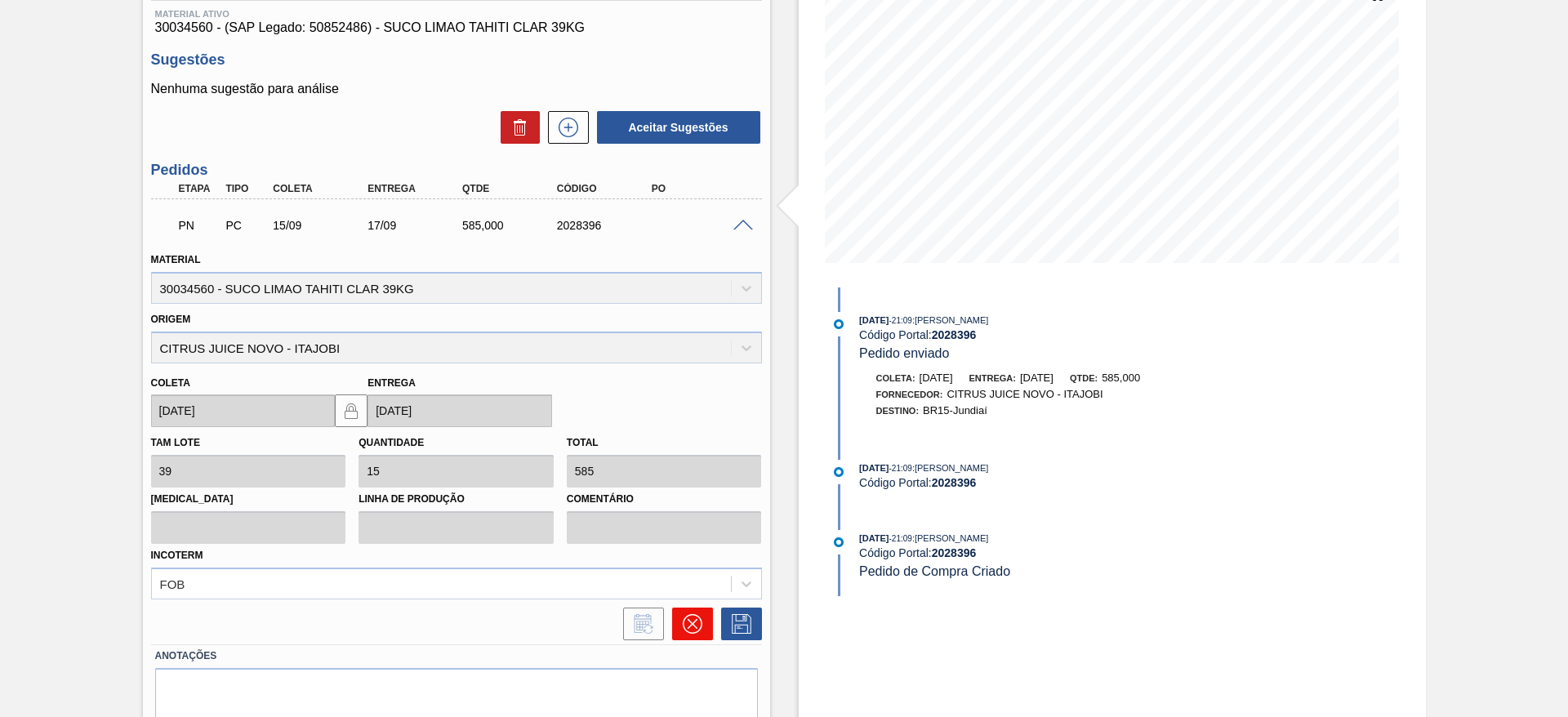
scroll to position [245, 0]
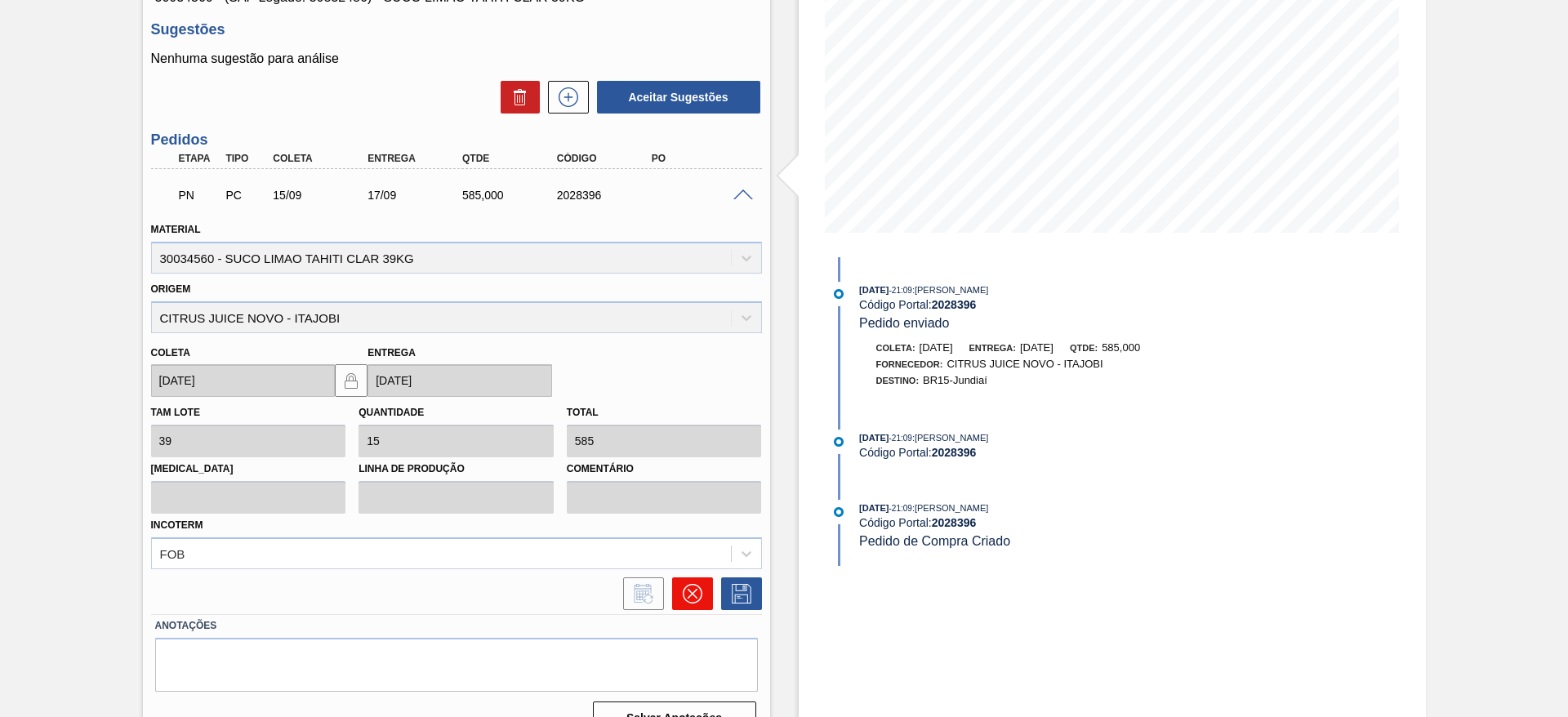
click at [689, 579] on button at bounding box center [692, 593] width 41 height 32
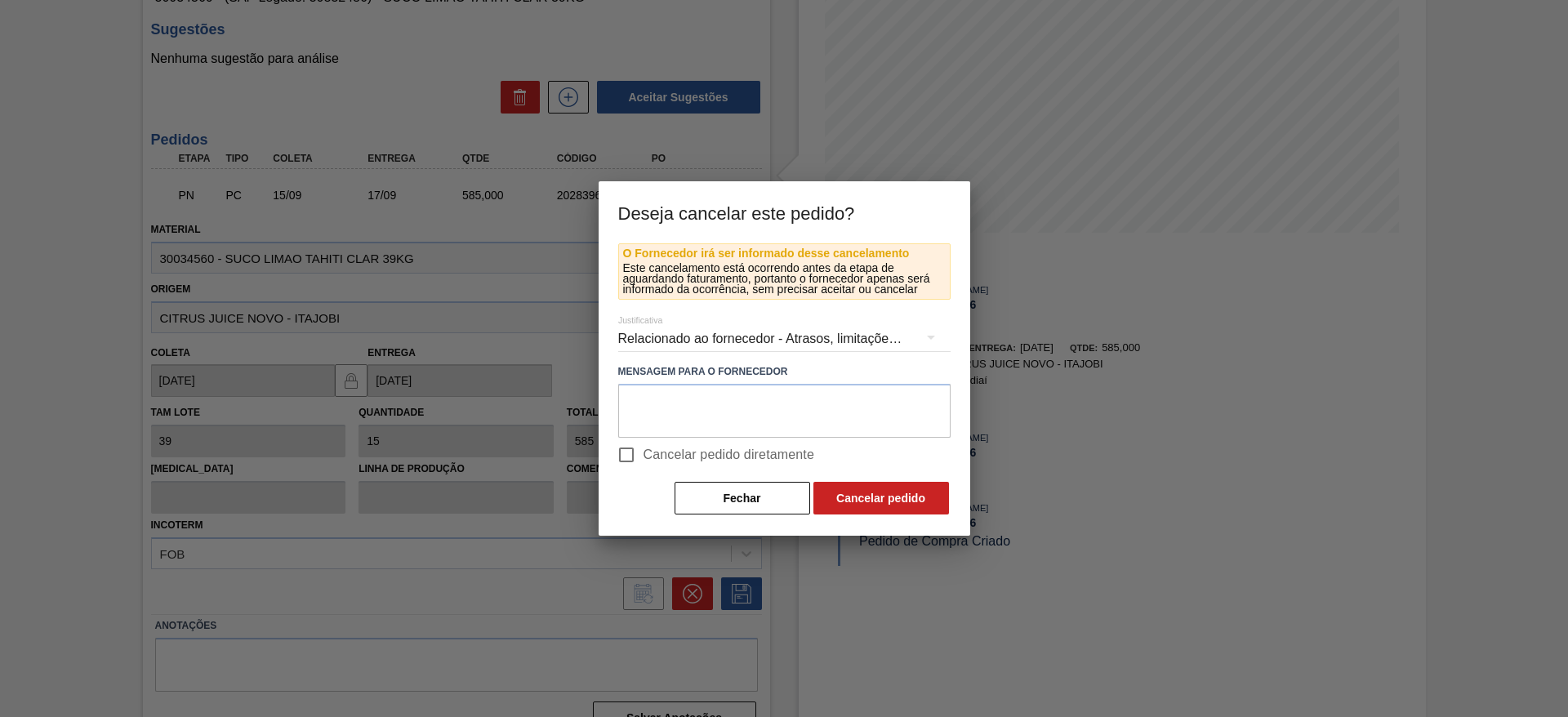
click at [786, 443] on label "Cancelar pedido diretamente" at bounding box center [712, 455] width 206 height 34
click at [644, 443] on input "Cancelar pedido diretamente" at bounding box center [626, 455] width 34 height 34
checkbox input "true"
click at [858, 495] on button "Cancelar pedido" at bounding box center [881, 498] width 136 height 32
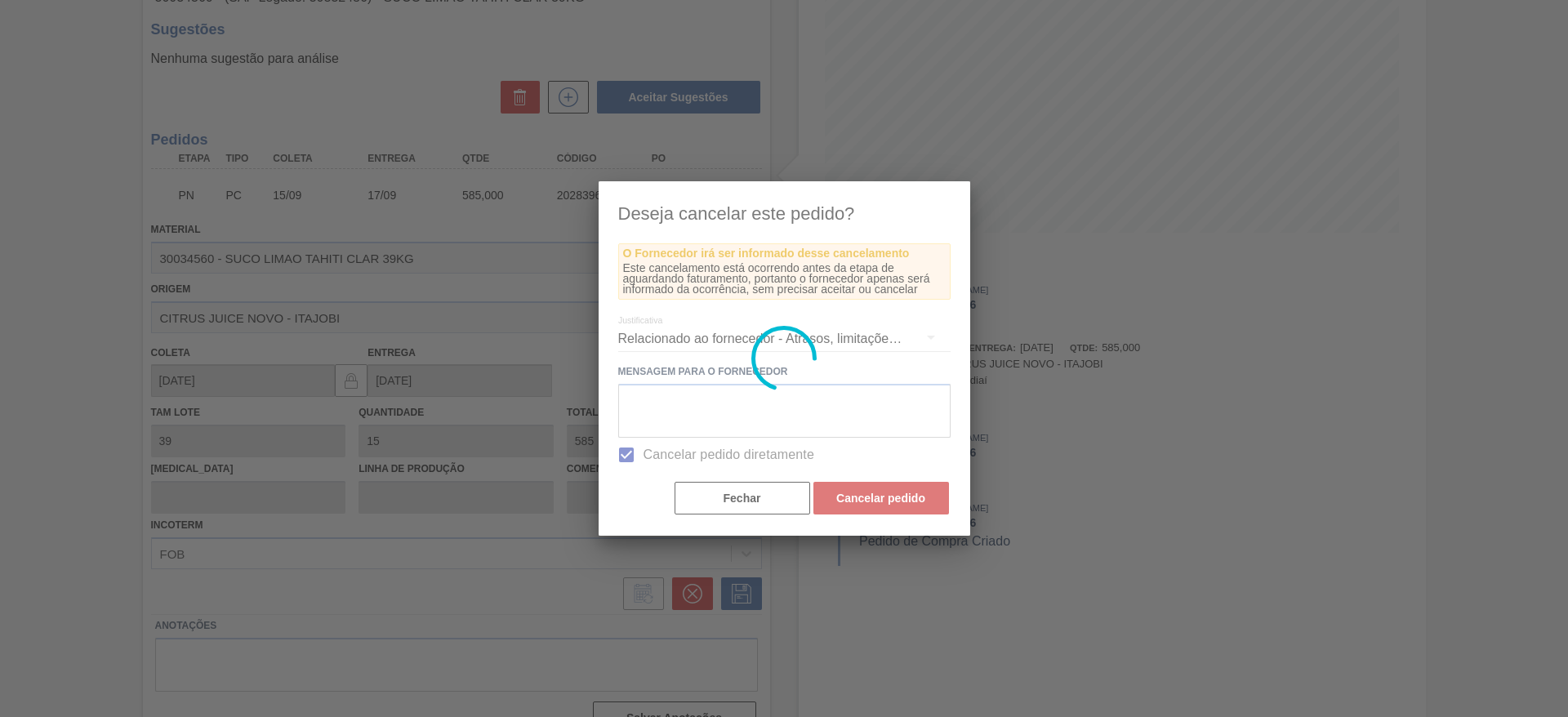
scroll to position [0, 0]
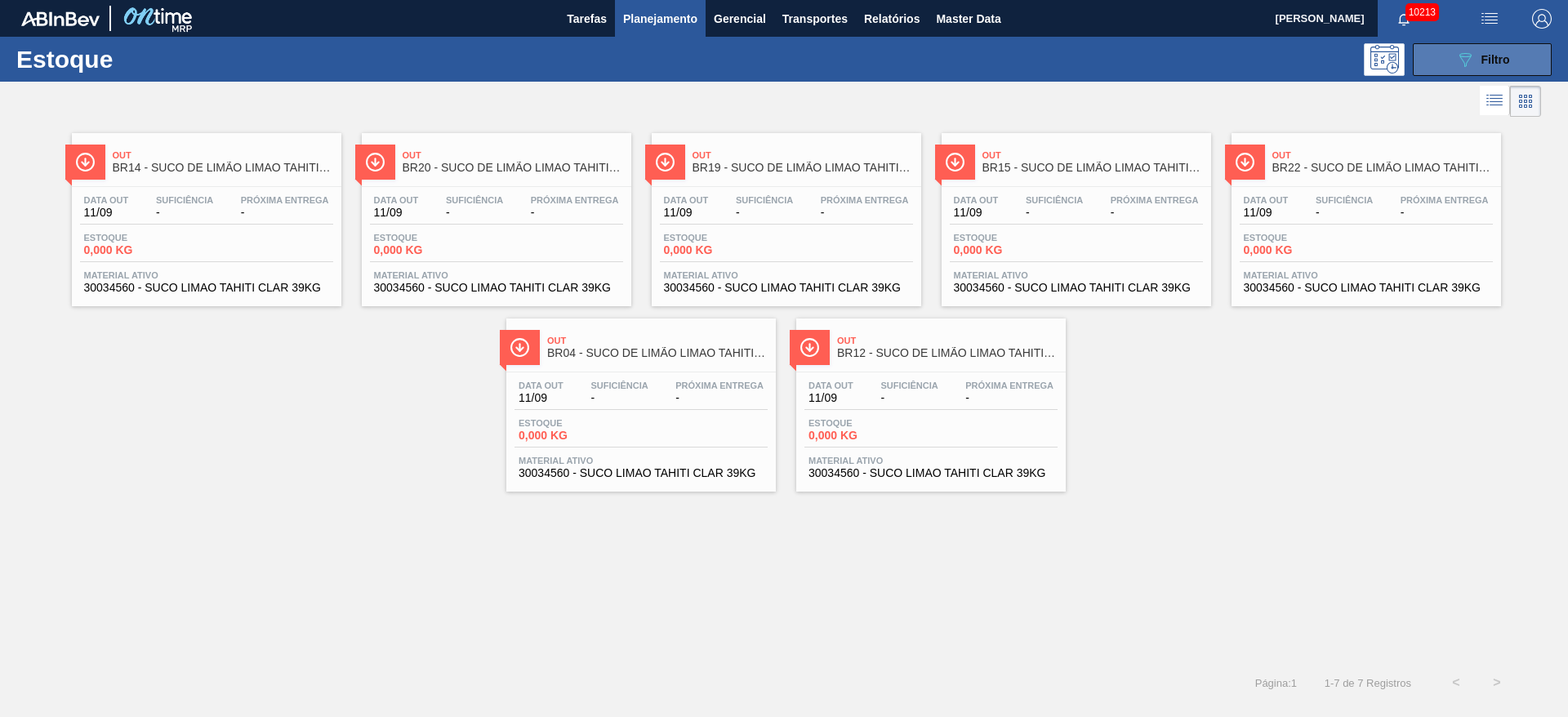
click at [1483, 48] on button "089F7B8B-B2A5-4AFE-B5C0-19BA573D28AC Filtro" at bounding box center [1482, 59] width 138 height 32
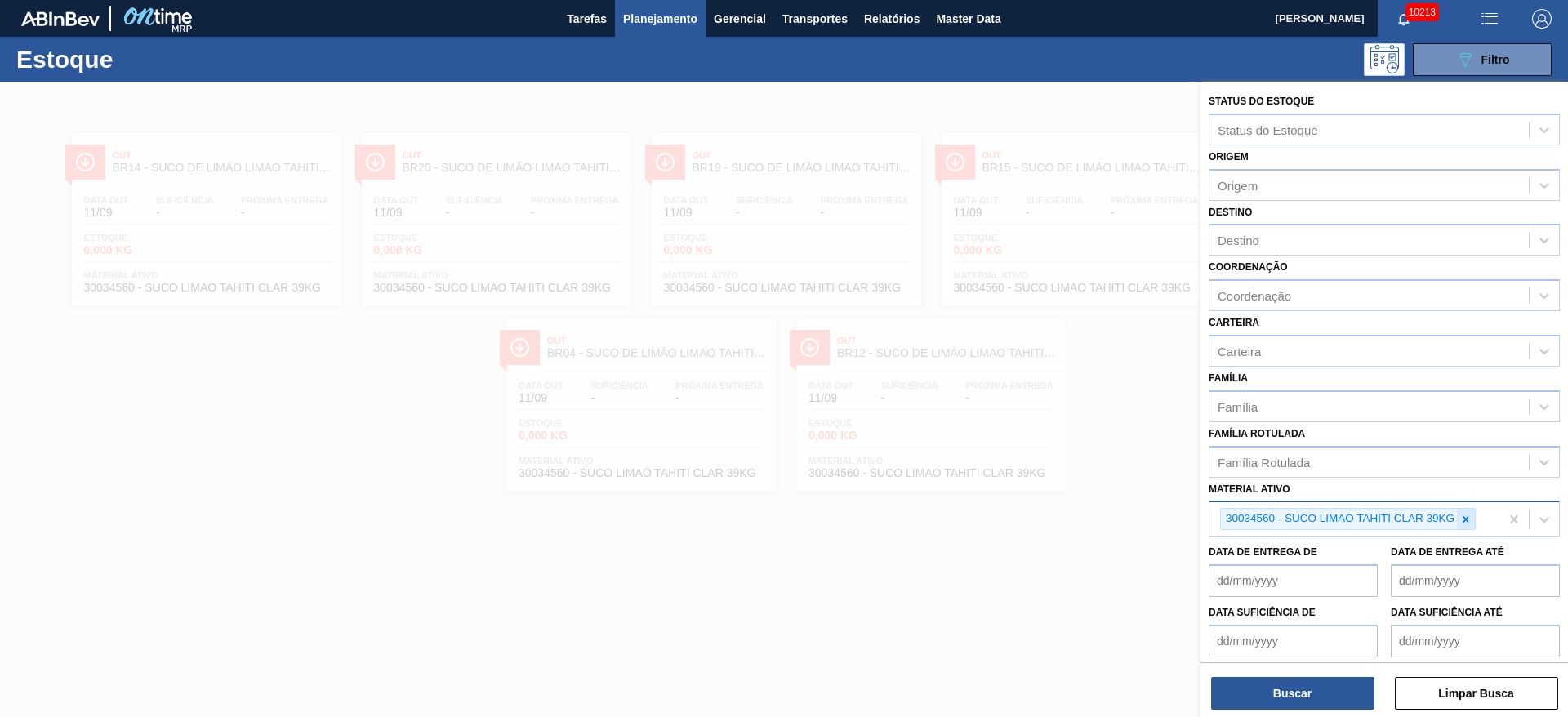
click at [1468, 517] on icon at bounding box center [1467, 519] width 6 height 6
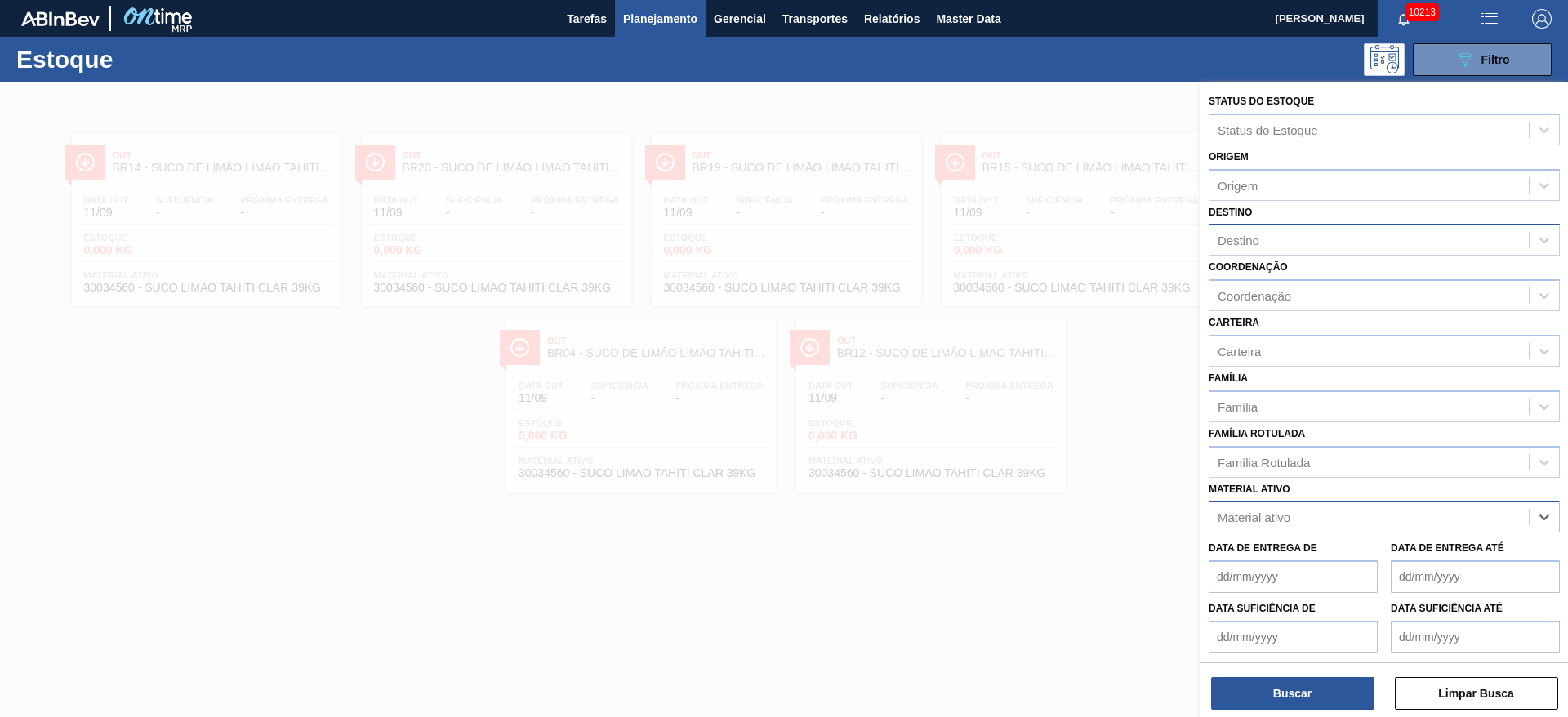
click at [1289, 248] on div "Destino" at bounding box center [1368, 240] width 319 height 23
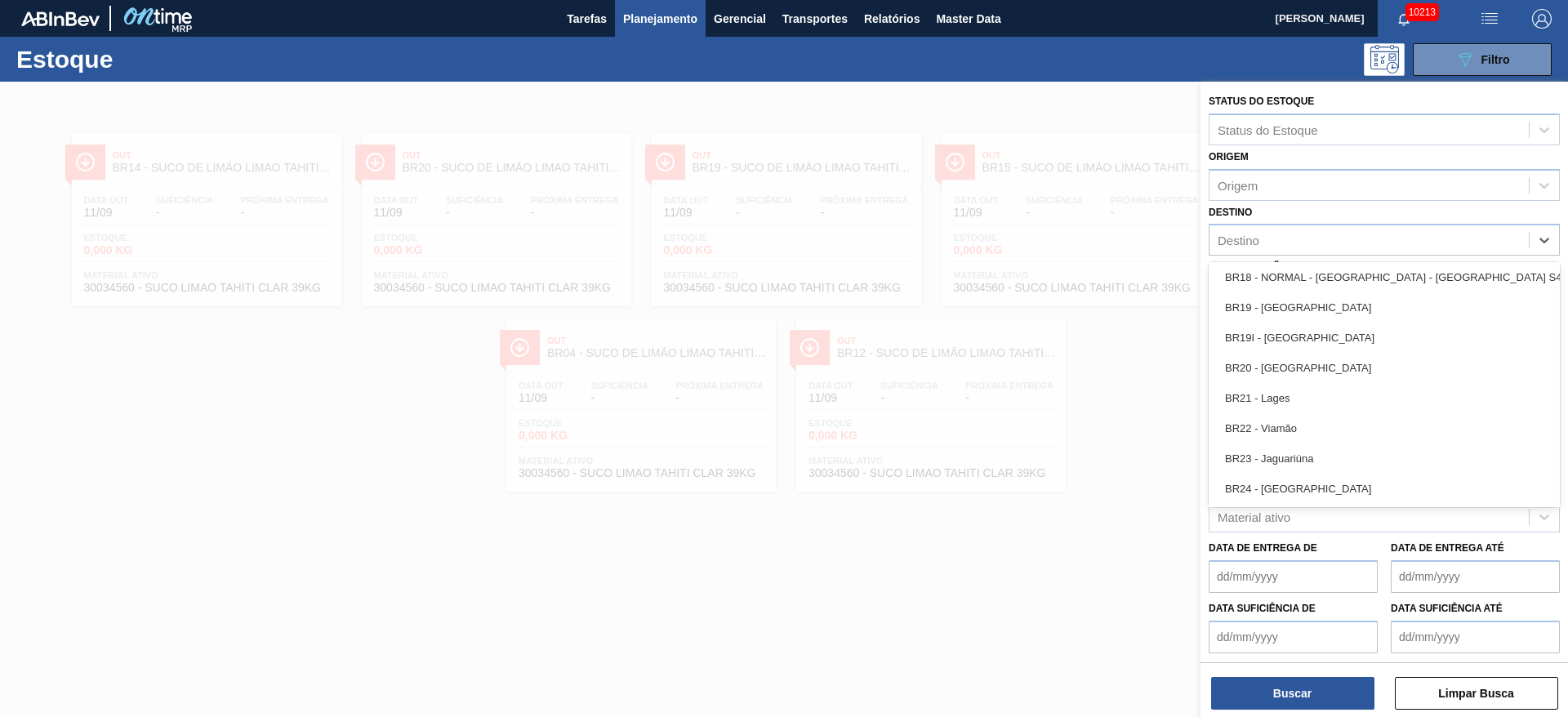
scroll to position [1348, 0]
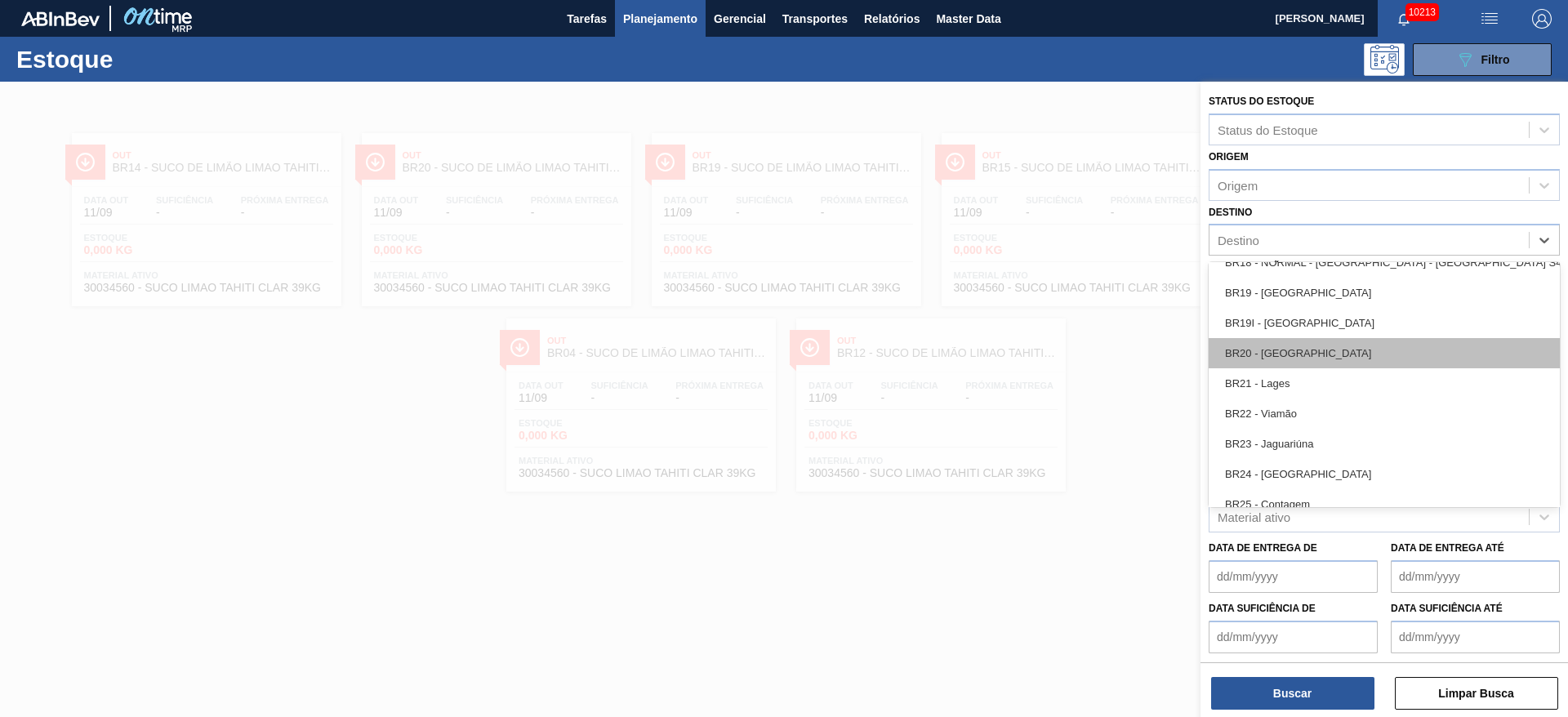
click at [1303, 348] on div "BR20 - Sapucaia" at bounding box center [1384, 353] width 351 height 30
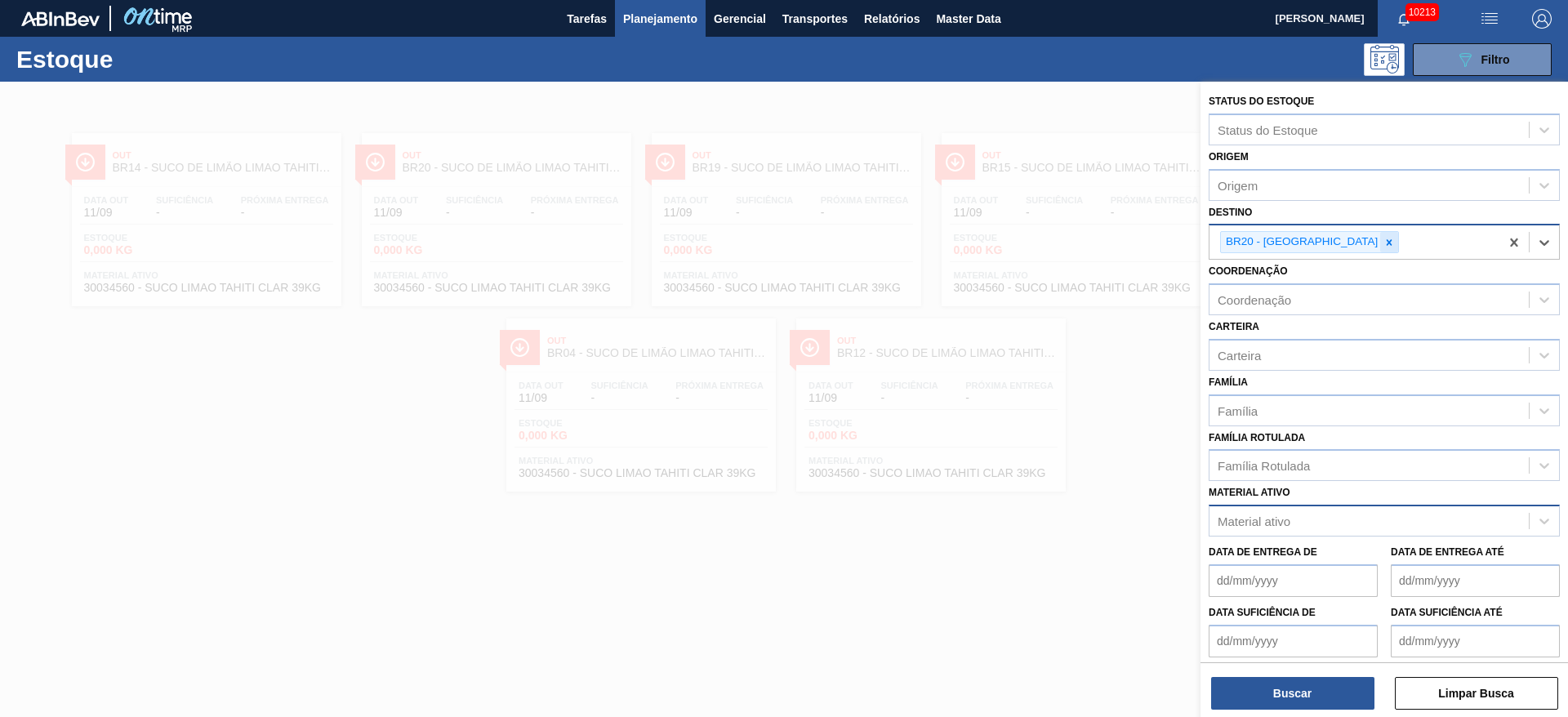
click at [1383, 239] on icon at bounding box center [1389, 243] width 12 height 12
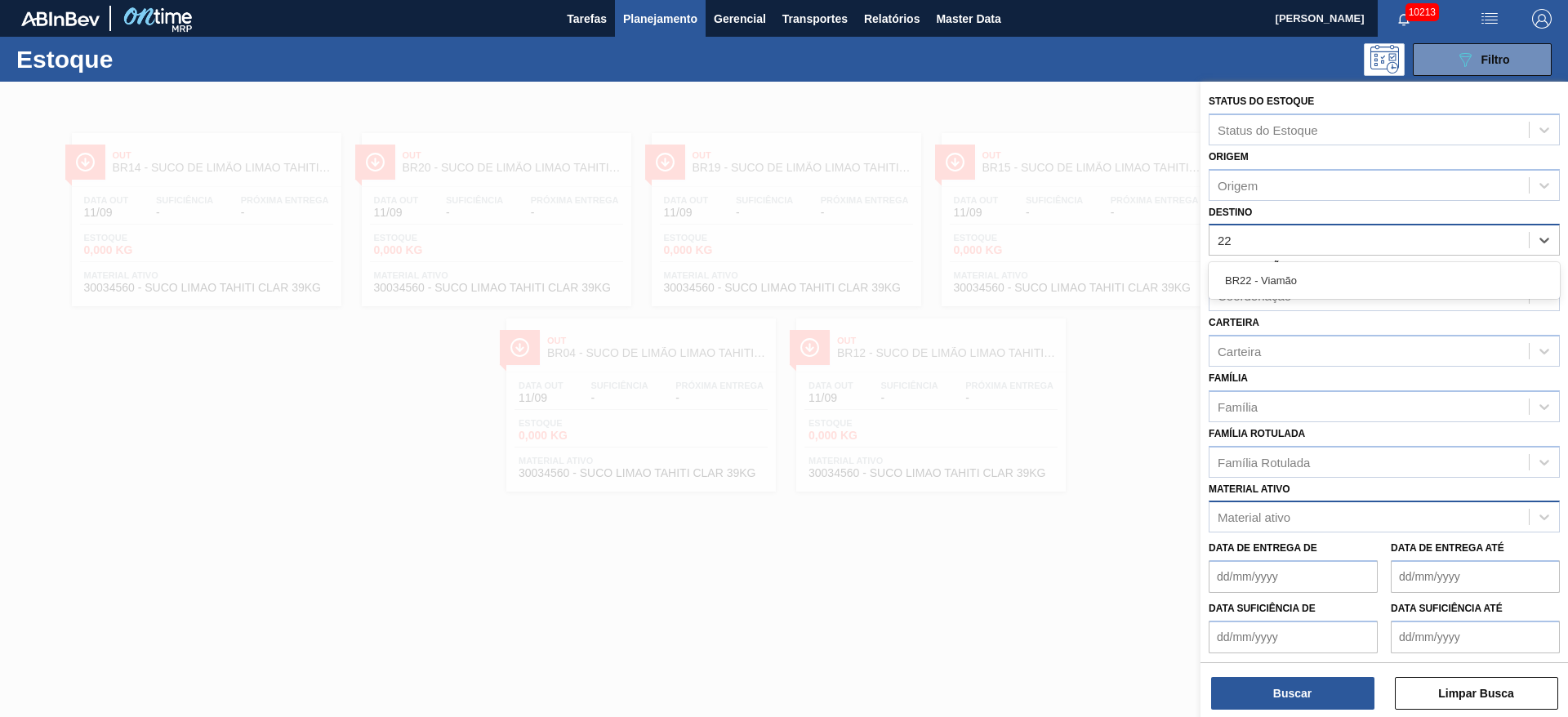
type input "22"
click at [1315, 259] on div "Coordenação Coordenação" at bounding box center [1384, 283] width 351 height 56
click at [1293, 236] on div "Destino" at bounding box center [1368, 240] width 319 height 23
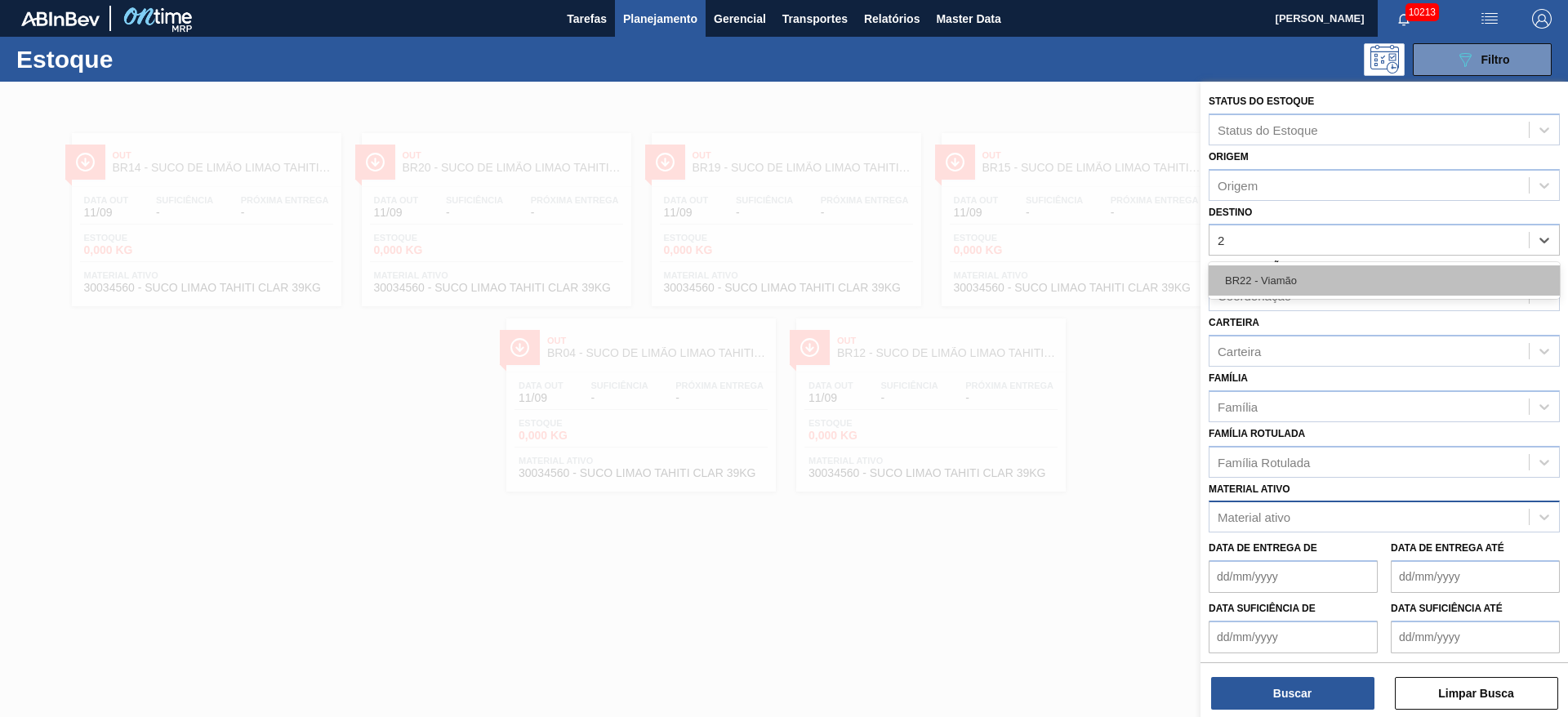
type input "22"
click at [1290, 285] on div "BR22 - Viamão" at bounding box center [1384, 280] width 351 height 30
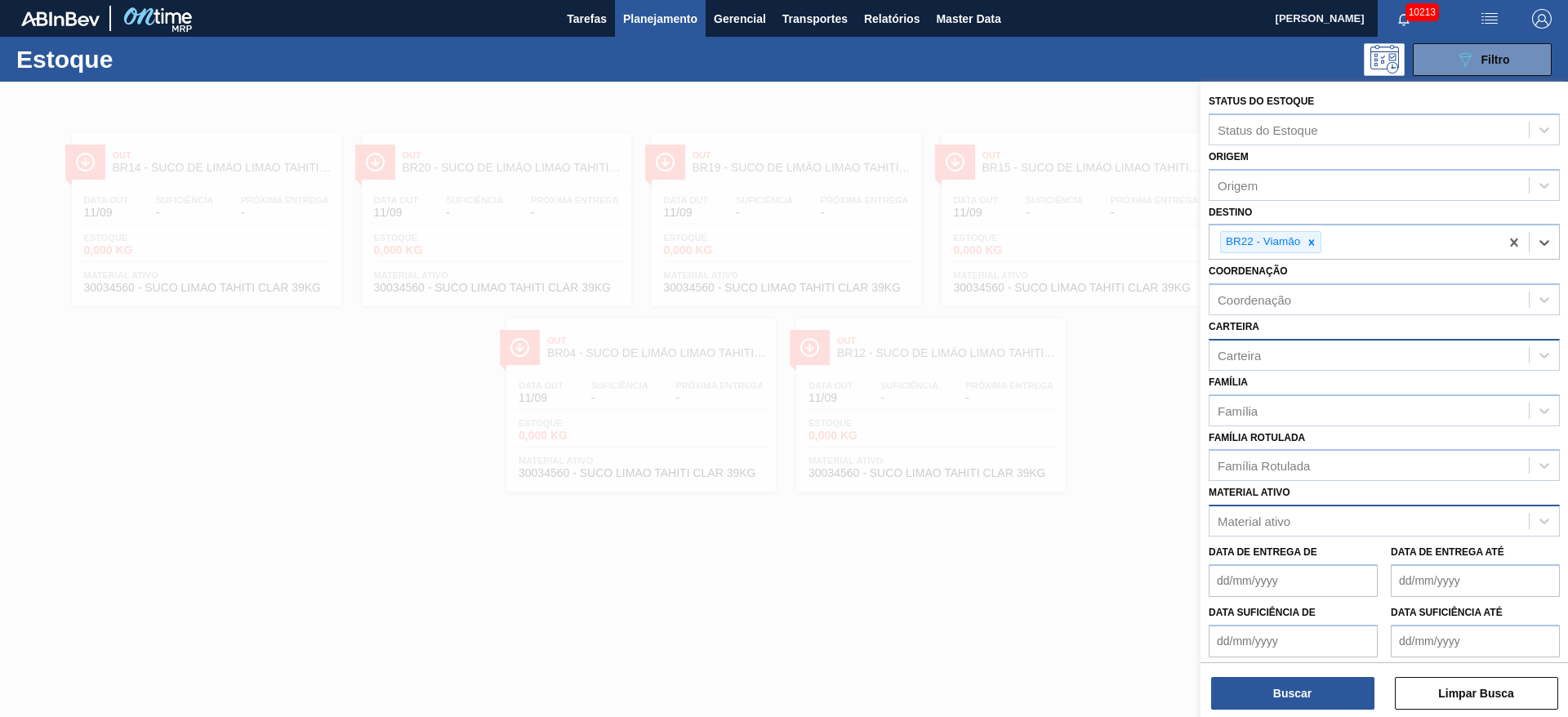
click at [1286, 356] on div "Carteira" at bounding box center [1368, 355] width 319 height 23
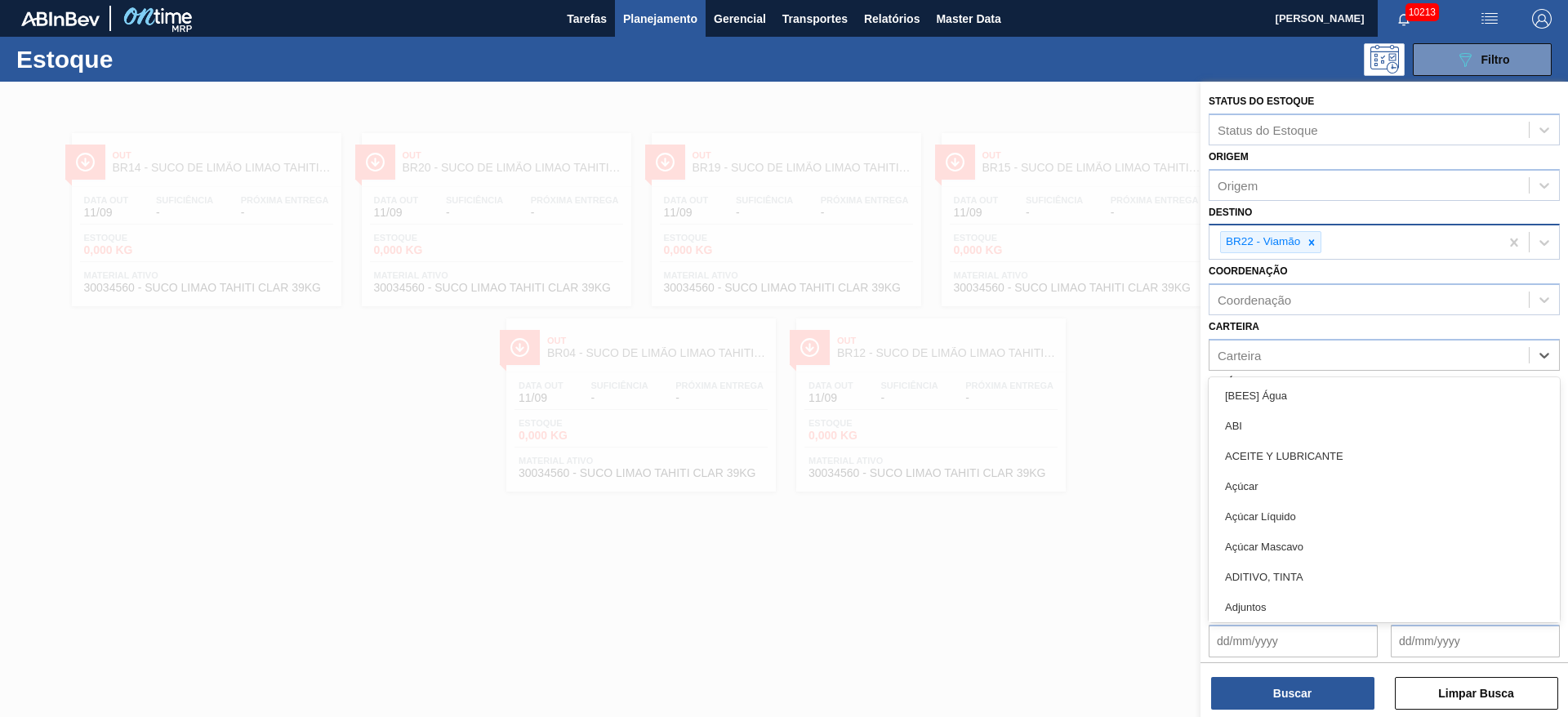
click at [1347, 249] on div "BR22 - Viamão" at bounding box center [1353, 242] width 290 height 33
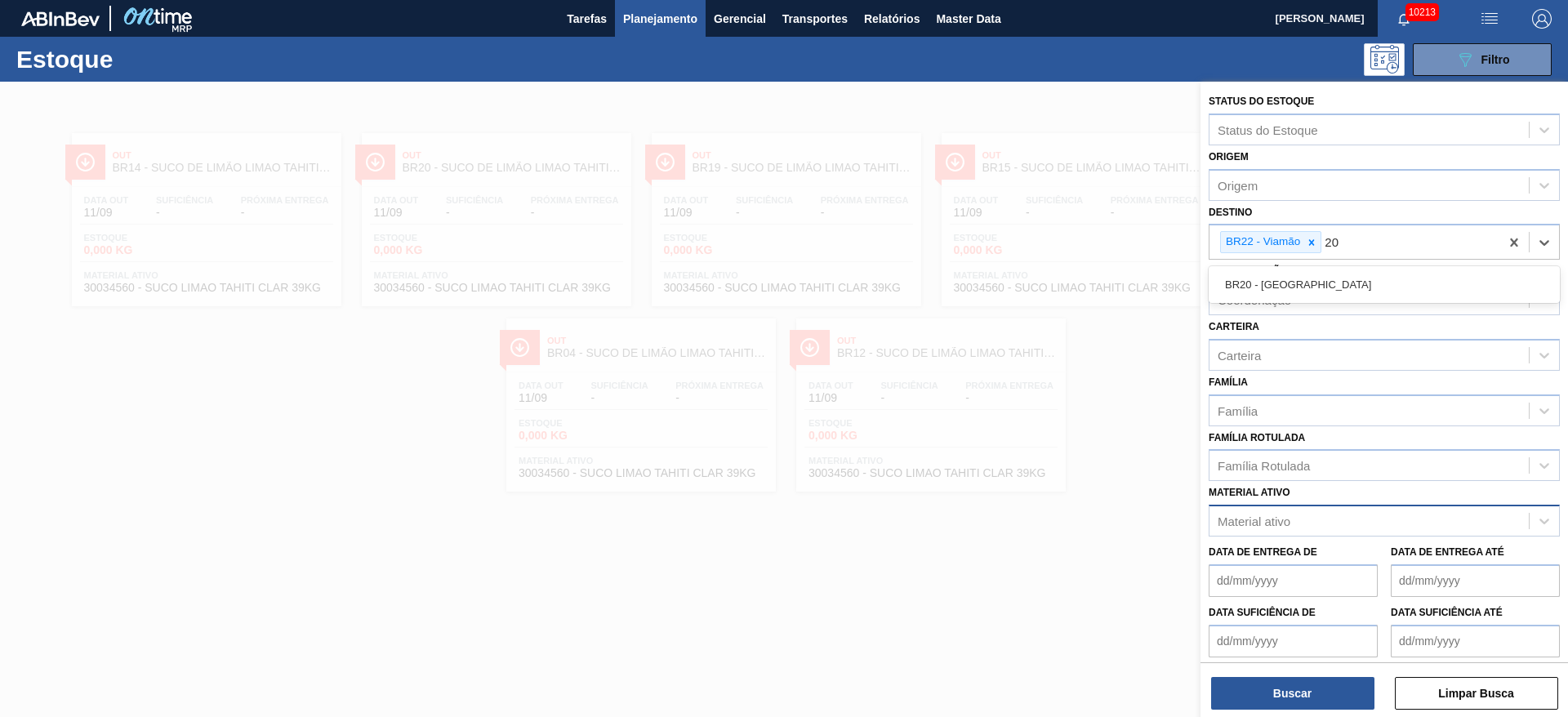
type input "20"
click at [1328, 303] on div "Coordenação" at bounding box center [1368, 300] width 319 height 23
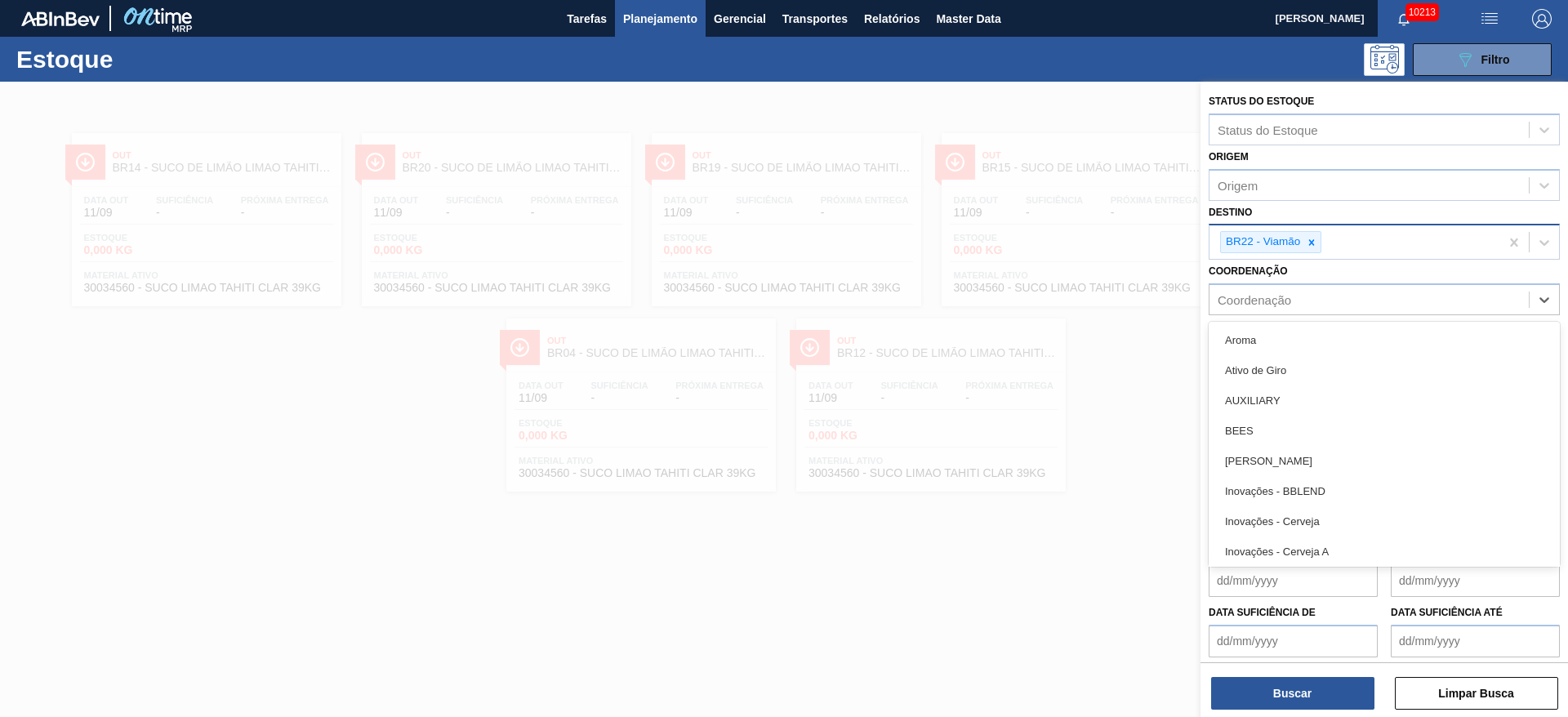
click at [1355, 256] on div "BR22 - Viamão" at bounding box center [1353, 242] width 290 height 33
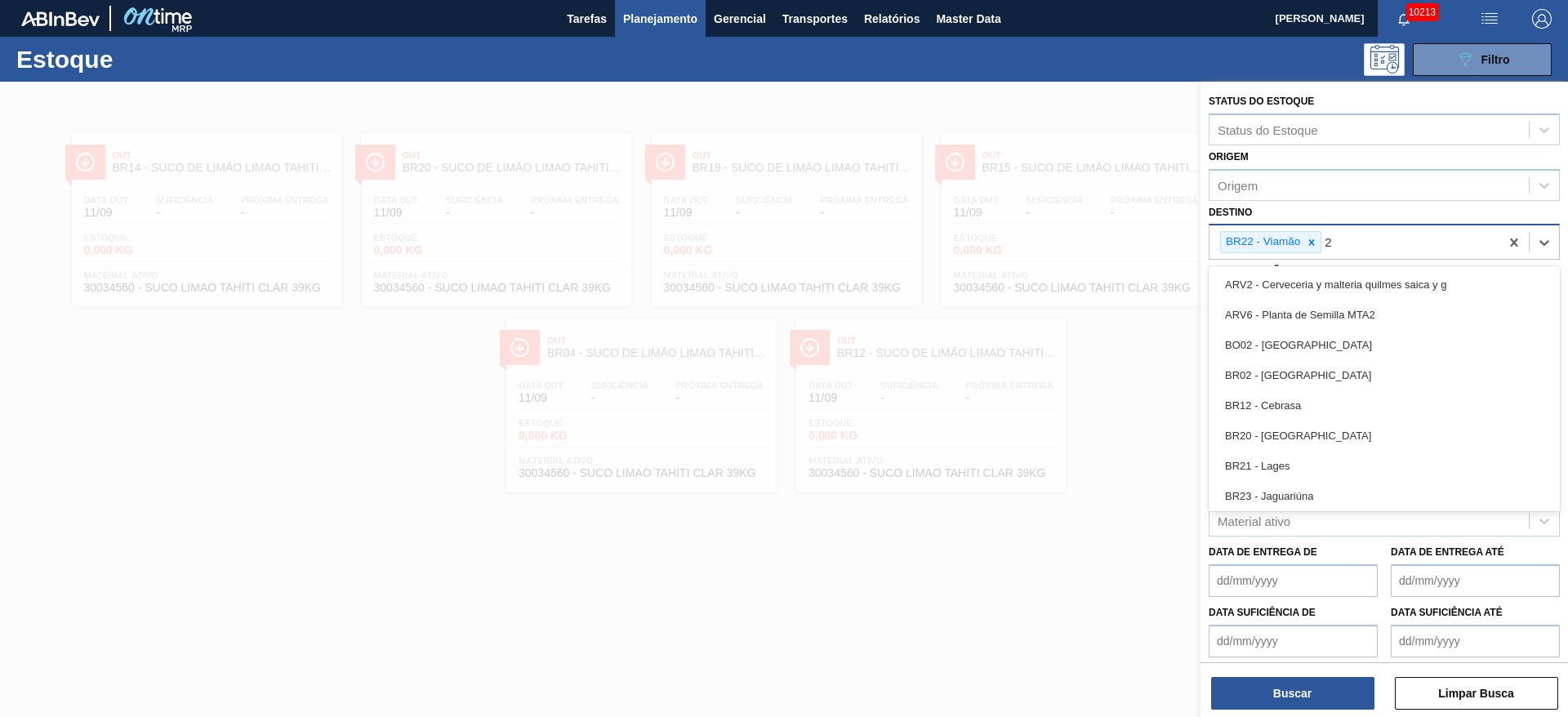
type input "20"
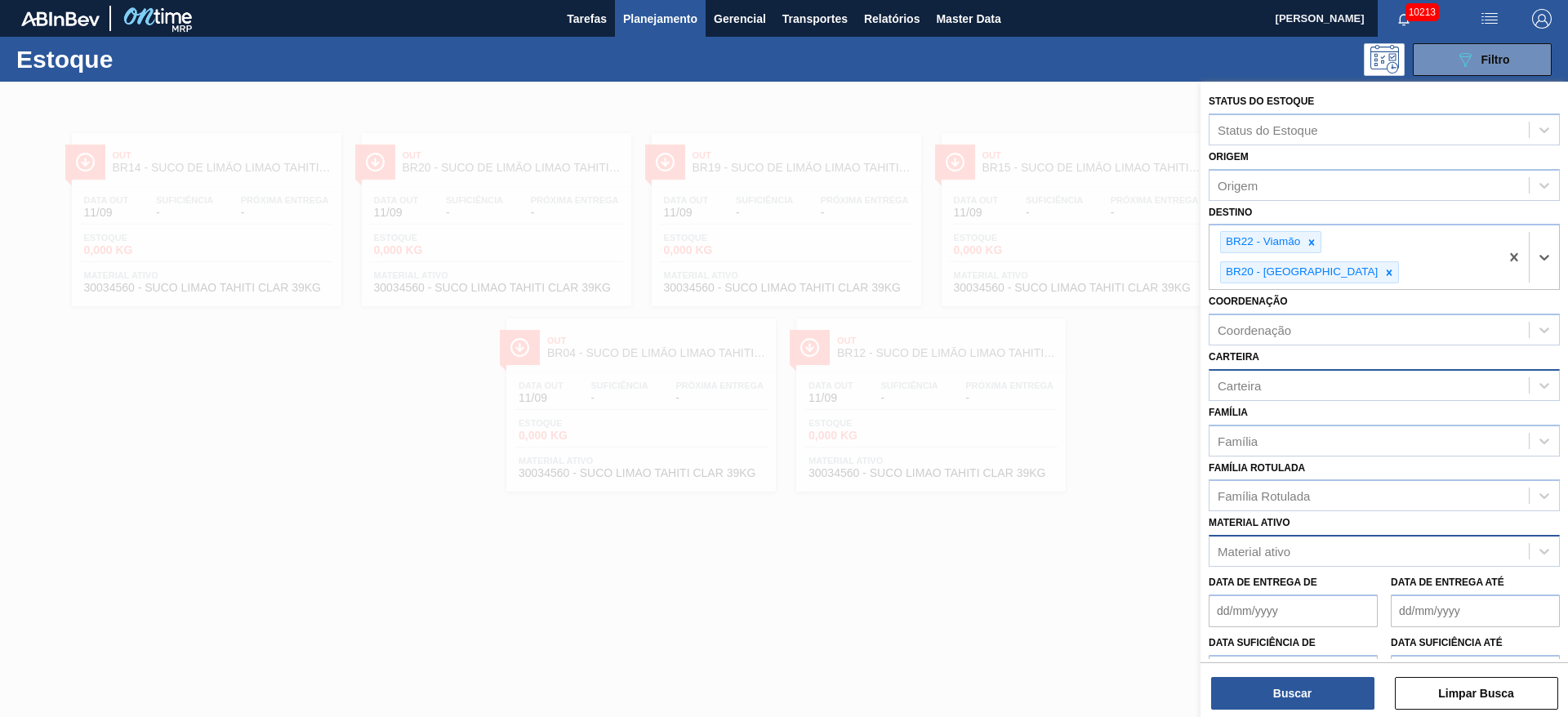
drag, startPoint x: 1260, startPoint y: 383, endPoint x: 1262, endPoint y: 368, distance: 15.1
click at [1260, 401] on div "Família Família" at bounding box center [1384, 428] width 351 height 56
click at [1264, 374] on div "Carteira" at bounding box center [1368, 385] width 319 height 23
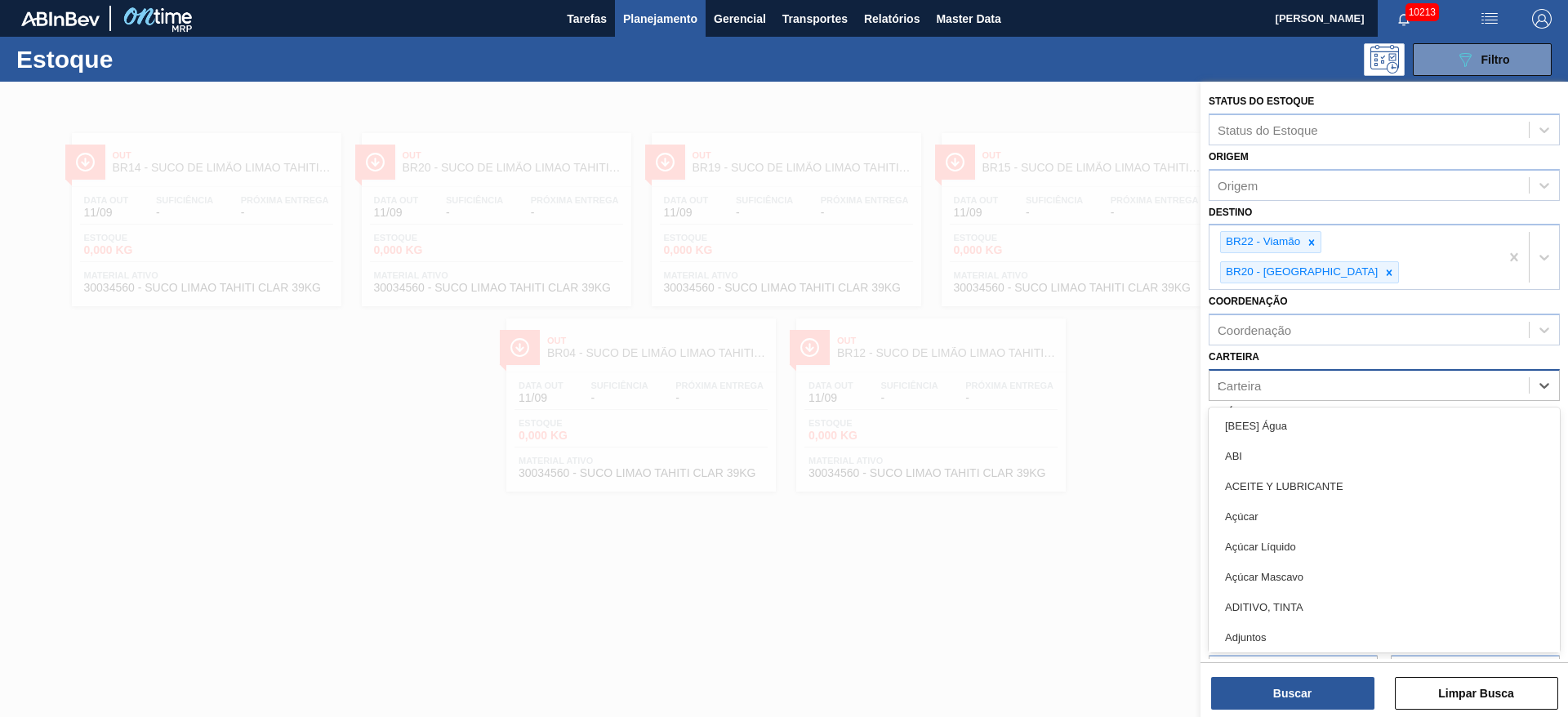
type input "rol"
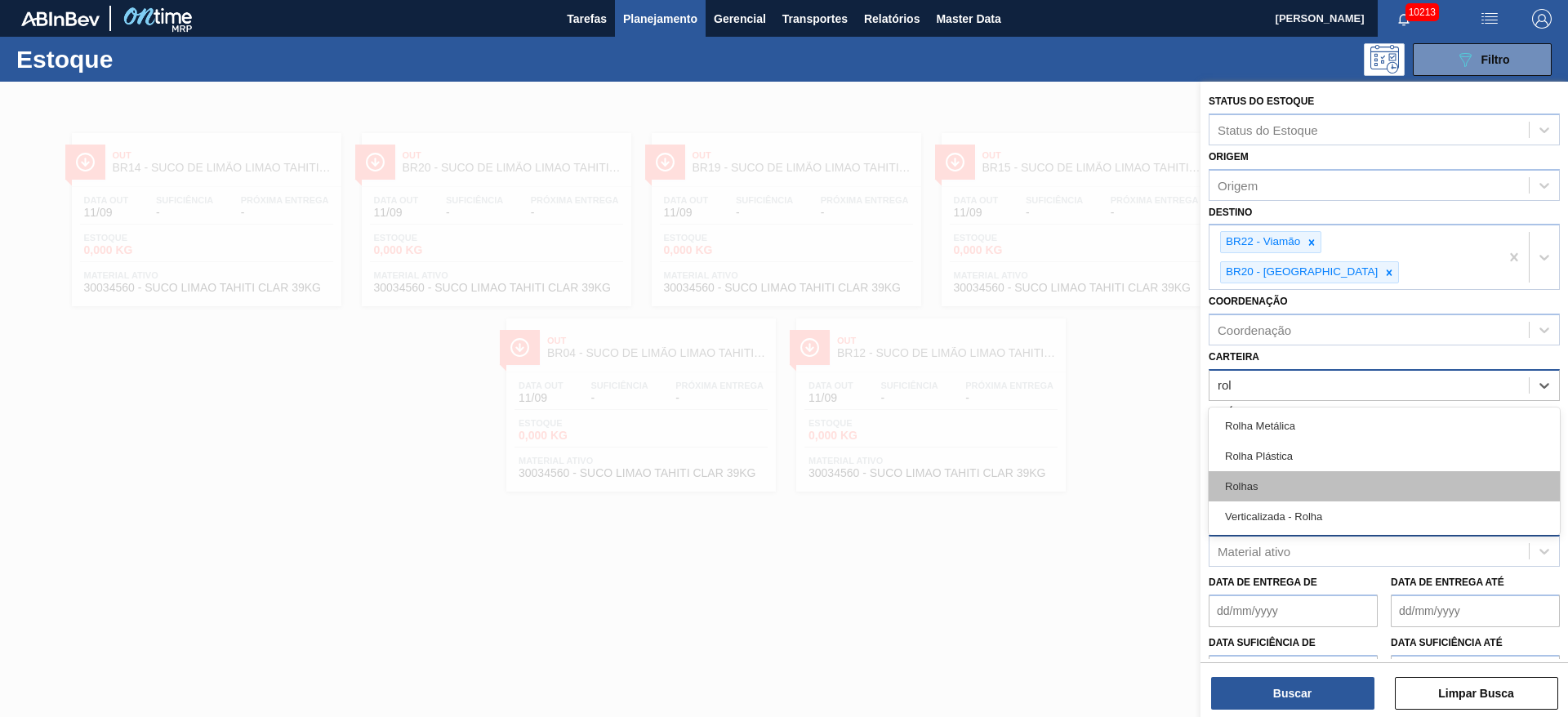
click at [1272, 471] on div "Rolhas" at bounding box center [1384, 486] width 351 height 30
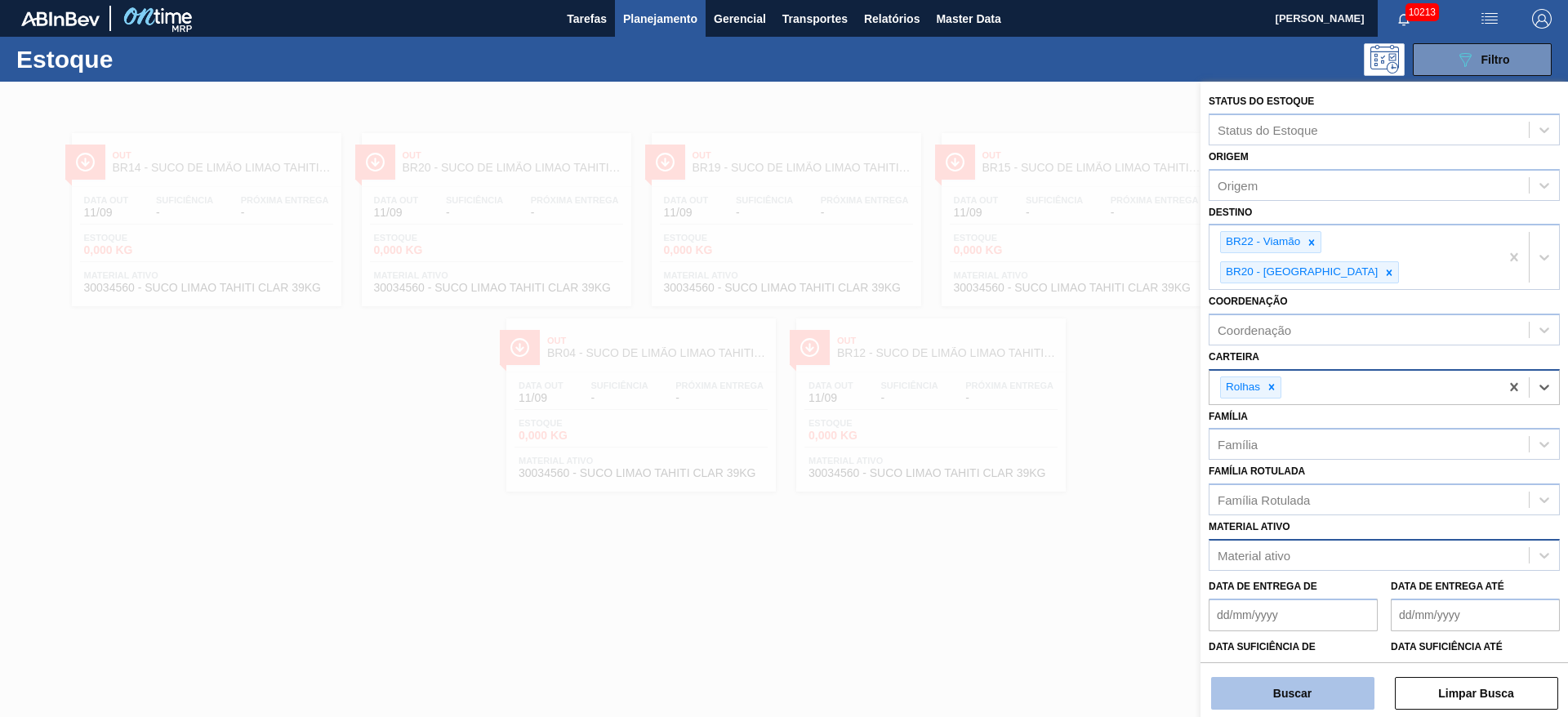
click at [1314, 695] on button "Buscar" at bounding box center [1292, 693] width 163 height 32
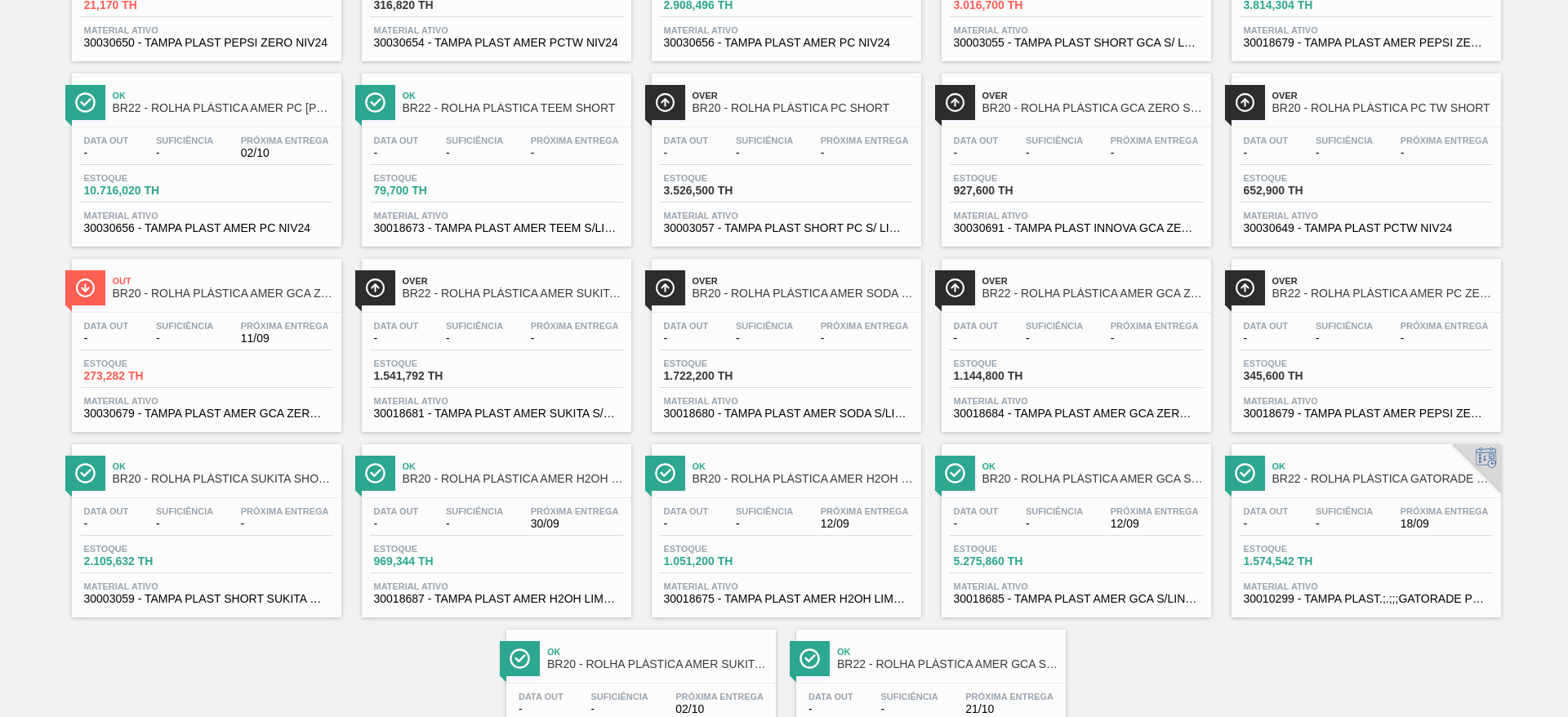
scroll to position [0, 0]
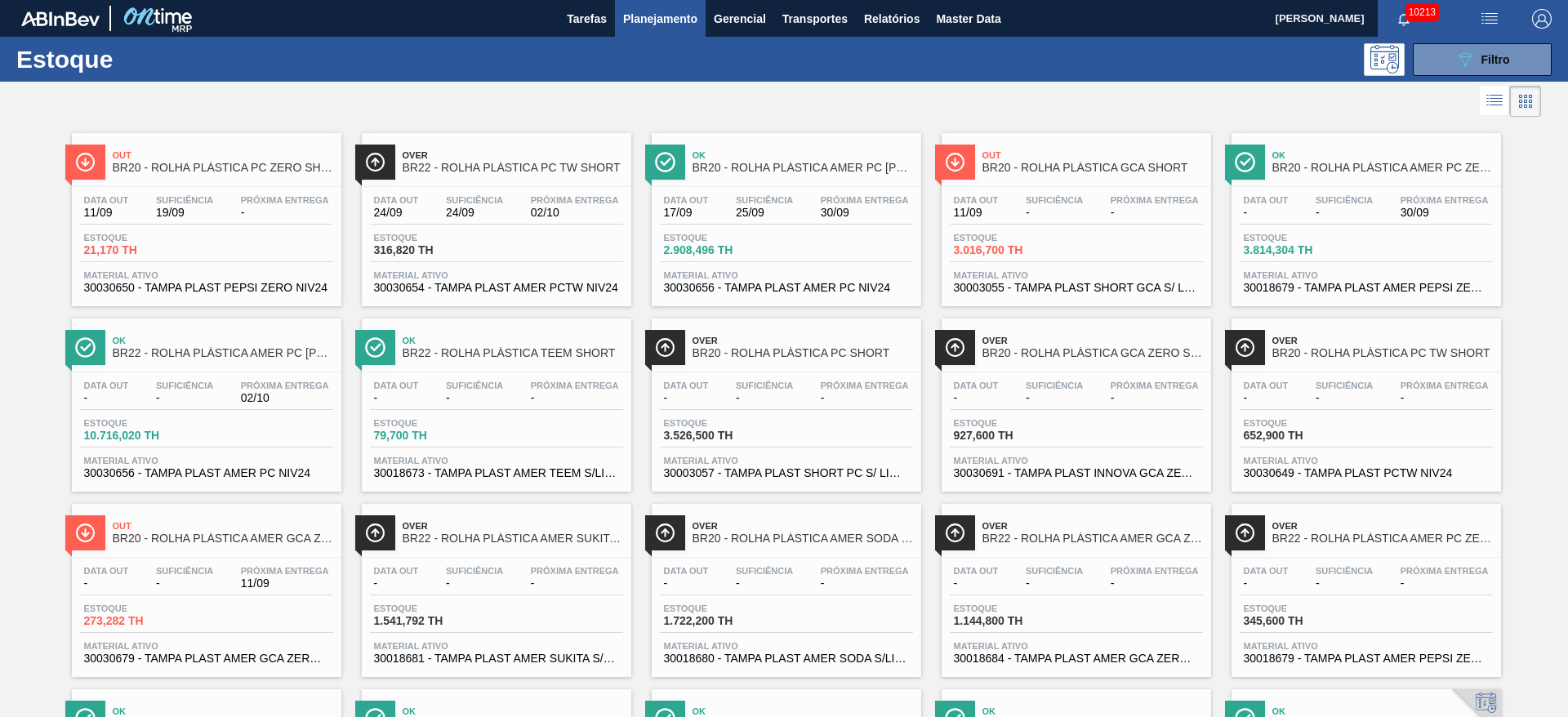
click at [646, 15] on span "Planejamento" at bounding box center [660, 19] width 74 height 20
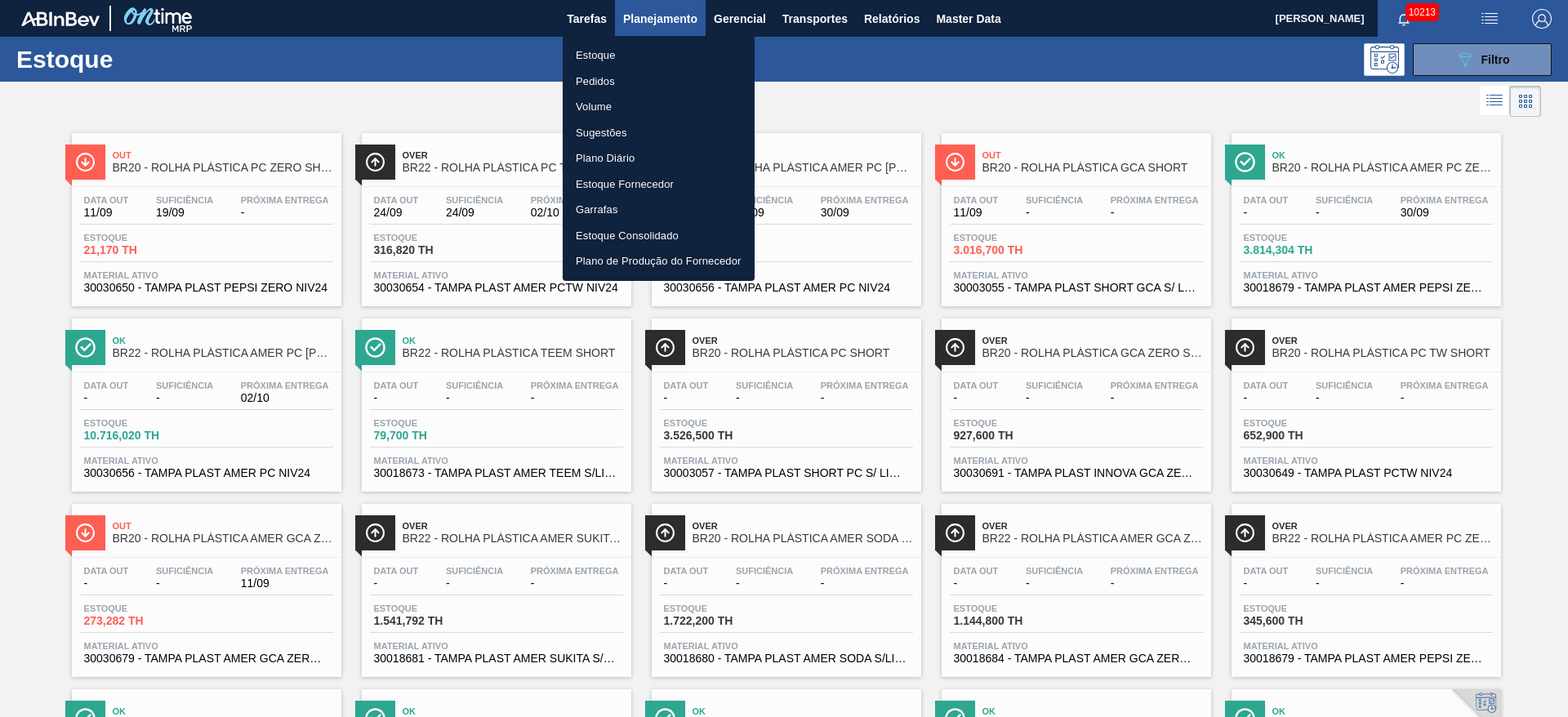
click at [653, 49] on li "Estoque" at bounding box center [658, 56] width 192 height 26
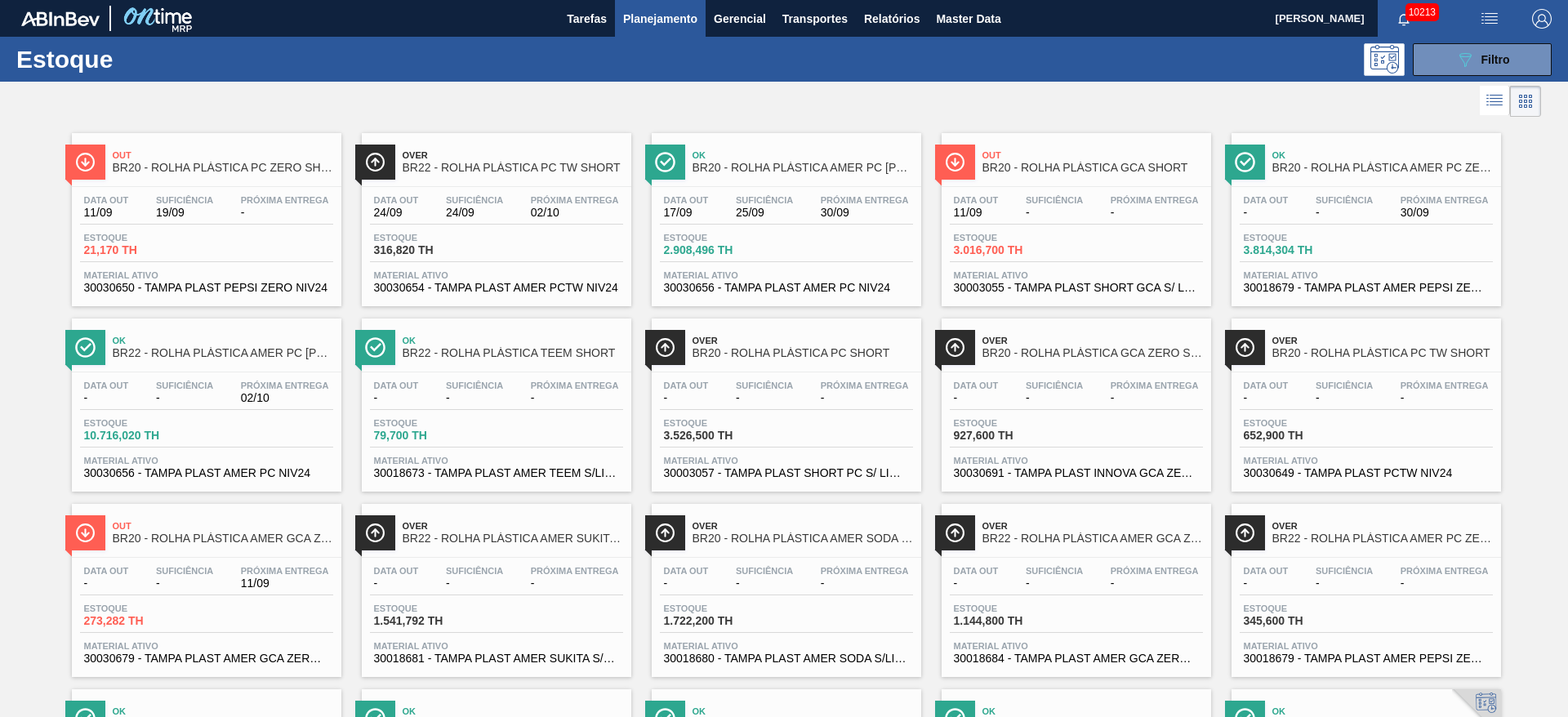
click at [0, 155] on div "Out BR20 - ROLHA PLÁSTICA PC ZERO SHORT Data out 11/09 Suficiência 19/09 Próxim…" at bounding box center [784, 584] width 1568 height 927
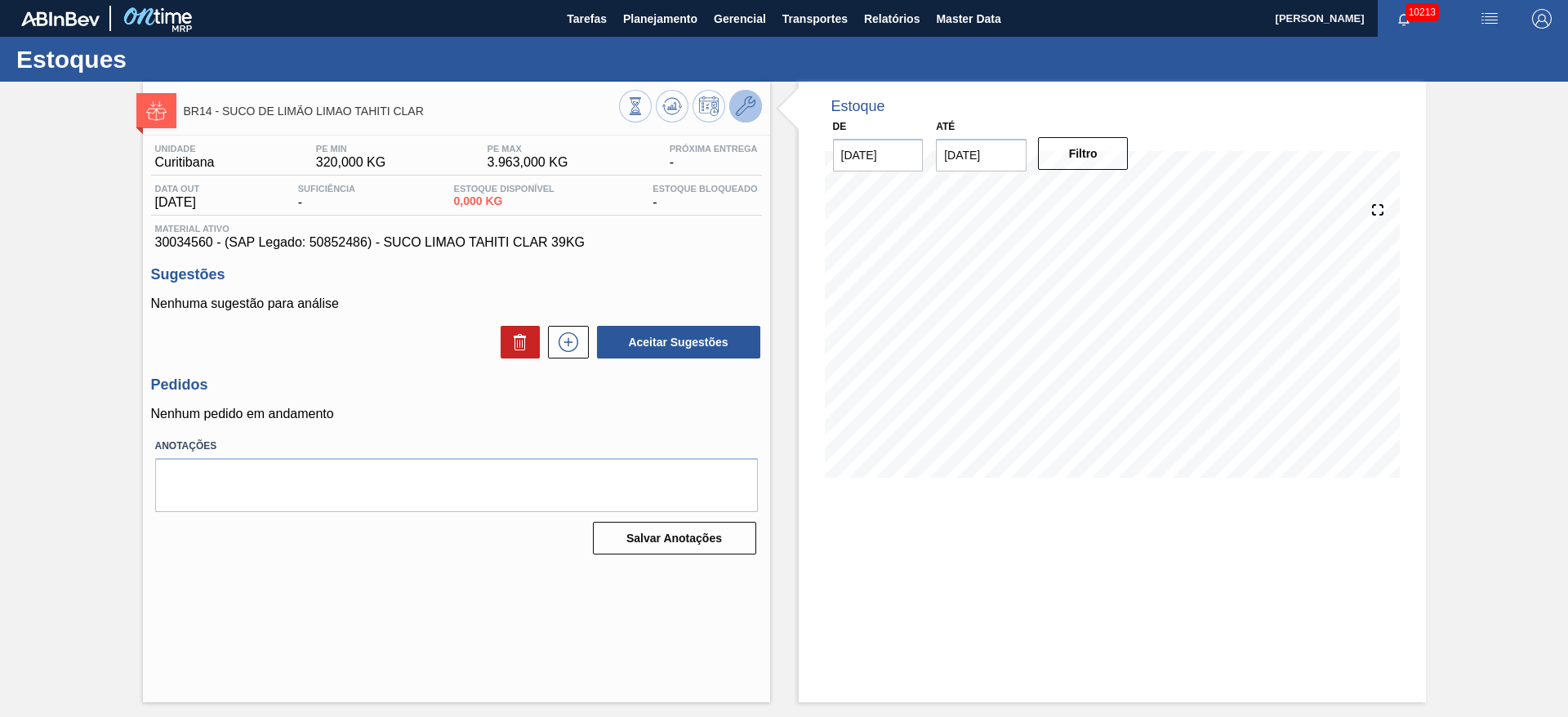
click at [749, 110] on icon at bounding box center [745, 106] width 20 height 20
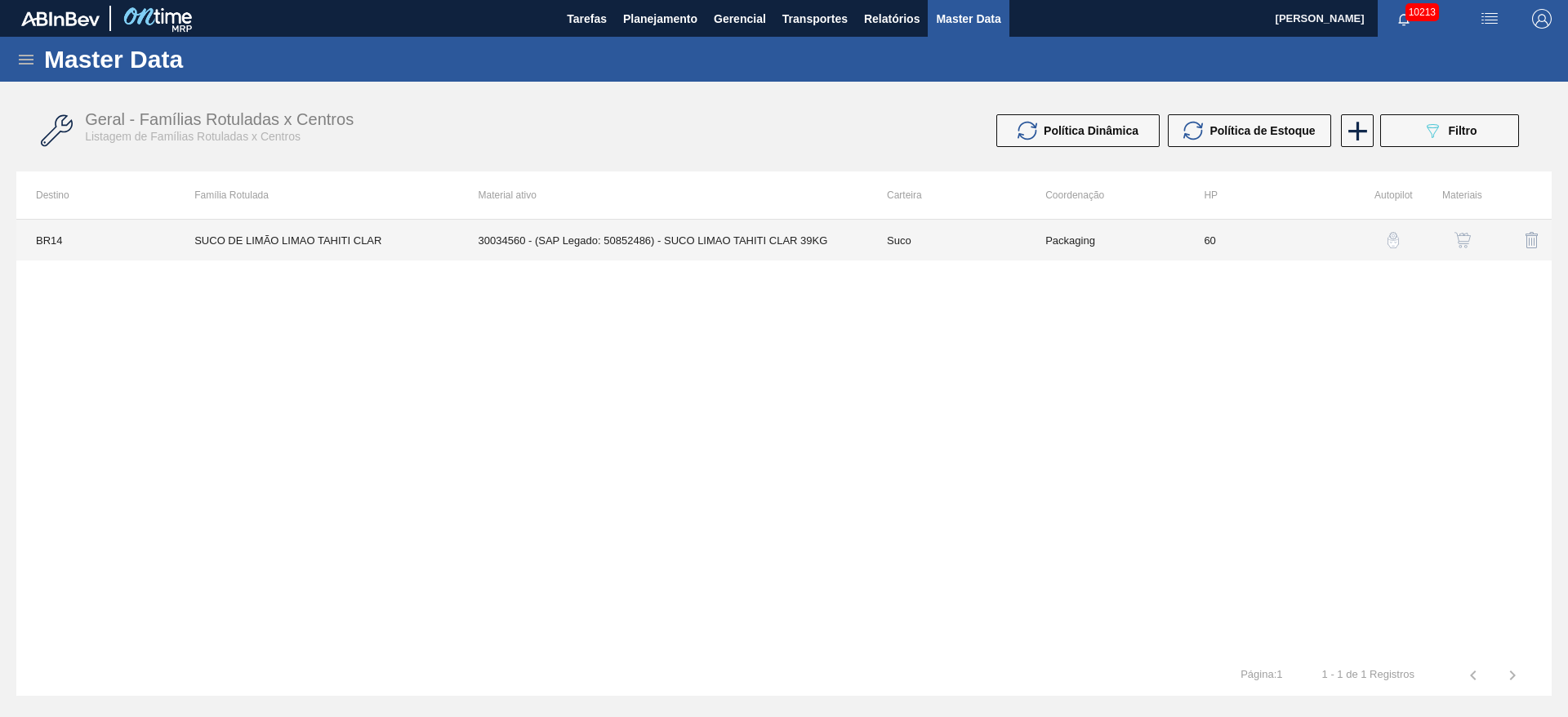
click at [526, 248] on td "30034560 - (SAP Legado: 50852486) - SUCO LIMAO TAHITI CLAR 39KG" at bounding box center [663, 240] width 409 height 41
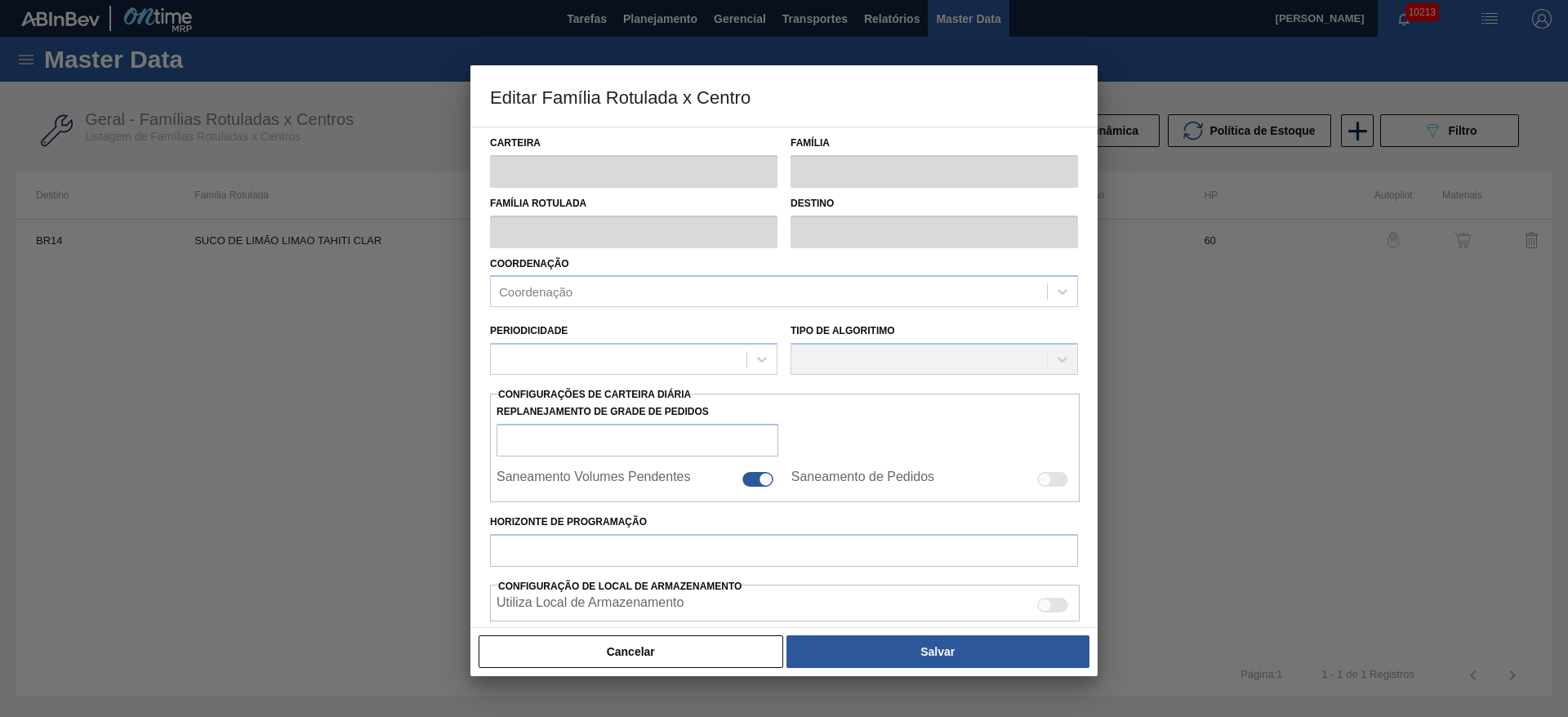
type input "Suco"
type input "SUCO DE LIMÃO LIMAO TAHITI CLAR"
type input "BR14 - [GEOGRAPHIC_DATA]"
type input "60"
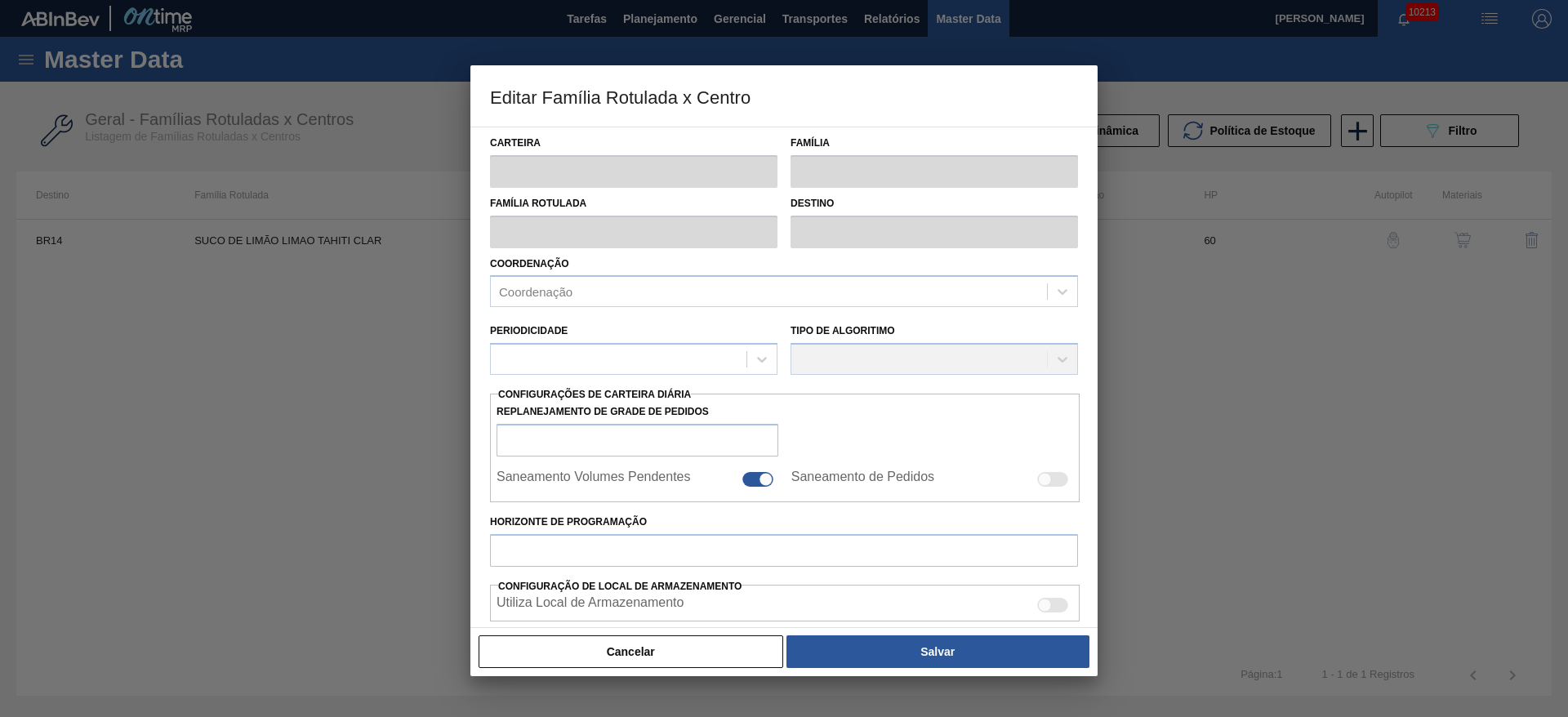
type input "320"
type input "3.963"
type input "49"
type input "2.105,069"
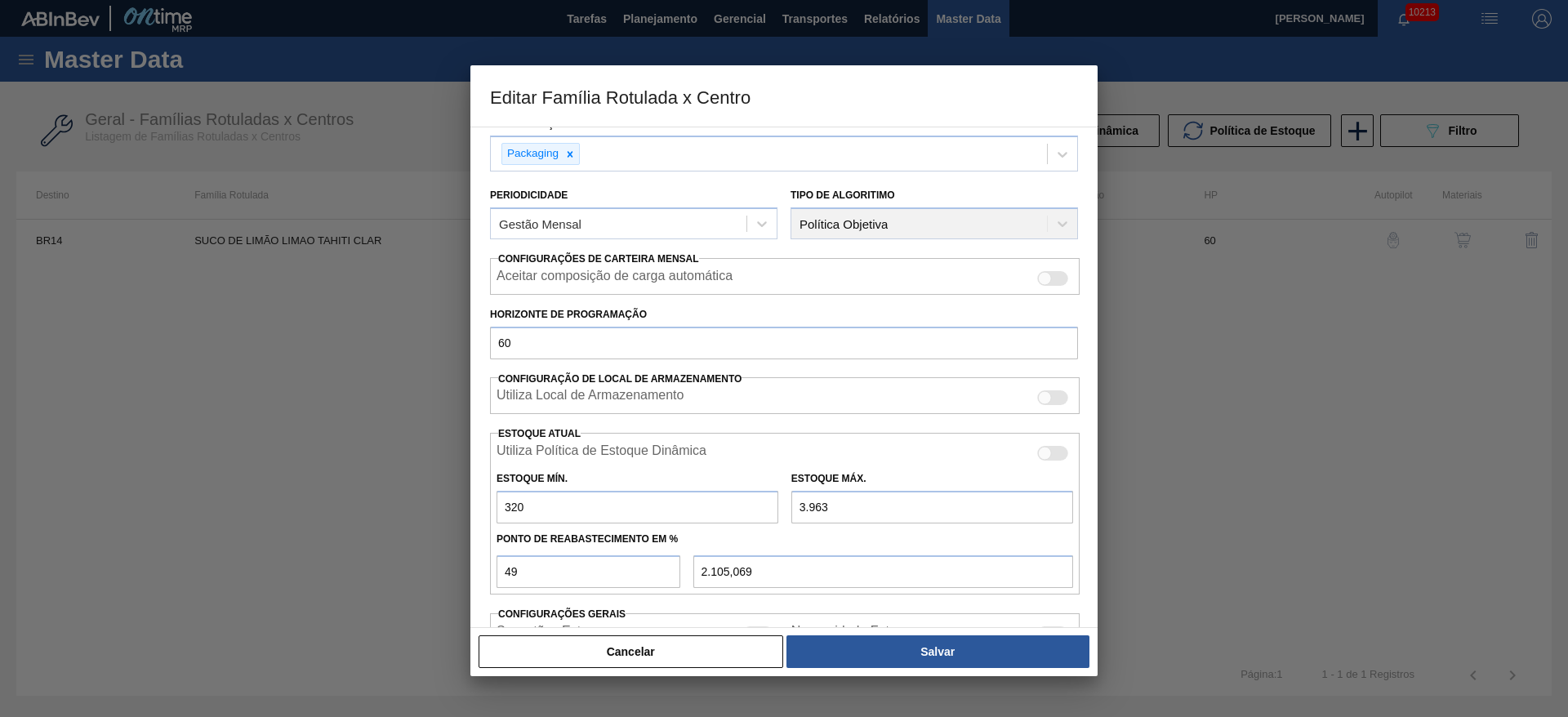
scroll to position [249, 0]
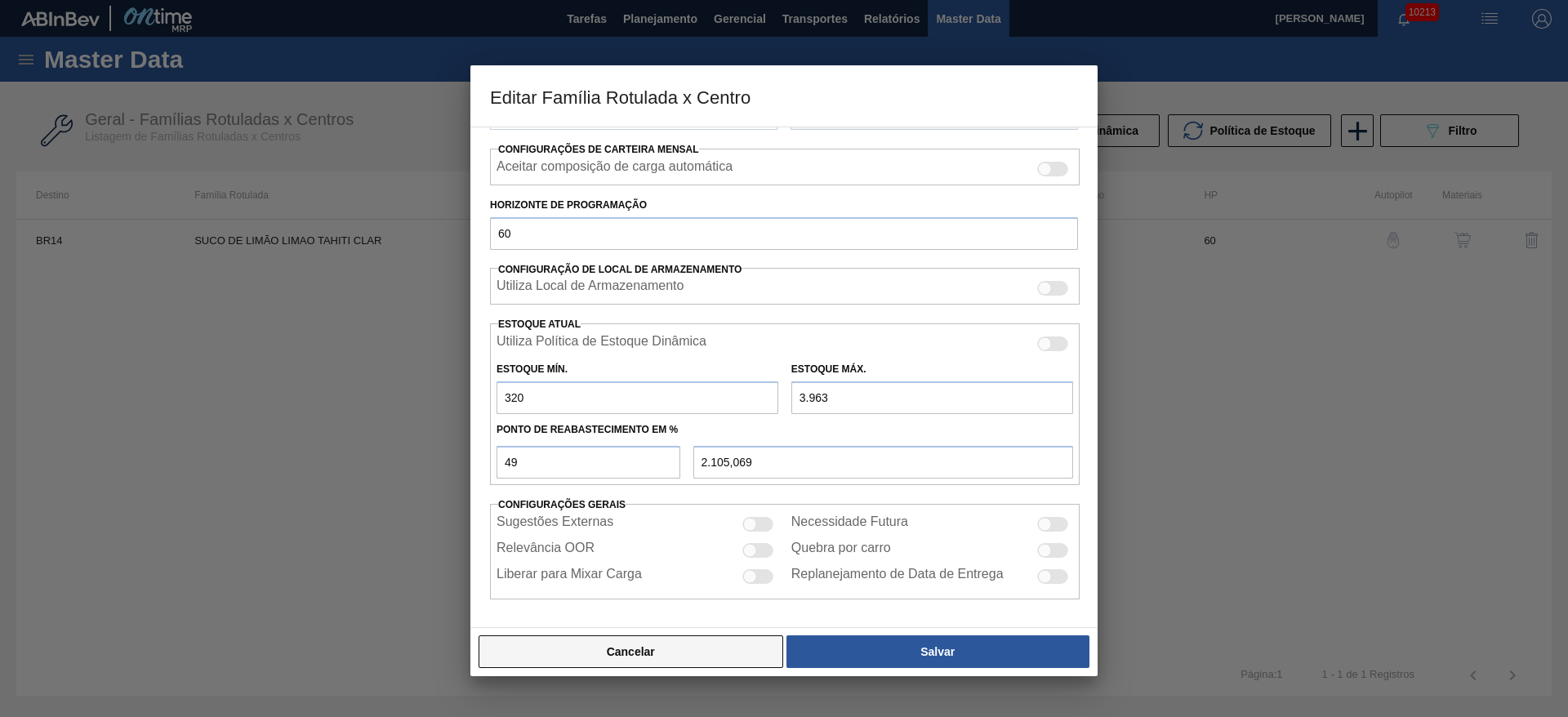
click at [668, 644] on button "Cancelar" at bounding box center [631, 651] width 304 height 32
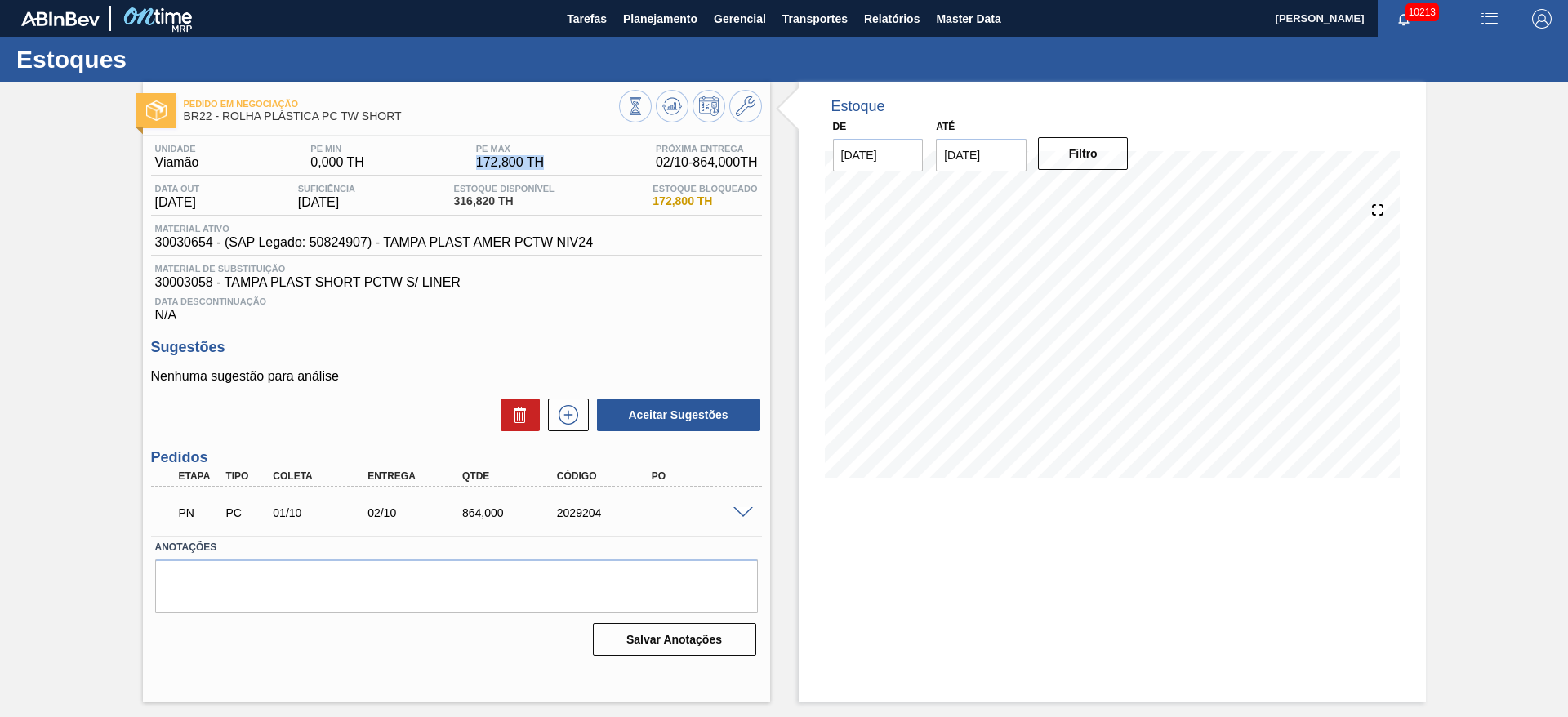
drag, startPoint x: 491, startPoint y: 156, endPoint x: 465, endPoint y: 156, distance: 26.0
click at [465, 156] on div "Unidade Viamão PE MIN 0,000 TH PE MAX 172,800 TH Próxima Entrega 02/10 - 864,00…" at bounding box center [456, 159] width 610 height 32
click at [785, 309] on div "Estoque De [DATE] Até [DATE] Filtro 11/09 Projeção de Estoque 316.82 [DOMAIN_NA…" at bounding box center [1098, 392] width 655 height 620
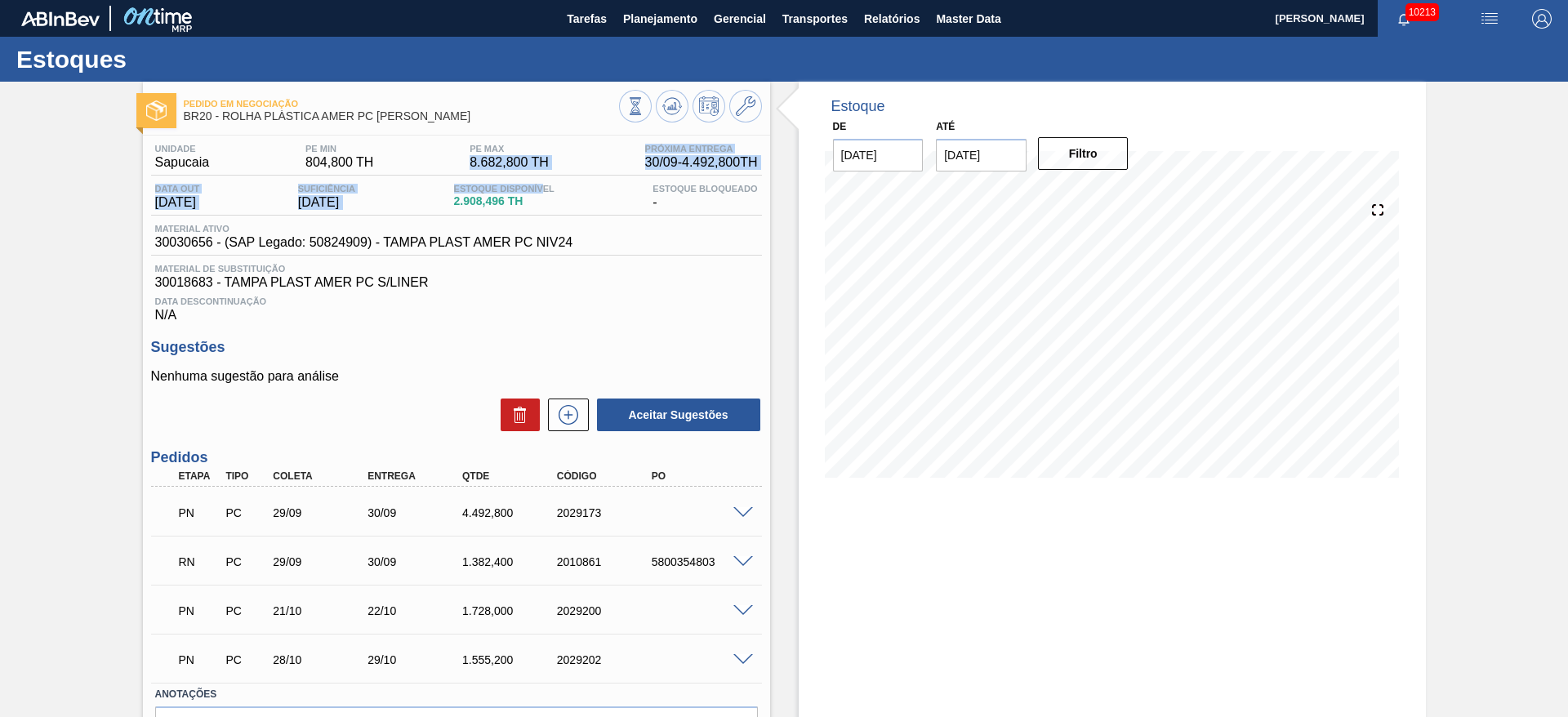
drag, startPoint x: 521, startPoint y: 179, endPoint x: 449, endPoint y: 173, distance: 72.2
click at [449, 173] on div "Unidade Sapucaia PE MIN 804,800 TH PE MAX 8.682,800 TH Próxima Entrega 30/09 - …" at bounding box center [456, 232] width 610 height 179
click at [465, 159] on div "PE MAX 8.682,800 TH" at bounding box center [509, 156] width 88 height 26
drag, startPoint x: 496, startPoint y: 168, endPoint x: 464, endPoint y: 162, distance: 32.6
click at [469, 162] on span "8.682,800 TH" at bounding box center [508, 162] width 79 height 15
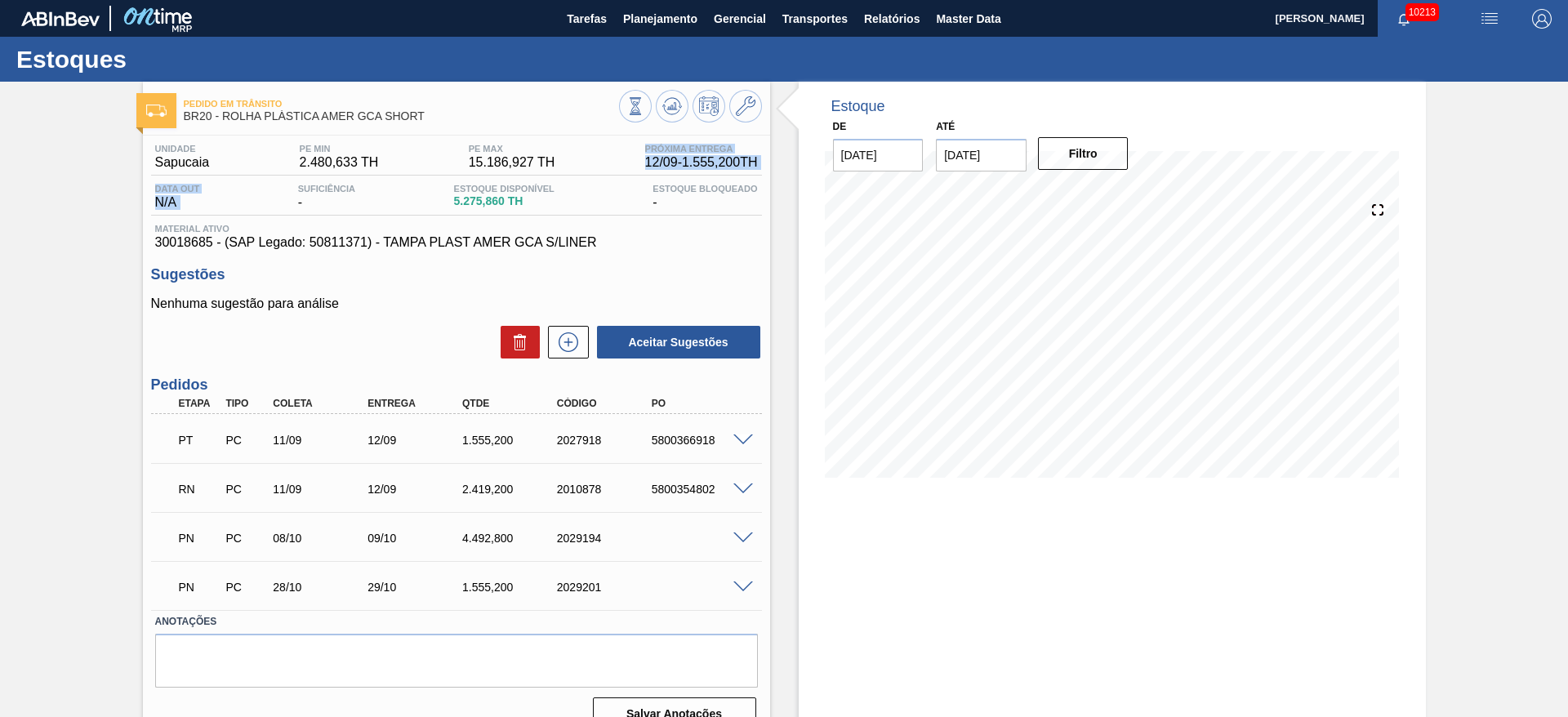
click at [299, 177] on div "Unidade Sapucaia PE MIN 2.480,633 TH PE MAX 15.186,927 TH Próxima Entrega 12/09…" at bounding box center [456, 196] width 610 height 106
drag, startPoint x: 499, startPoint y: 158, endPoint x: 458, endPoint y: 156, distance: 41.0
click at [464, 156] on div "PE MAX 15.186,927 TH" at bounding box center [511, 156] width 95 height 26
